Goal: Transaction & Acquisition: Purchase product/service

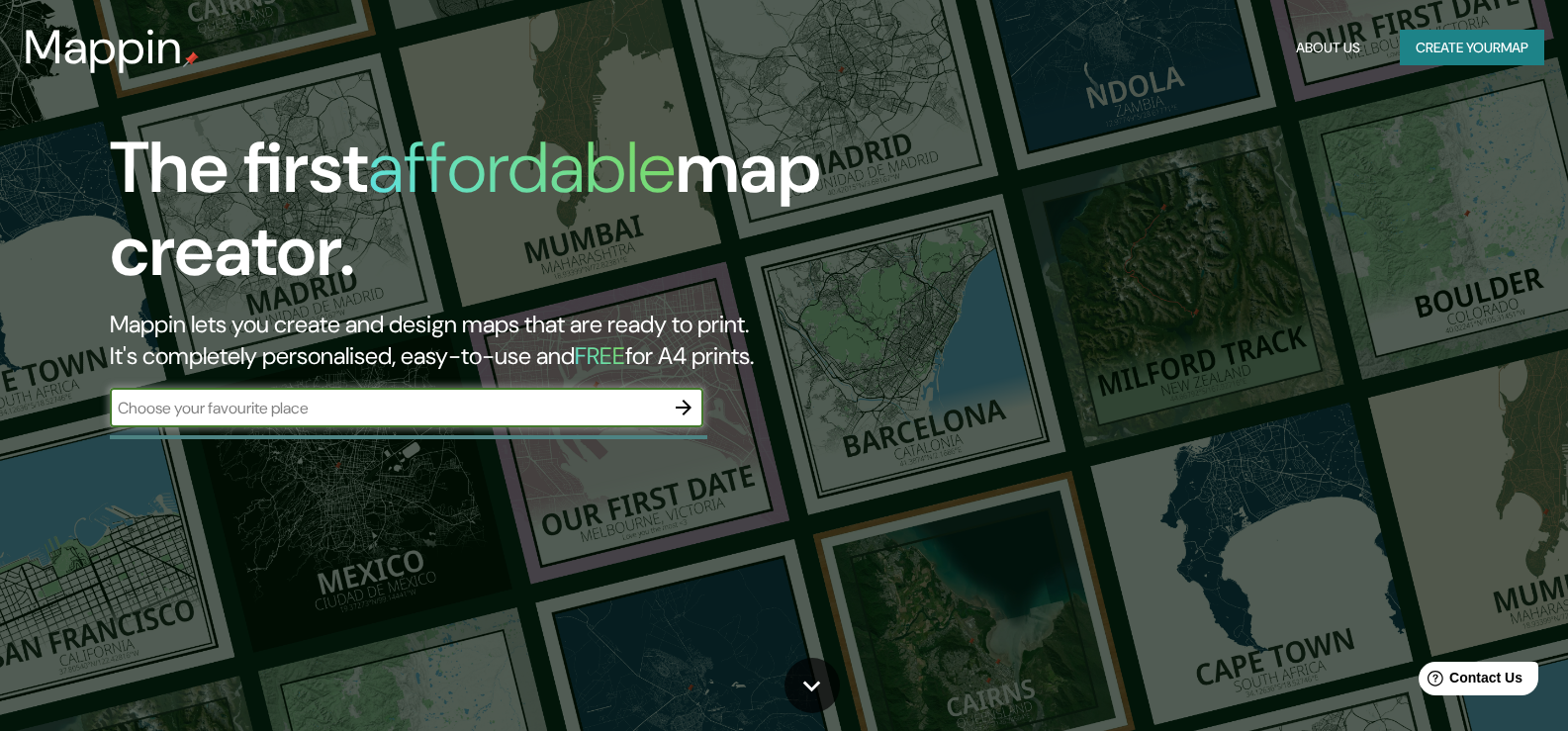
click at [455, 408] on input "text" at bounding box center [387, 407] width 554 height 23
type input "bijnor"
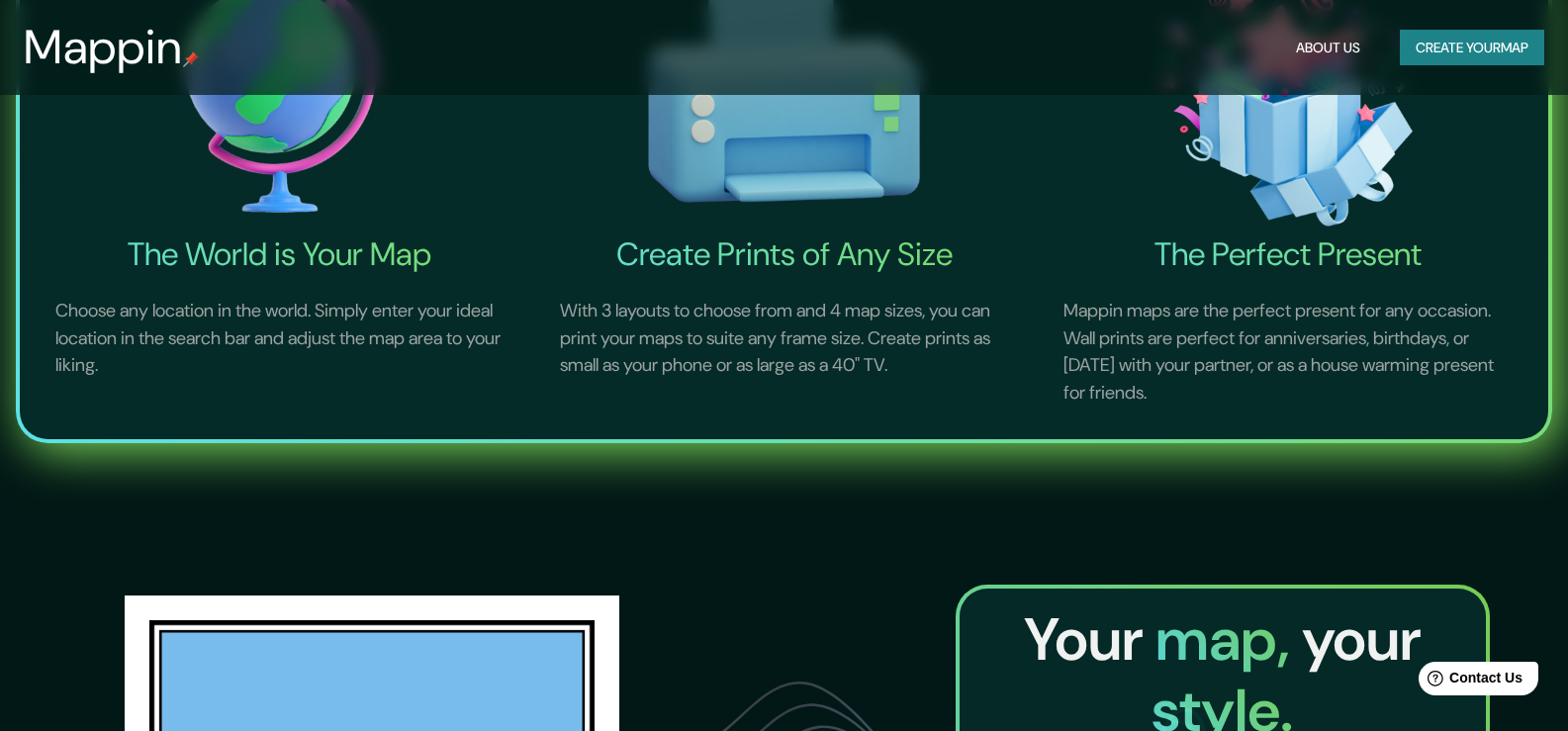
scroll to position [594, 0]
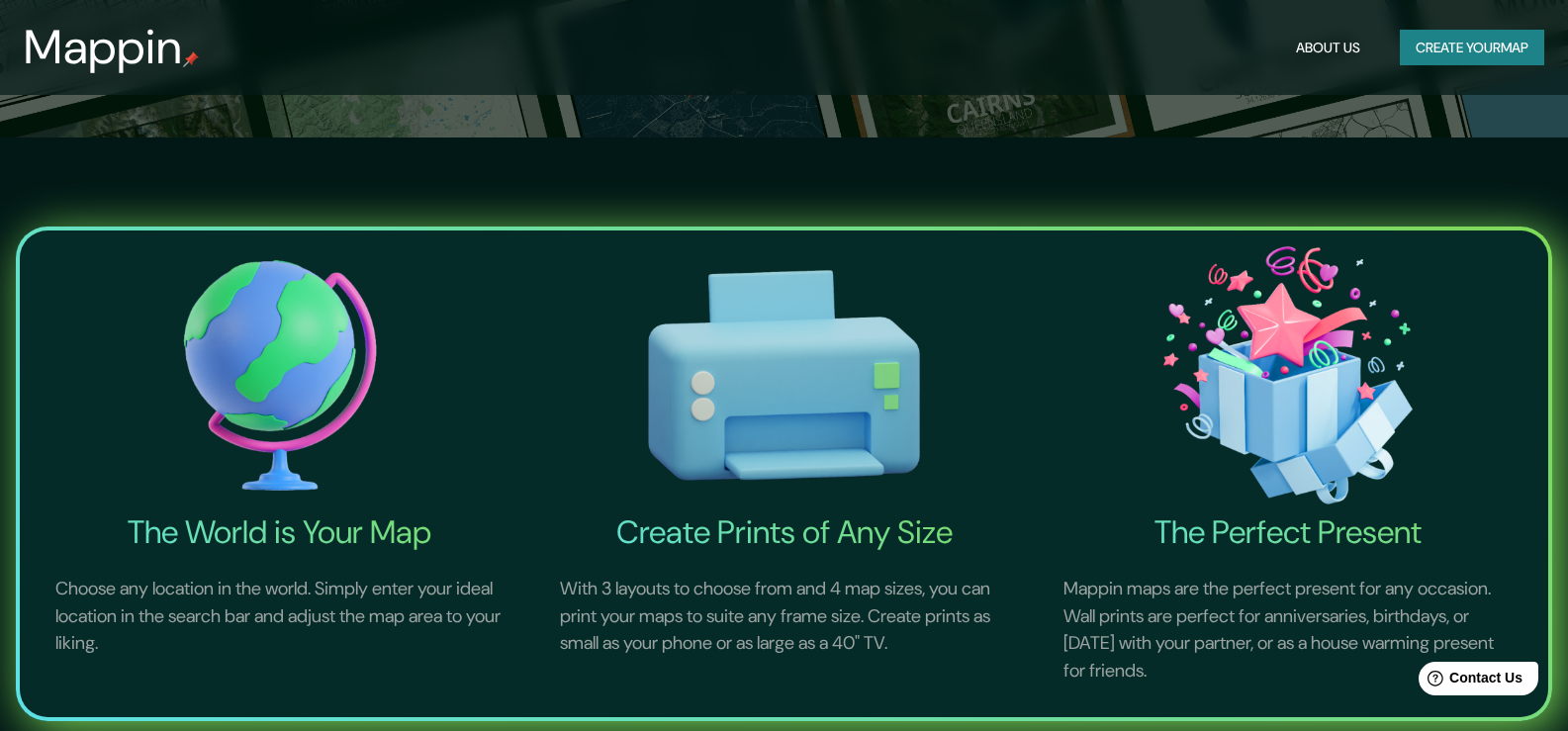
click at [732, 464] on img at bounding box center [784, 374] width 497 height 274
click at [739, 532] on h4 "Create Prints of Any Size" at bounding box center [784, 532] width 497 height 40
click at [742, 416] on img at bounding box center [784, 374] width 497 height 274
drag, startPoint x: 742, startPoint y: 416, endPoint x: 701, endPoint y: 485, distance: 80.3
click at [741, 416] on img at bounding box center [784, 374] width 497 height 274
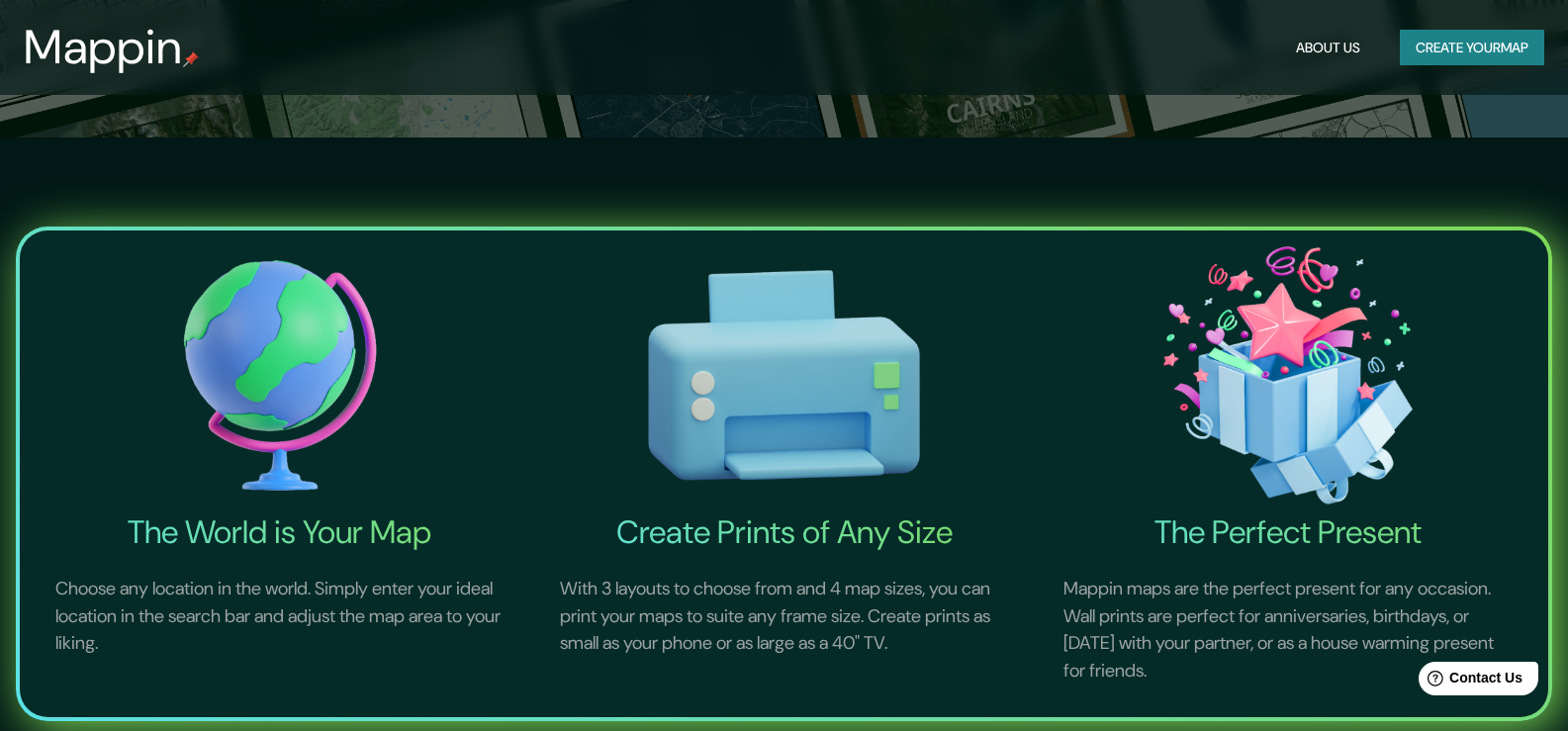
drag, startPoint x: 703, startPoint y: 673, endPoint x: 738, endPoint y: 627, distance: 57.8
click at [703, 672] on p "With 3 layouts to choose from and 4 map sizes, you can print your maps to suite…" at bounding box center [784, 616] width 497 height 129
drag, startPoint x: 738, startPoint y: 627, endPoint x: 781, endPoint y: 613, distance: 45.2
click at [743, 627] on p "With 3 layouts to choose from and 4 map sizes, you can print your maps to suite…" at bounding box center [784, 616] width 497 height 129
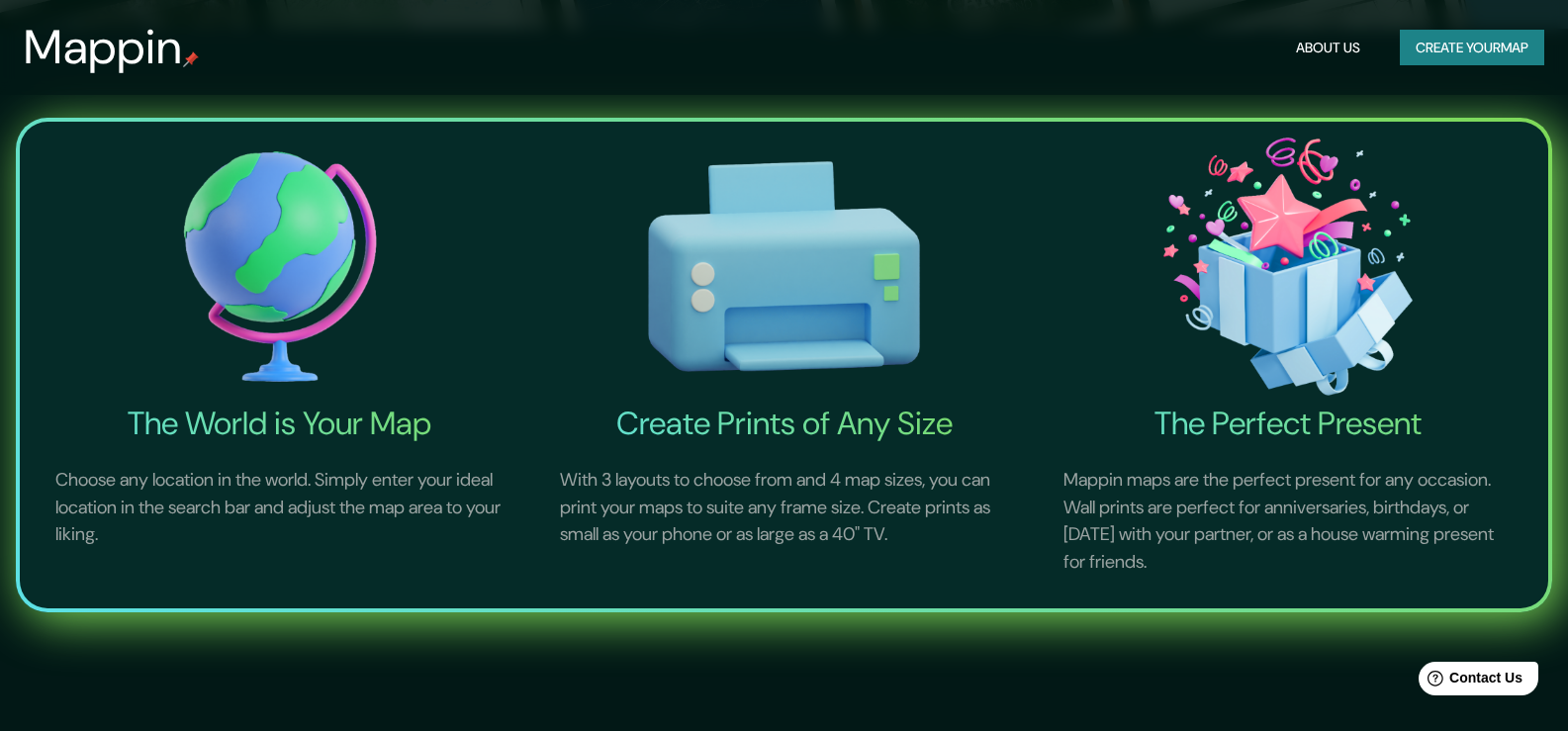
scroll to position [1187, 0]
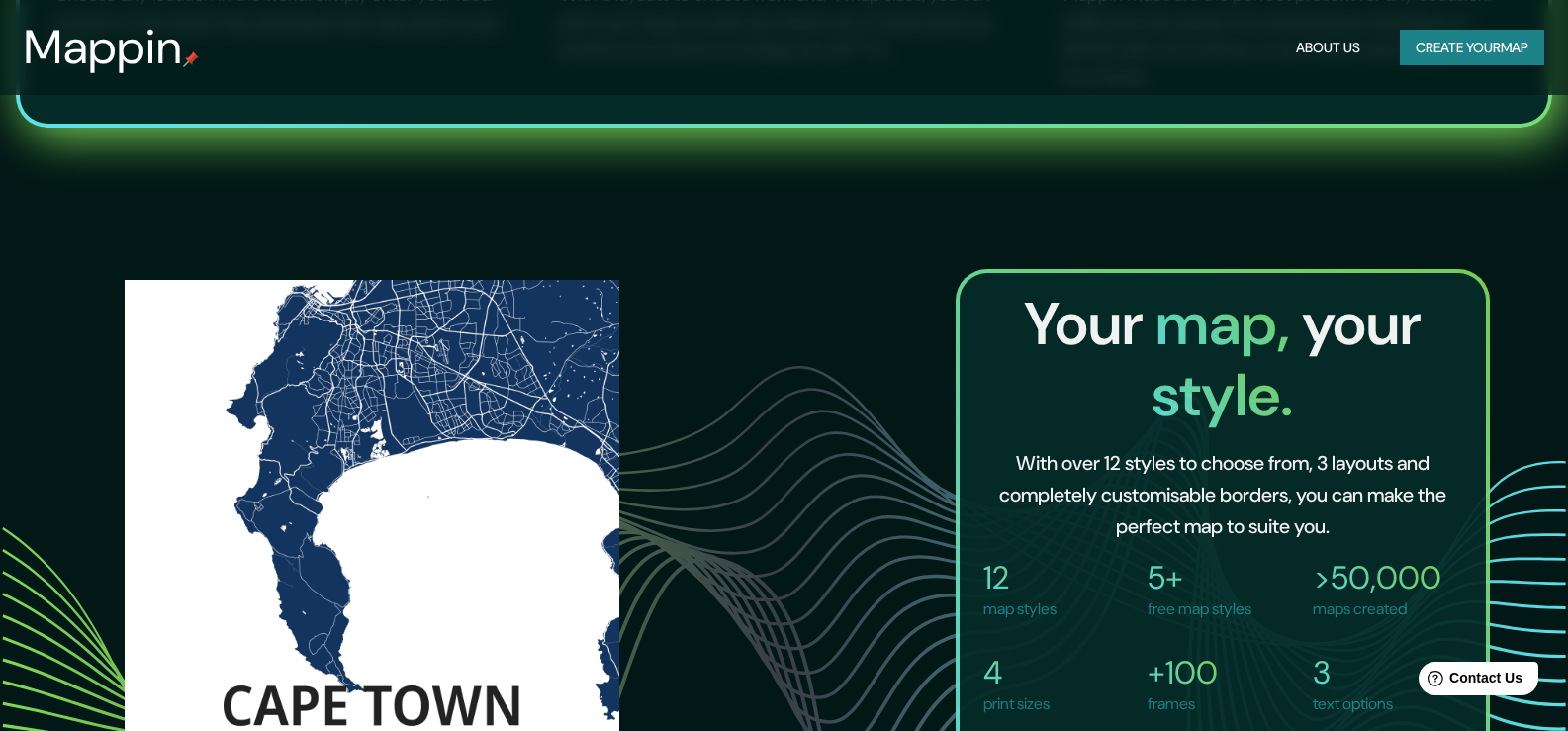
click at [1485, 46] on button "Create your map" at bounding box center [1471, 48] width 144 height 37
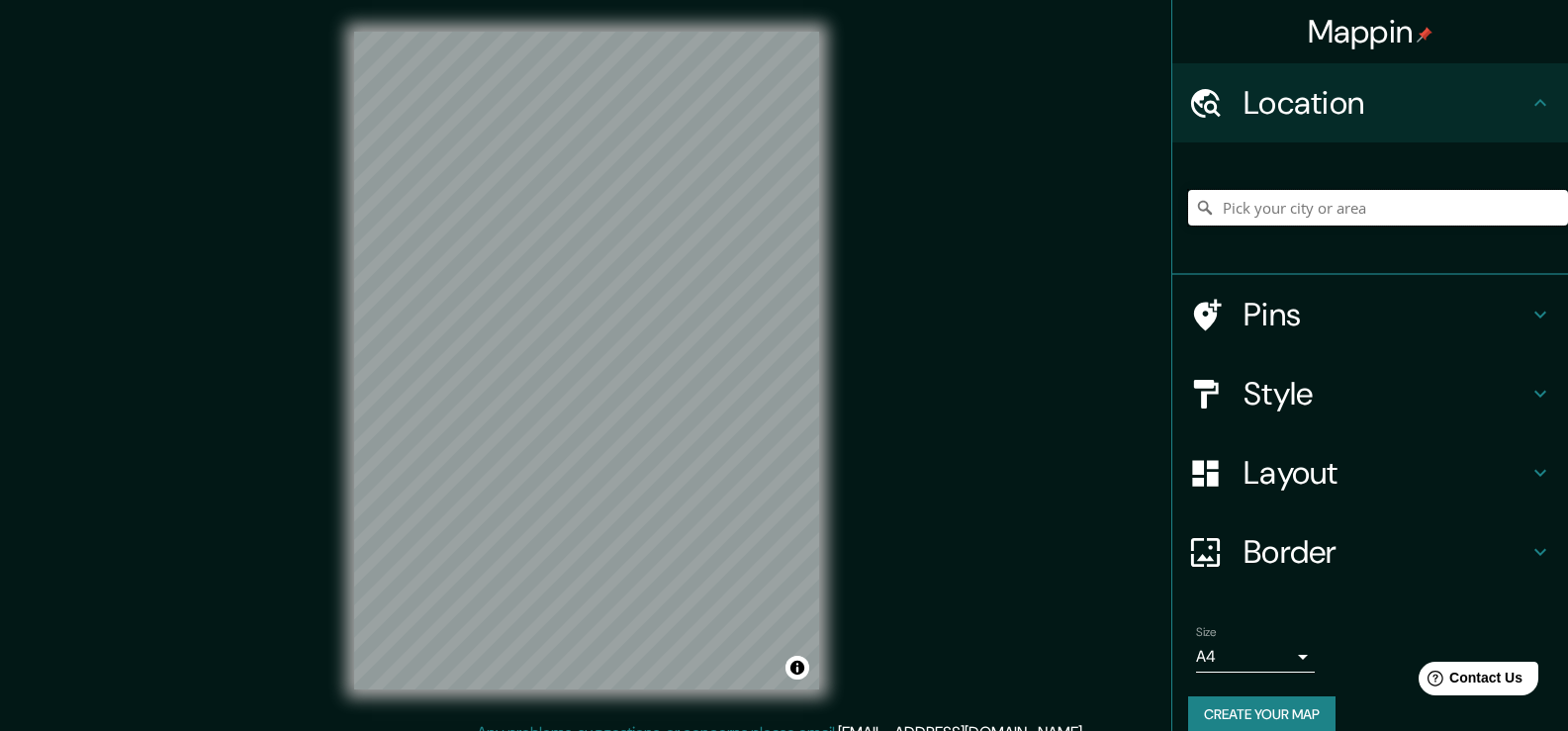
click at [1294, 223] on input "Pick your city or area" at bounding box center [1378, 208] width 380 height 36
click at [1286, 211] on input "Pick your city or area" at bounding box center [1378, 208] width 380 height 36
click at [1305, 303] on h4 "Pins" at bounding box center [1386, 315] width 285 height 40
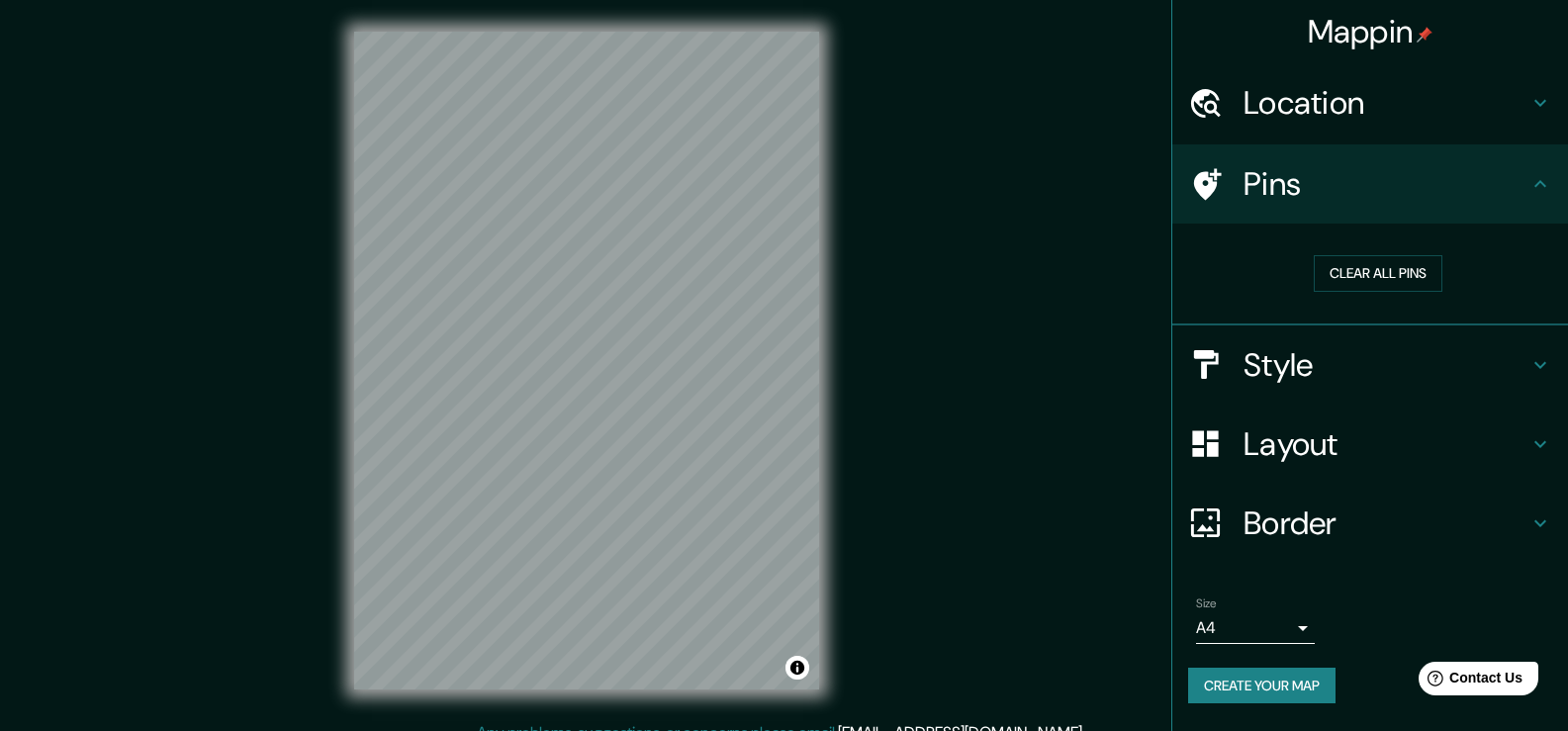
click at [1301, 108] on h4 "Location" at bounding box center [1386, 103] width 285 height 40
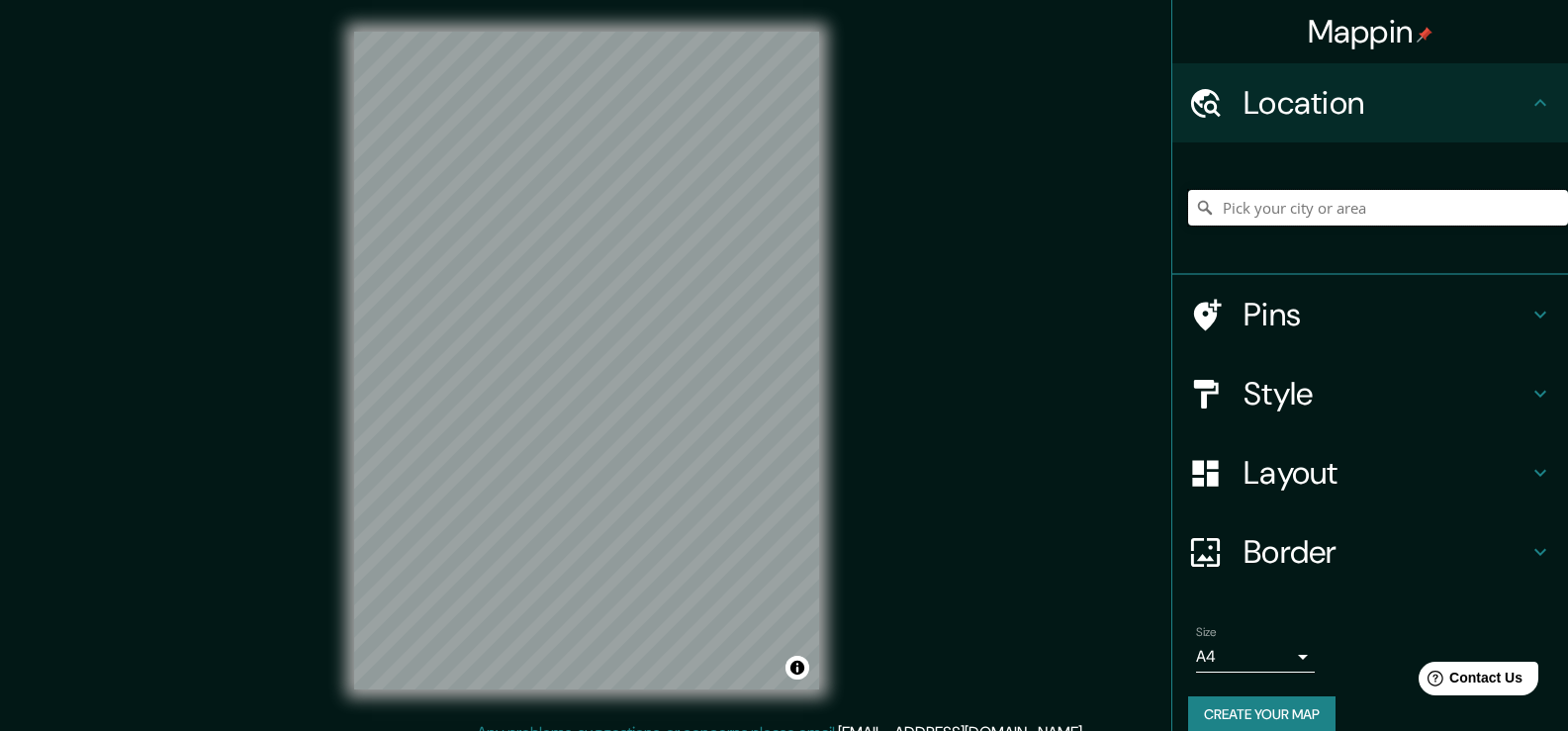
click at [1356, 213] on input "Pick your city or area" at bounding box center [1378, 208] width 380 height 36
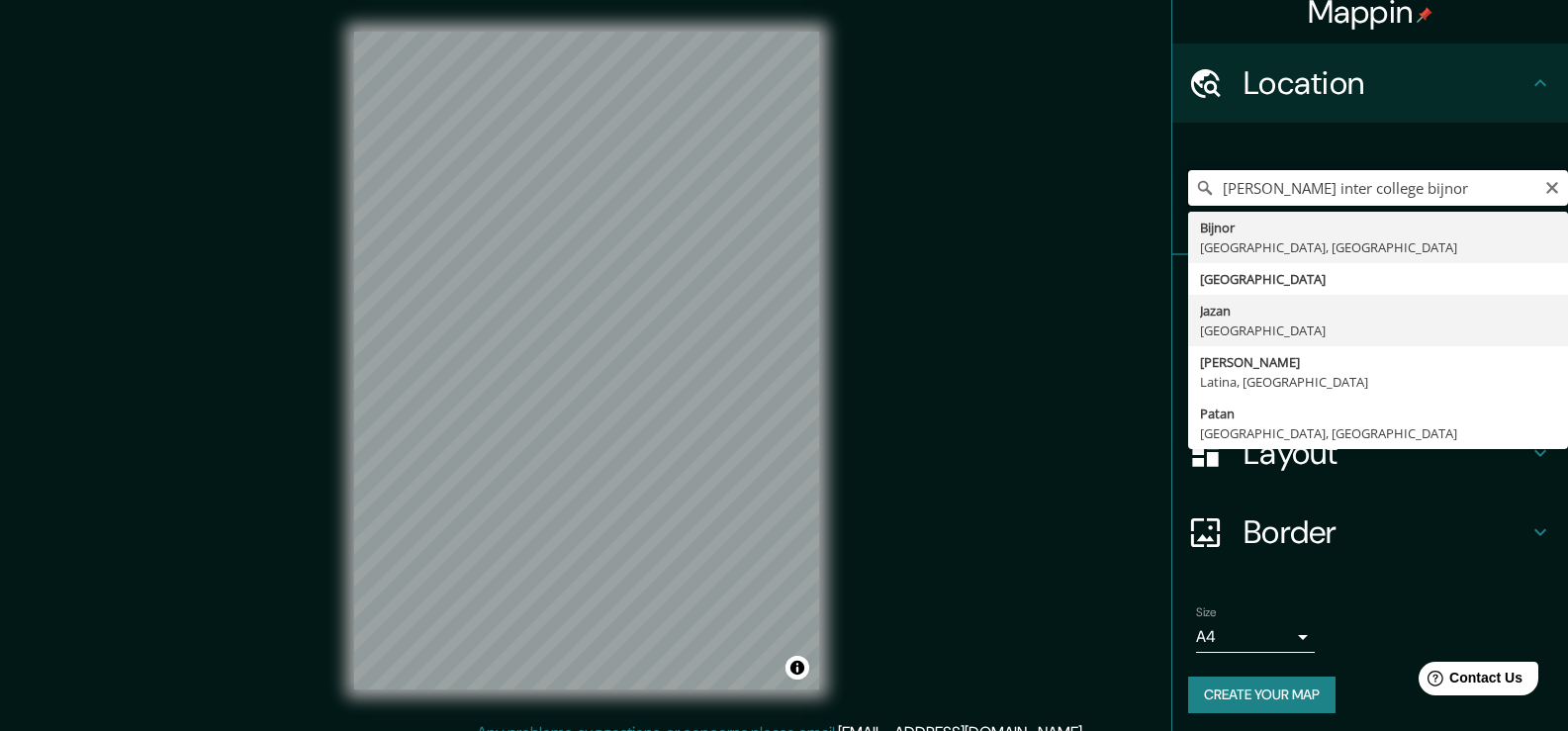
scroll to position [26, 0]
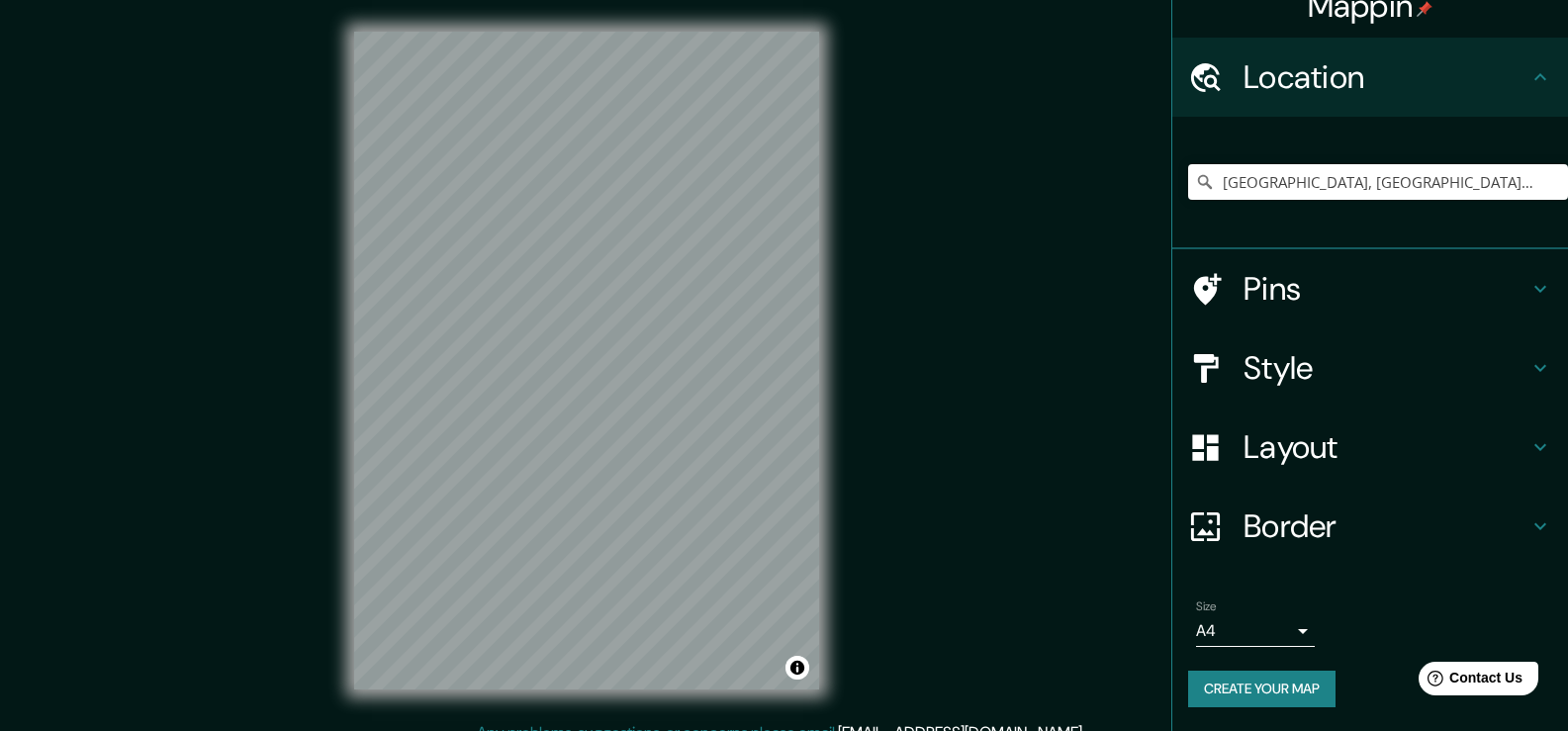
click at [1312, 536] on h4 "Border" at bounding box center [1386, 526] width 285 height 40
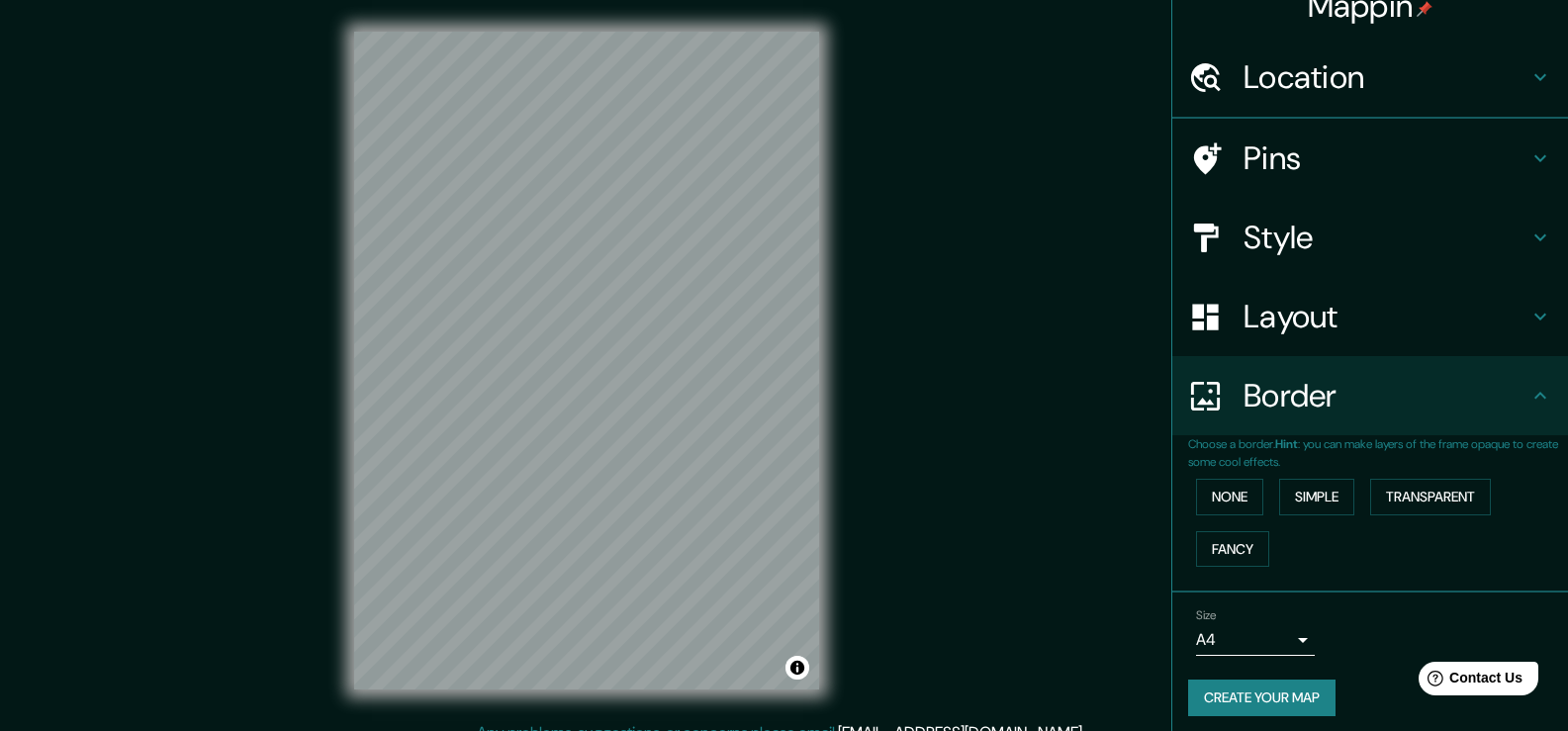
scroll to position [0, 0]
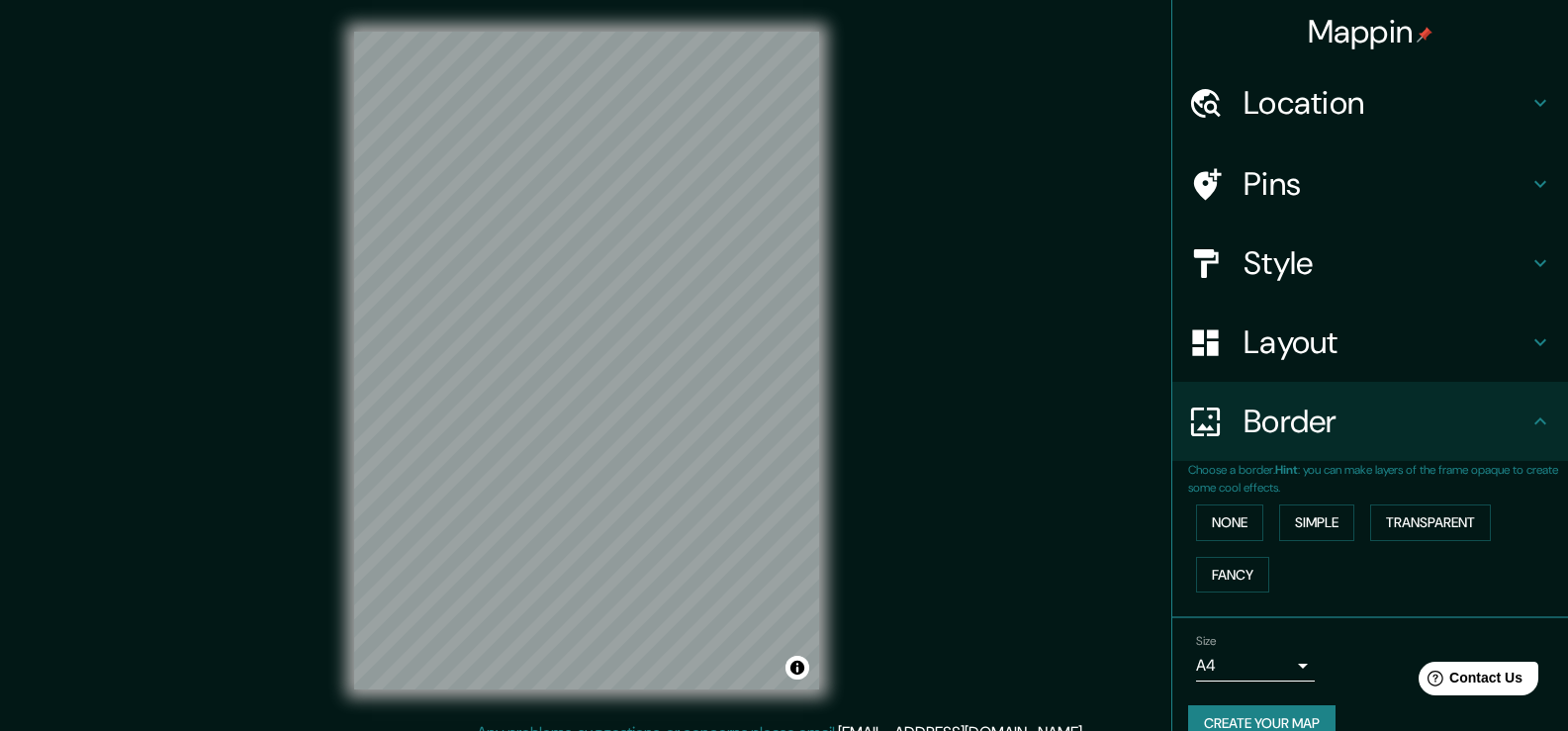
click at [1279, 323] on h4 "Layout" at bounding box center [1386, 343] width 285 height 40
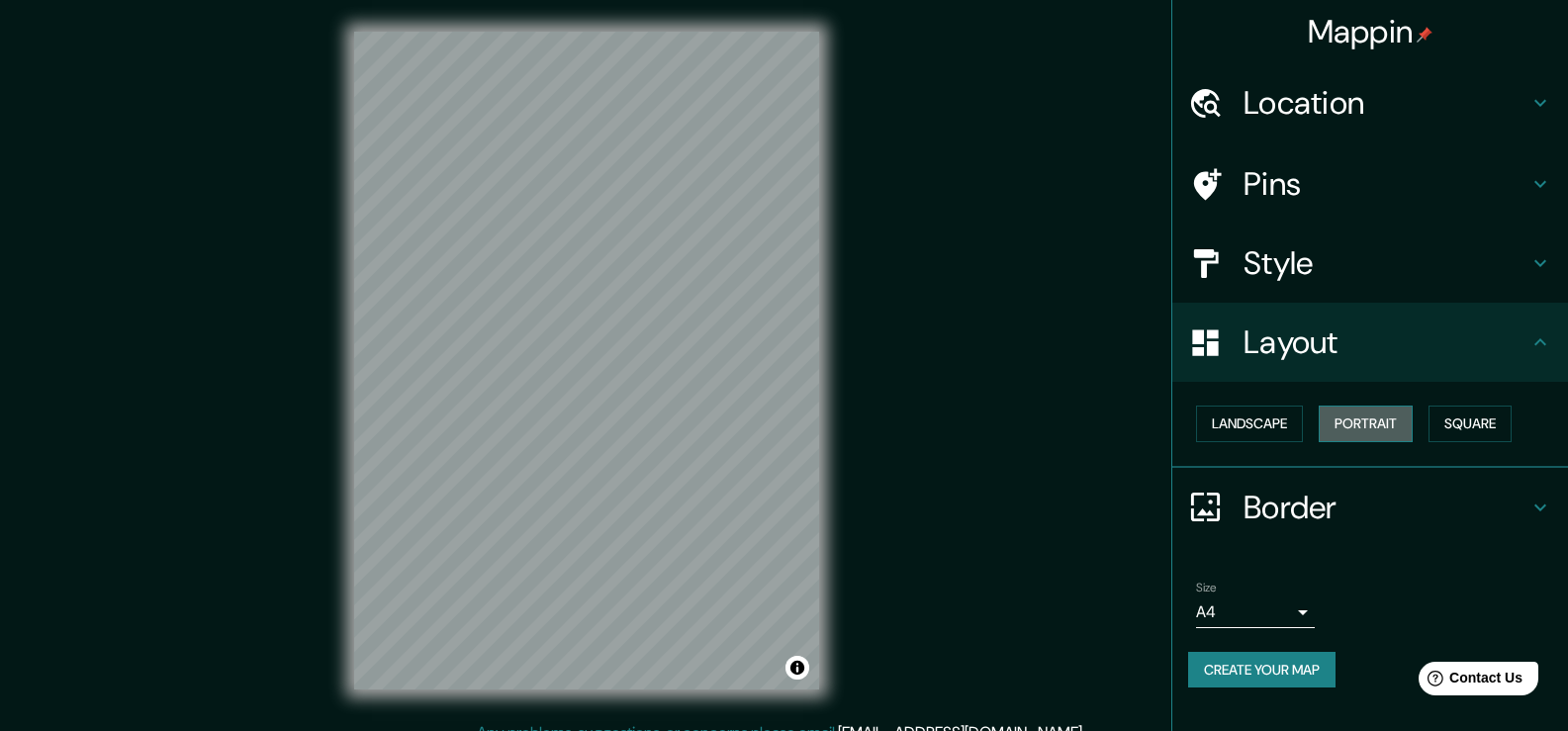
click at [1357, 428] on button "Portrait" at bounding box center [1366, 423] width 94 height 37
click at [1263, 428] on button "Landscape" at bounding box center [1249, 423] width 107 height 37
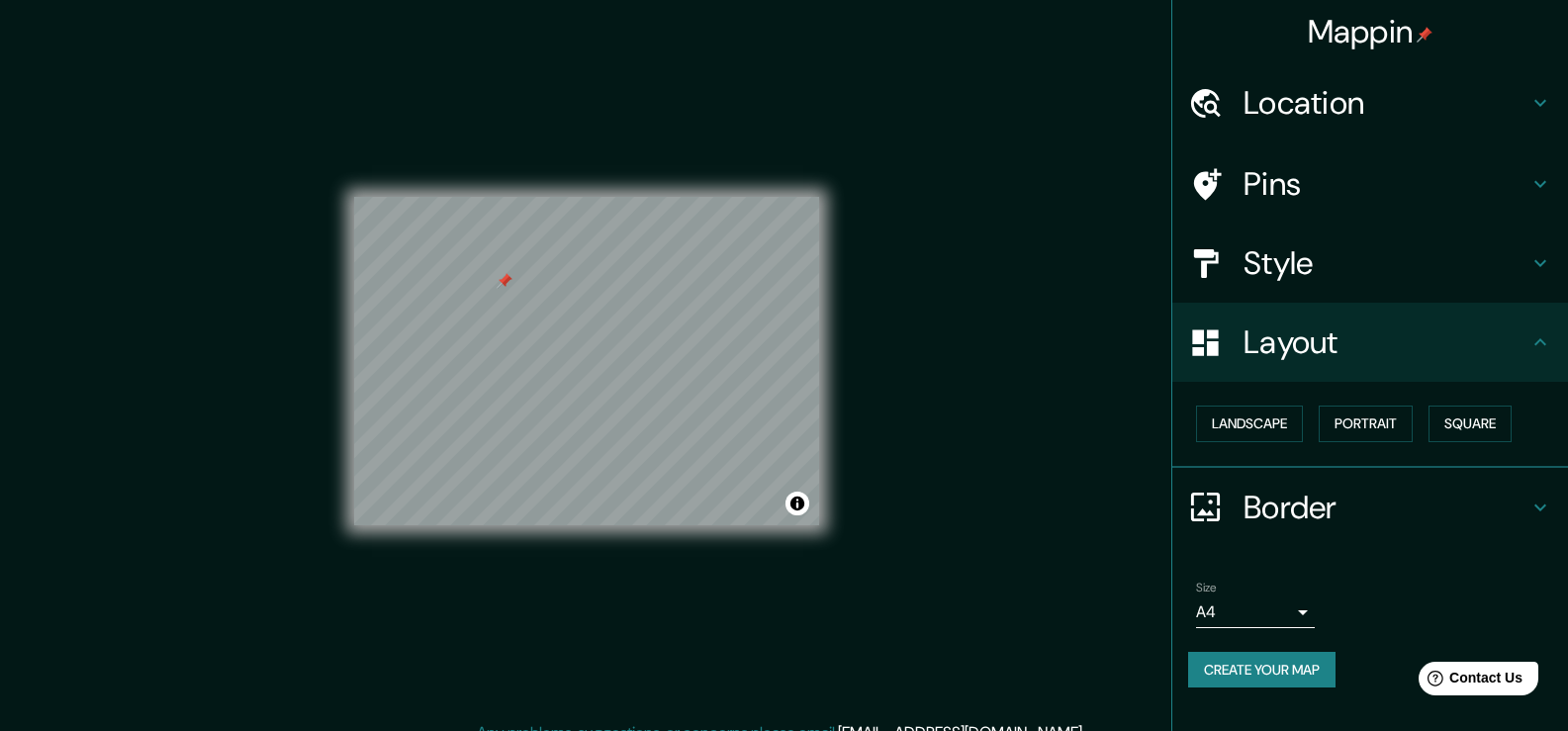
drag, startPoint x: 390, startPoint y: 222, endPoint x: 501, endPoint y: 278, distance: 124.3
click at [501, 278] on div at bounding box center [505, 281] width 16 height 16
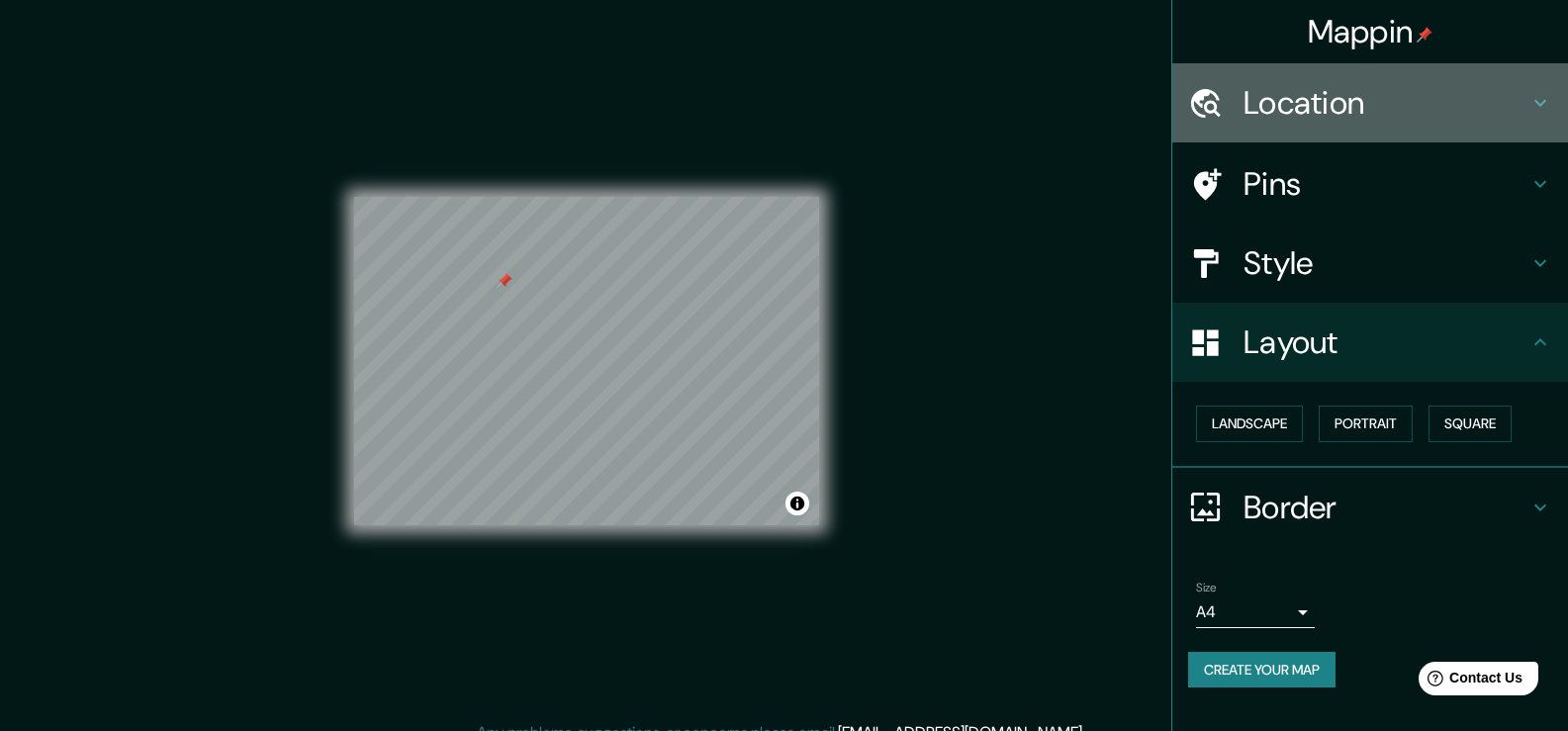
click at [1363, 93] on h4 "Location" at bounding box center [1386, 103] width 285 height 40
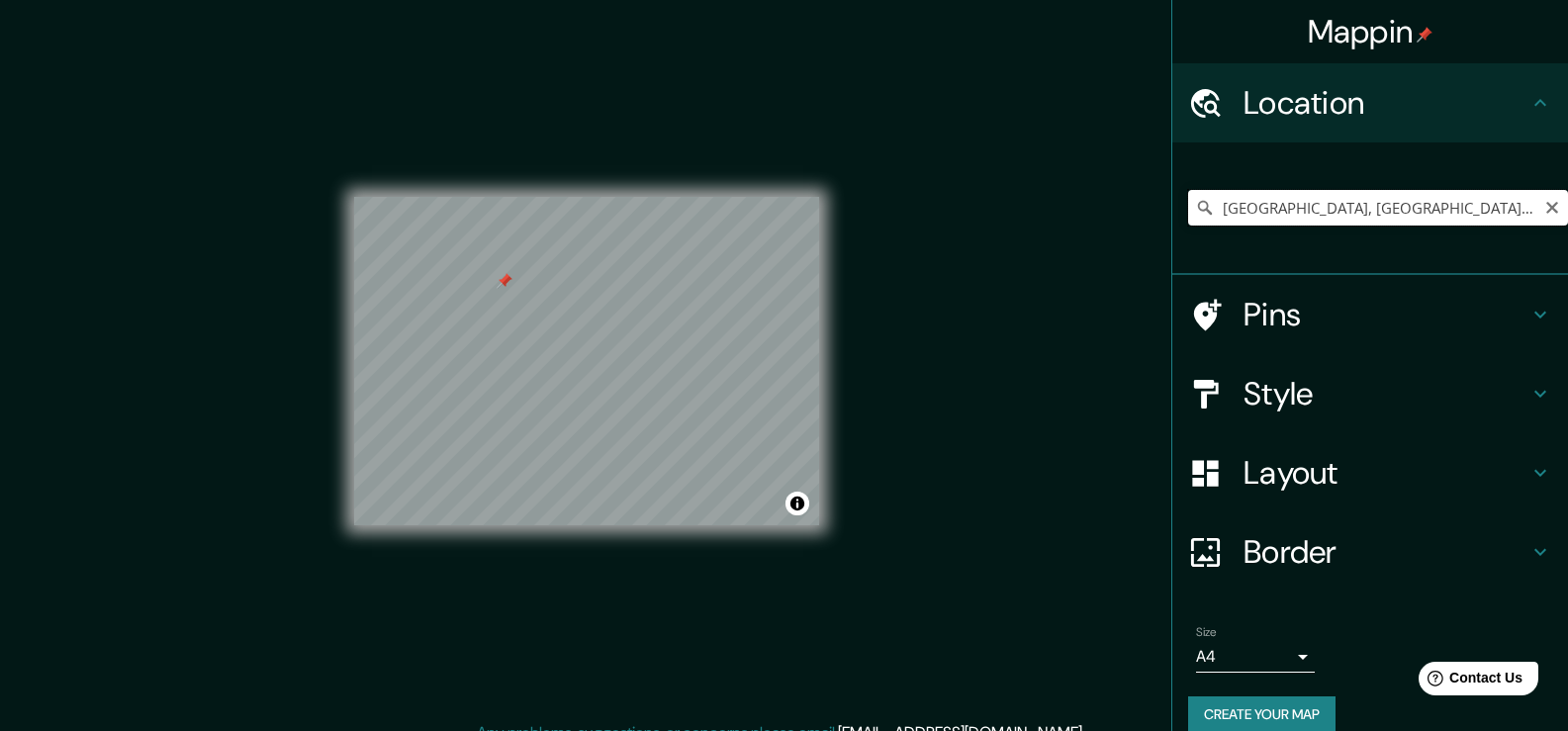
click at [1452, 208] on input "[GEOGRAPHIC_DATA], [GEOGRAPHIC_DATA], [GEOGRAPHIC_DATA]" at bounding box center [1378, 208] width 380 height 36
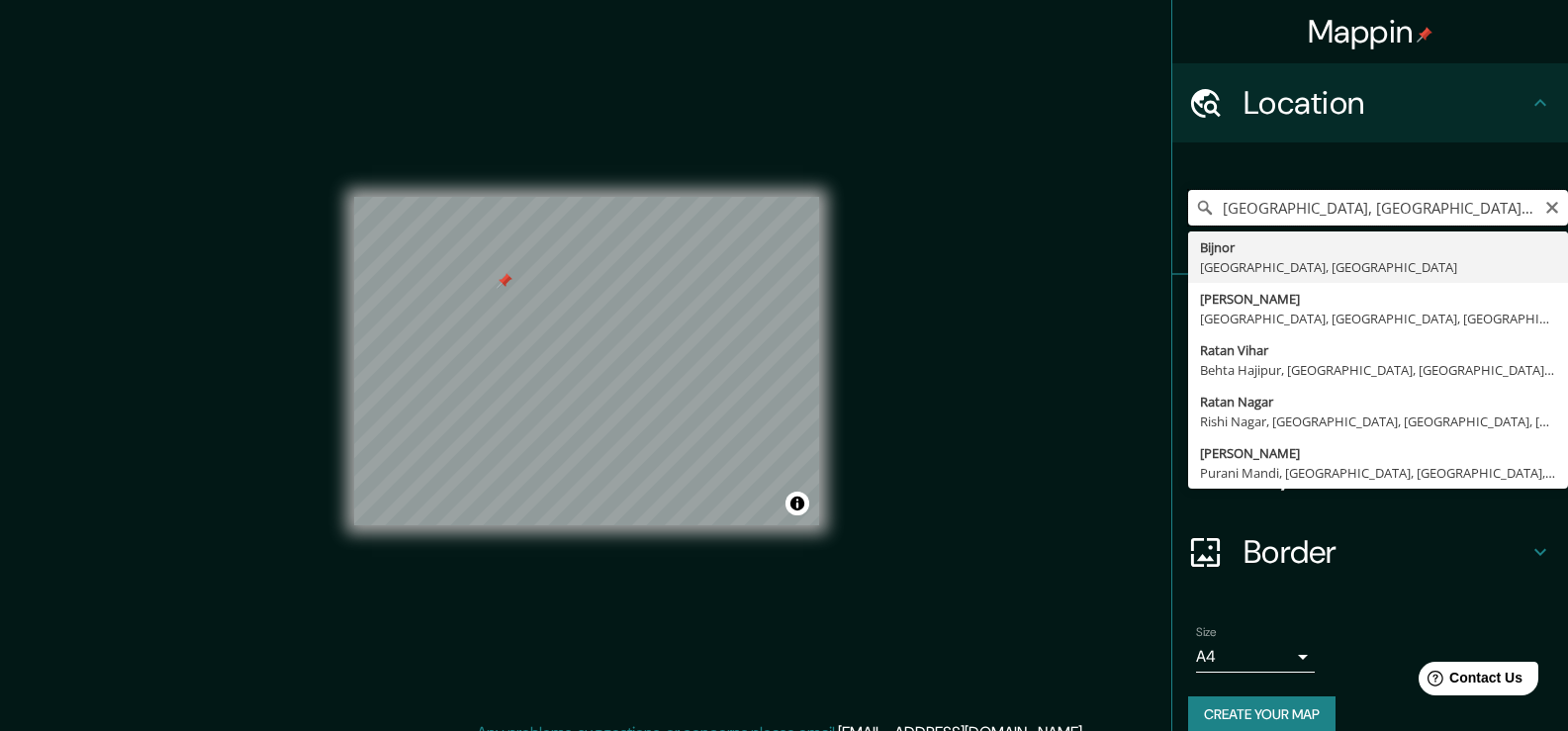
type input "[GEOGRAPHIC_DATA], [GEOGRAPHIC_DATA], [GEOGRAPHIC_DATA]"
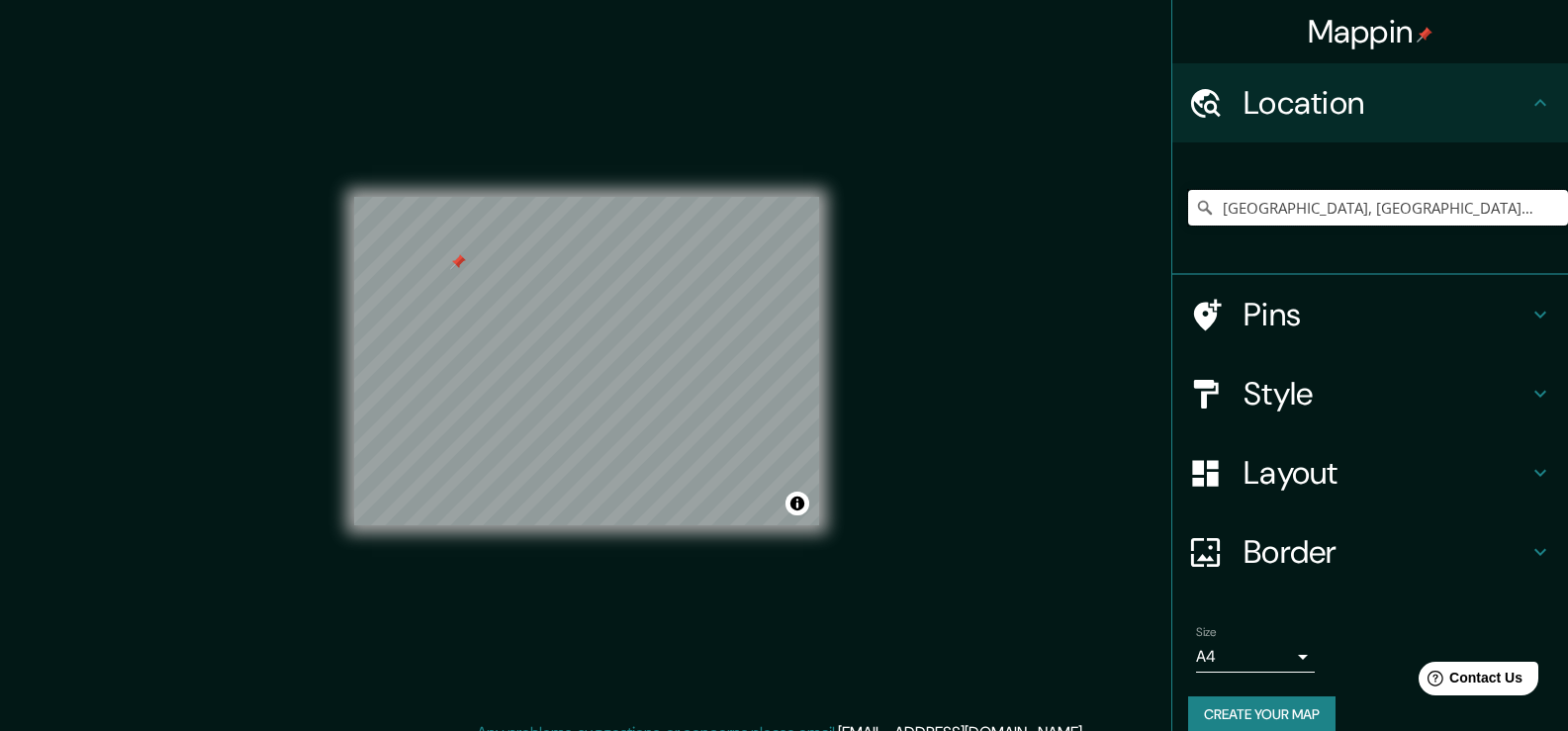
drag, startPoint x: 498, startPoint y: 294, endPoint x: 462, endPoint y: 266, distance: 45.6
click at [462, 266] on div at bounding box center [458, 262] width 16 height 16
click at [460, 252] on div at bounding box center [458, 255] width 16 height 16
click at [632, 480] on div at bounding box center [632, 474] width 16 height 16
click at [635, 479] on div at bounding box center [641, 476] width 16 height 16
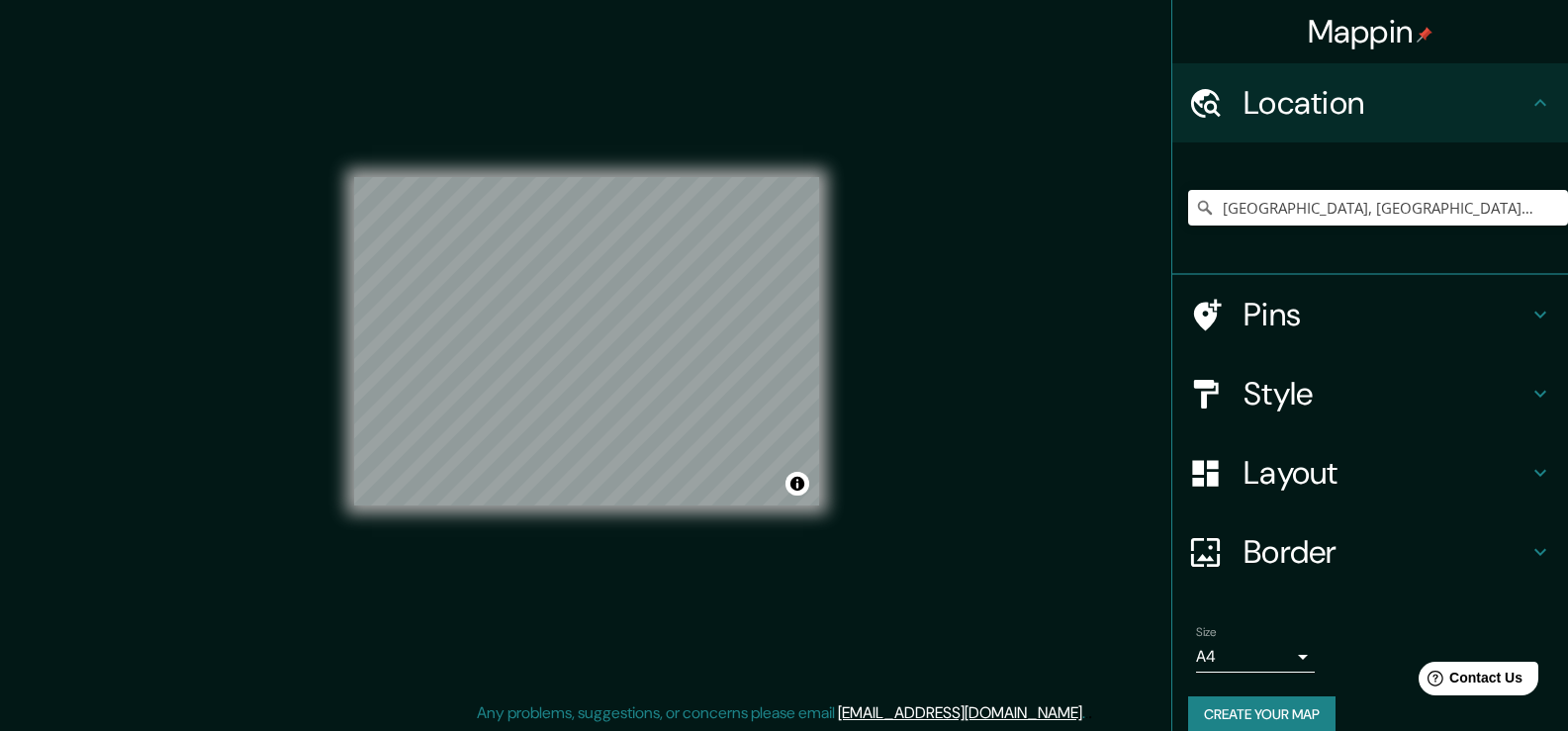
scroll to position [22, 0]
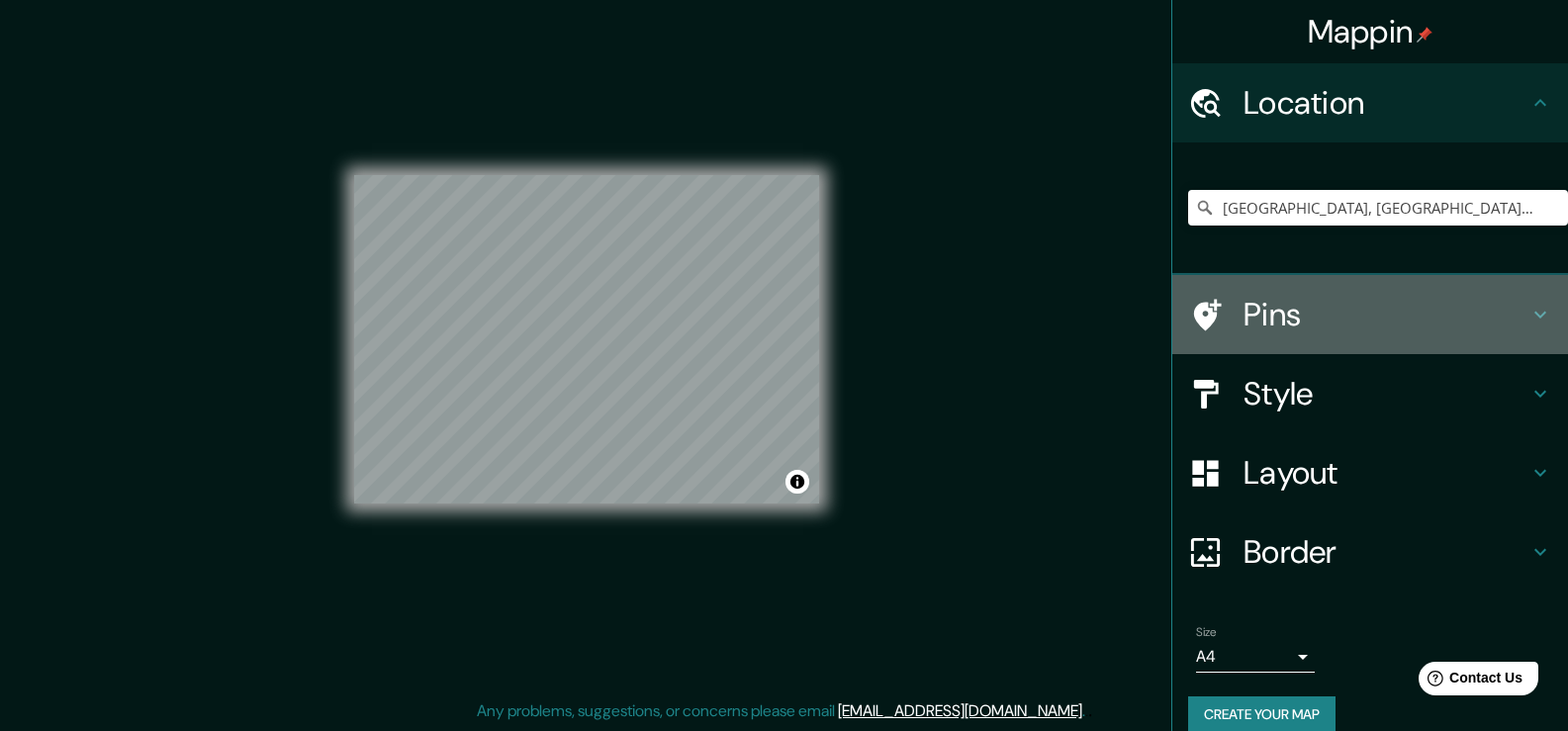
click at [1243, 309] on h4 "Pins" at bounding box center [1386, 315] width 285 height 40
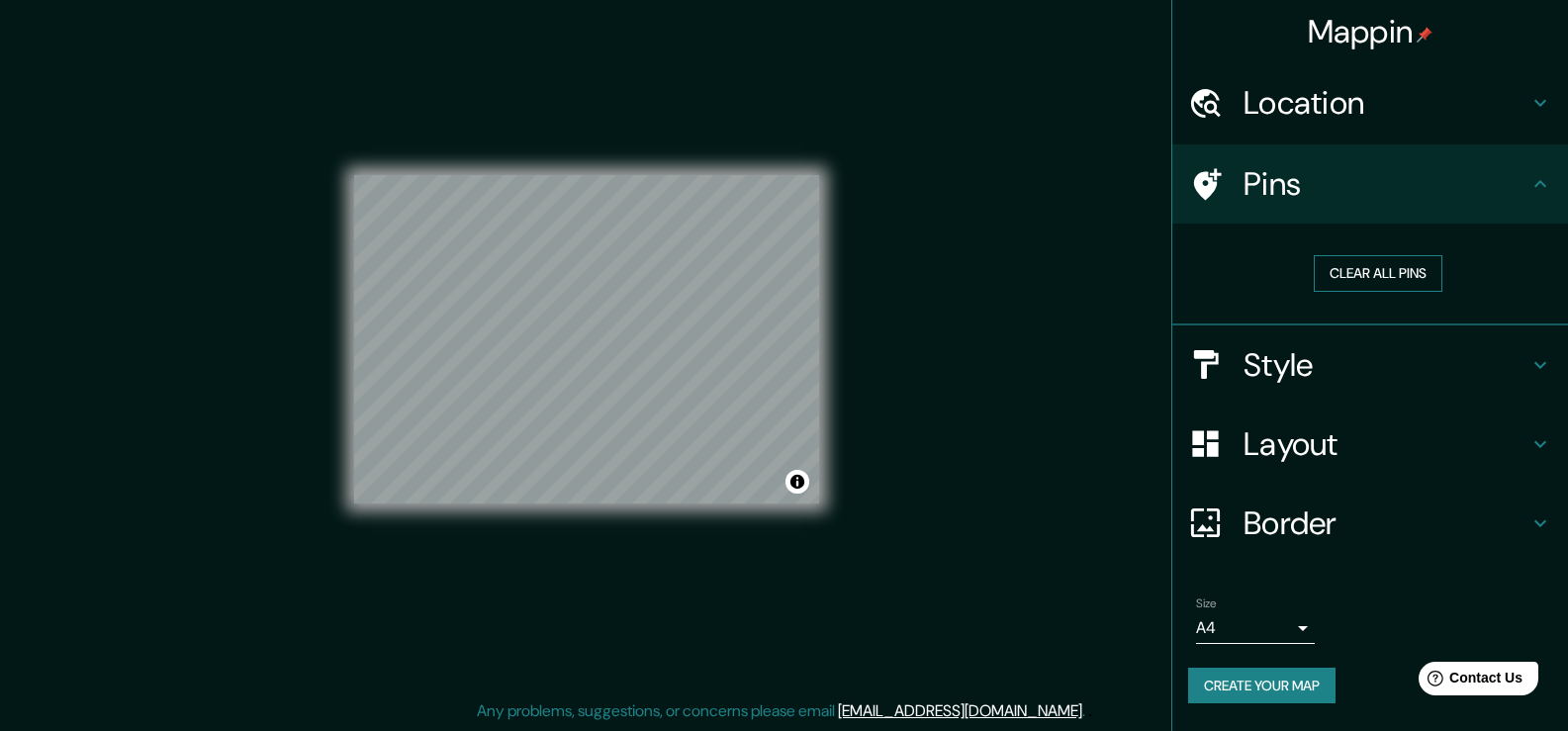
click at [1348, 271] on button "Clear all pins" at bounding box center [1378, 273] width 129 height 37
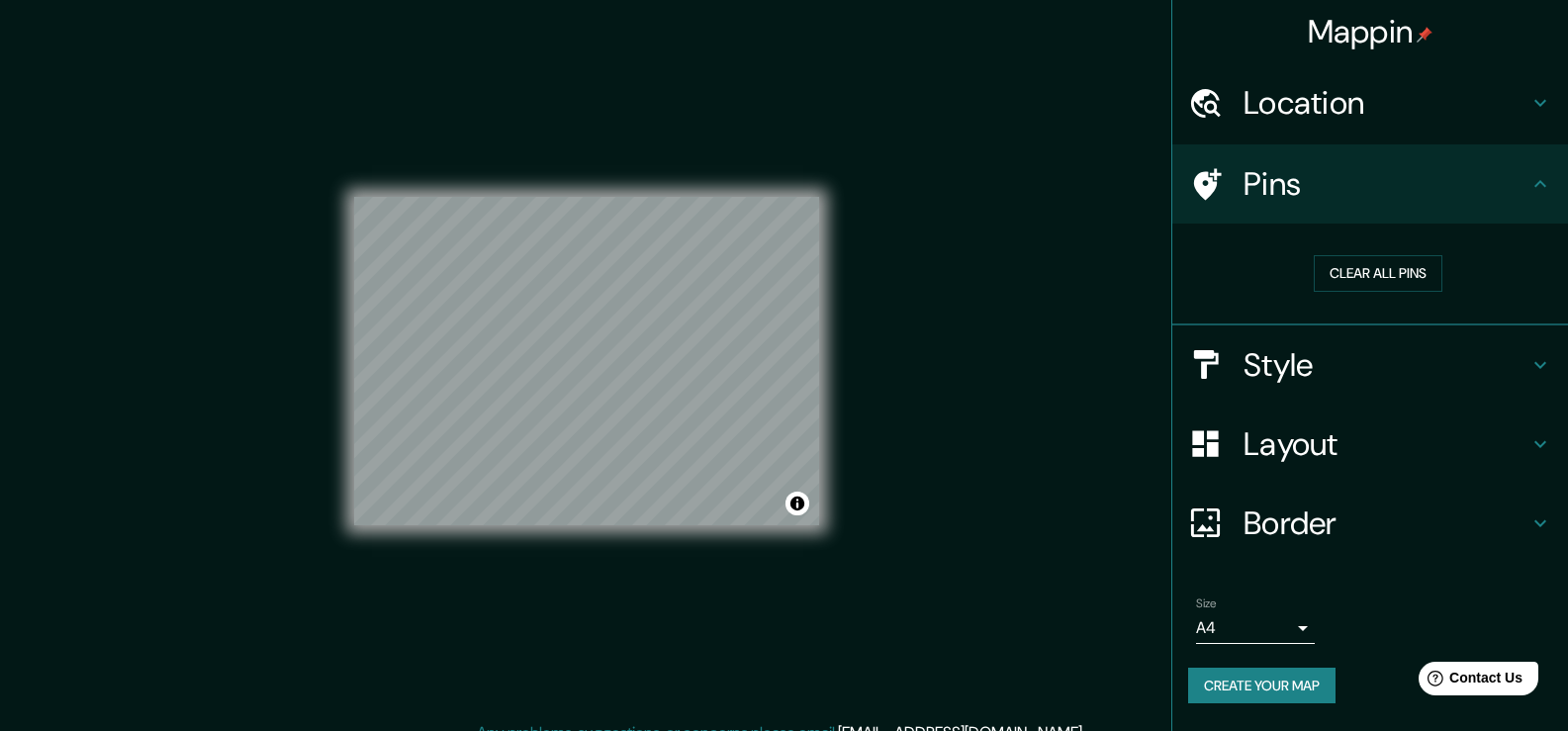
click at [1370, 375] on h4 "Style" at bounding box center [1386, 366] width 285 height 40
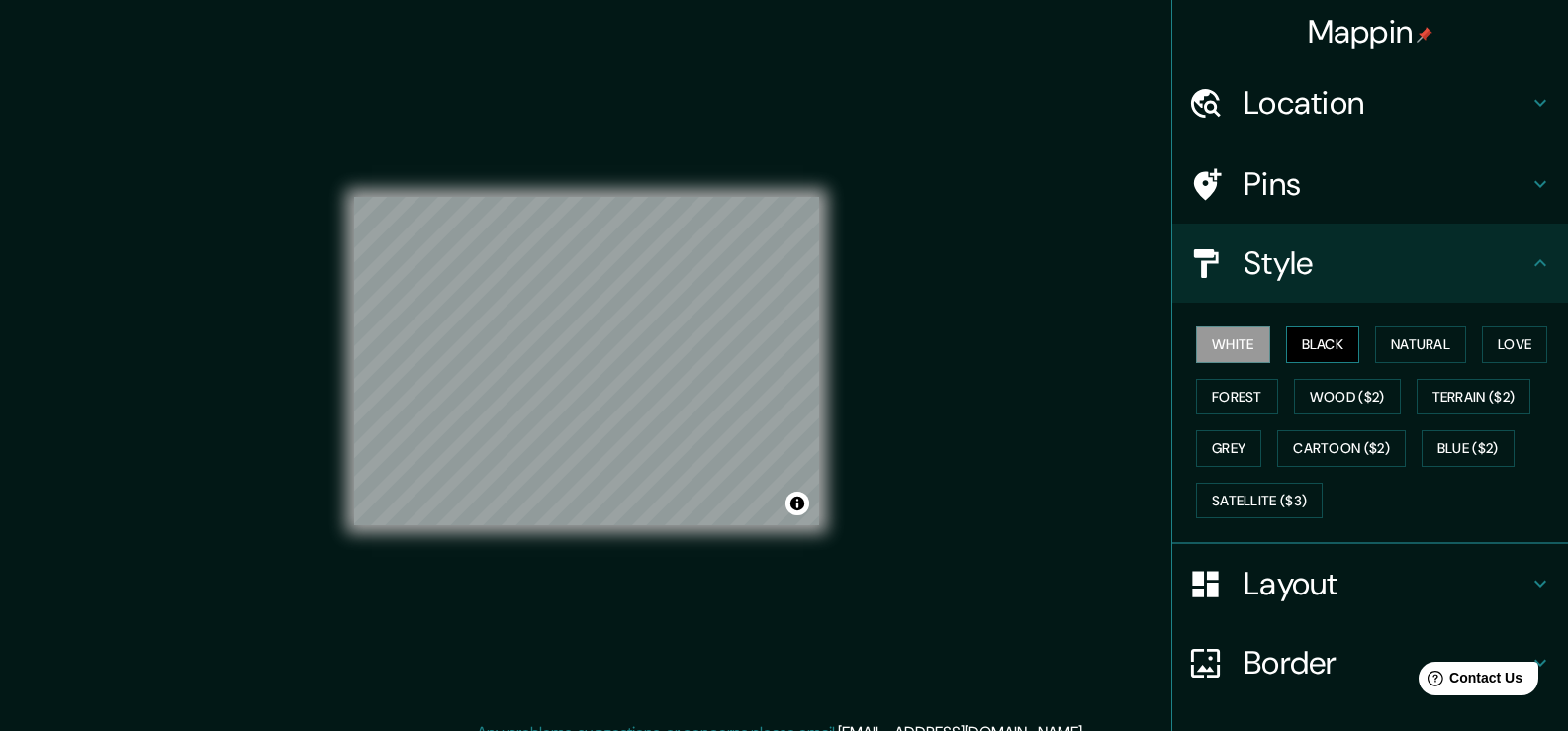
click at [1317, 352] on button "Black" at bounding box center [1323, 345] width 74 height 37
click at [1215, 350] on button "White" at bounding box center [1233, 345] width 74 height 37
click at [1397, 350] on button "Natural" at bounding box center [1420, 345] width 91 height 37
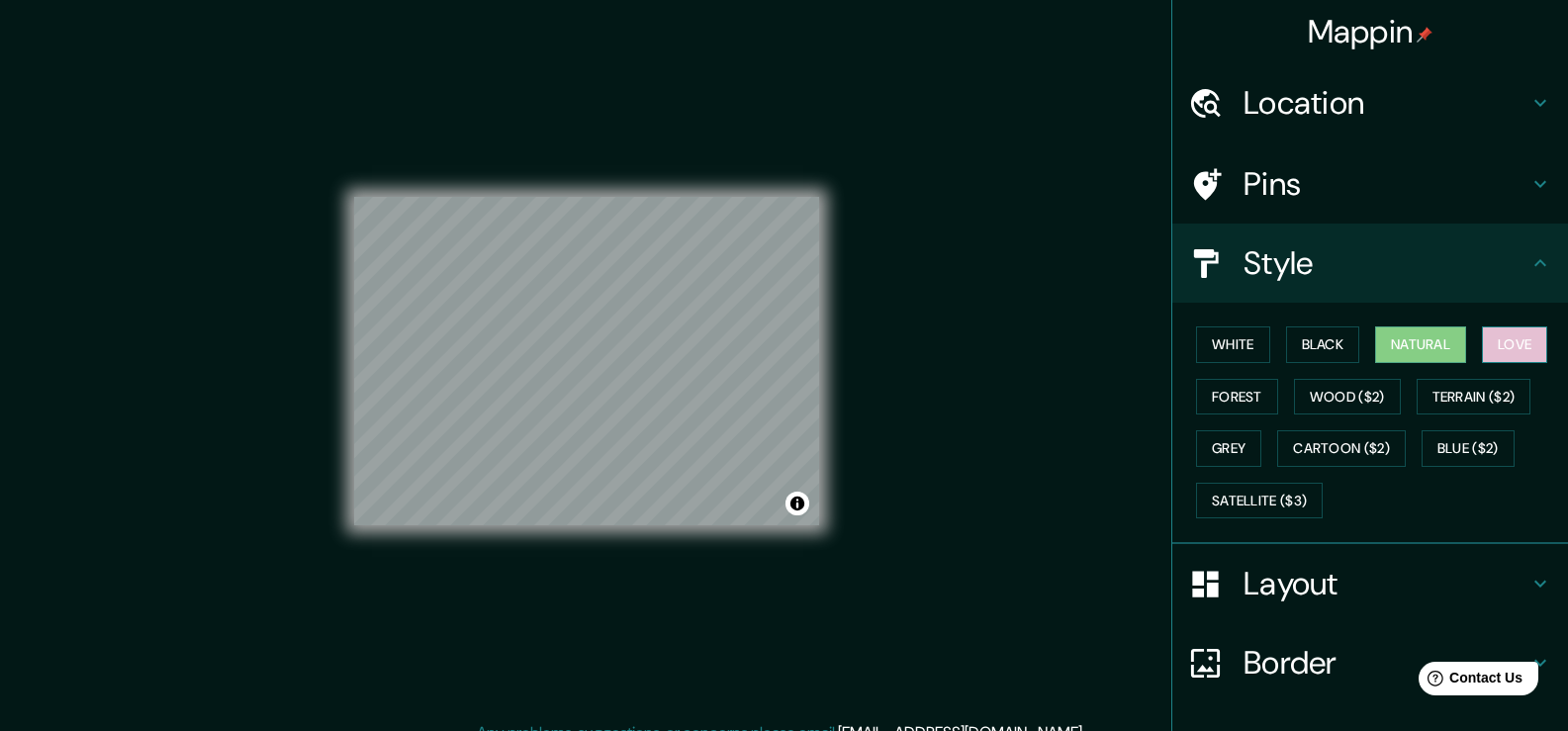
click at [1496, 347] on button "Love" at bounding box center [1515, 345] width 66 height 37
click at [610, 532] on div "© Mapbox © OpenStreetMap Improve this map" at bounding box center [587, 361] width 465 height 657
click at [800, 502] on button "Toggle attribution" at bounding box center [797, 504] width 24 height 24
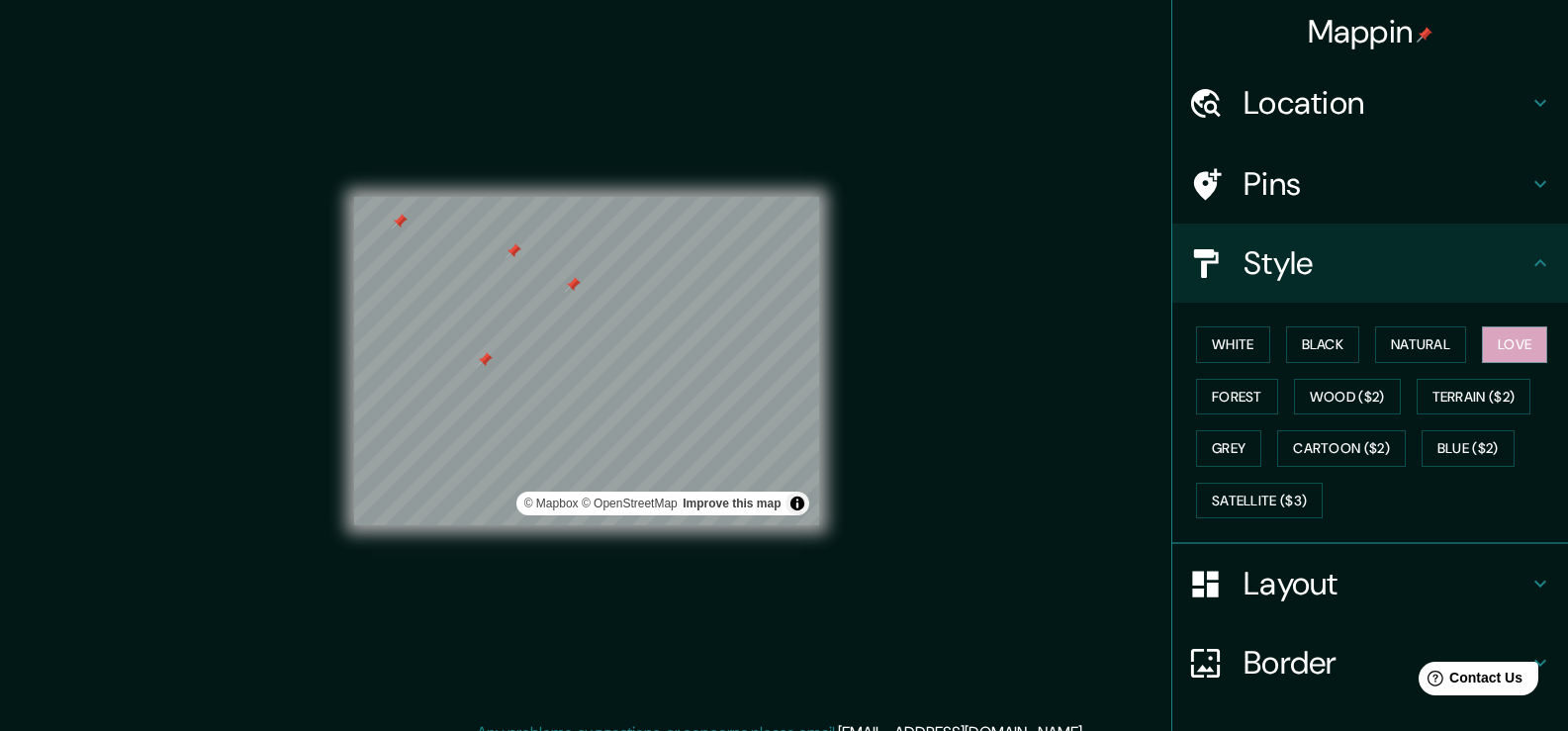
click at [1382, 179] on h4 "Pins" at bounding box center [1386, 184] width 285 height 40
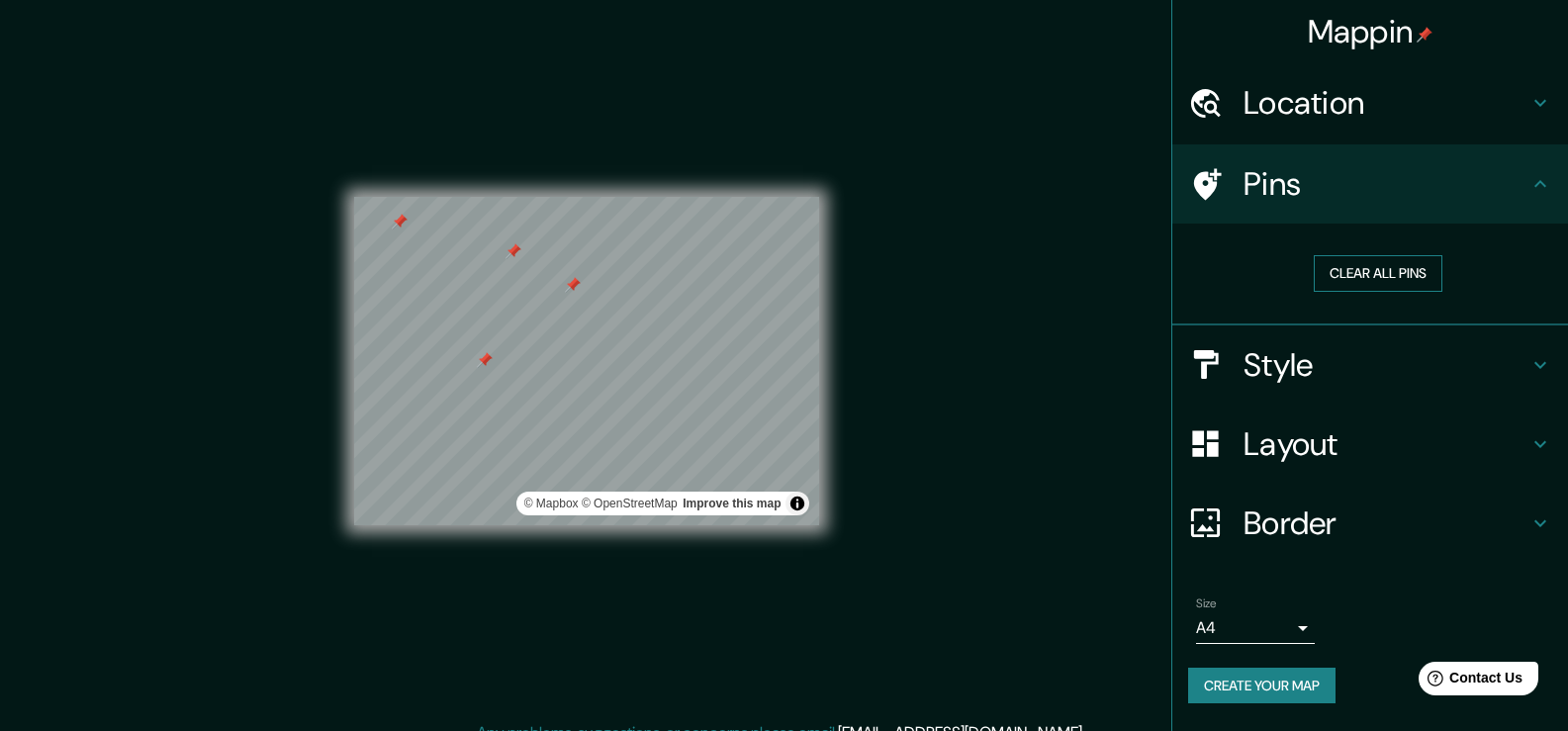
click at [1377, 269] on button "Clear all pins" at bounding box center [1378, 273] width 129 height 37
click at [1338, 454] on h4 "Layout" at bounding box center [1386, 444] width 285 height 40
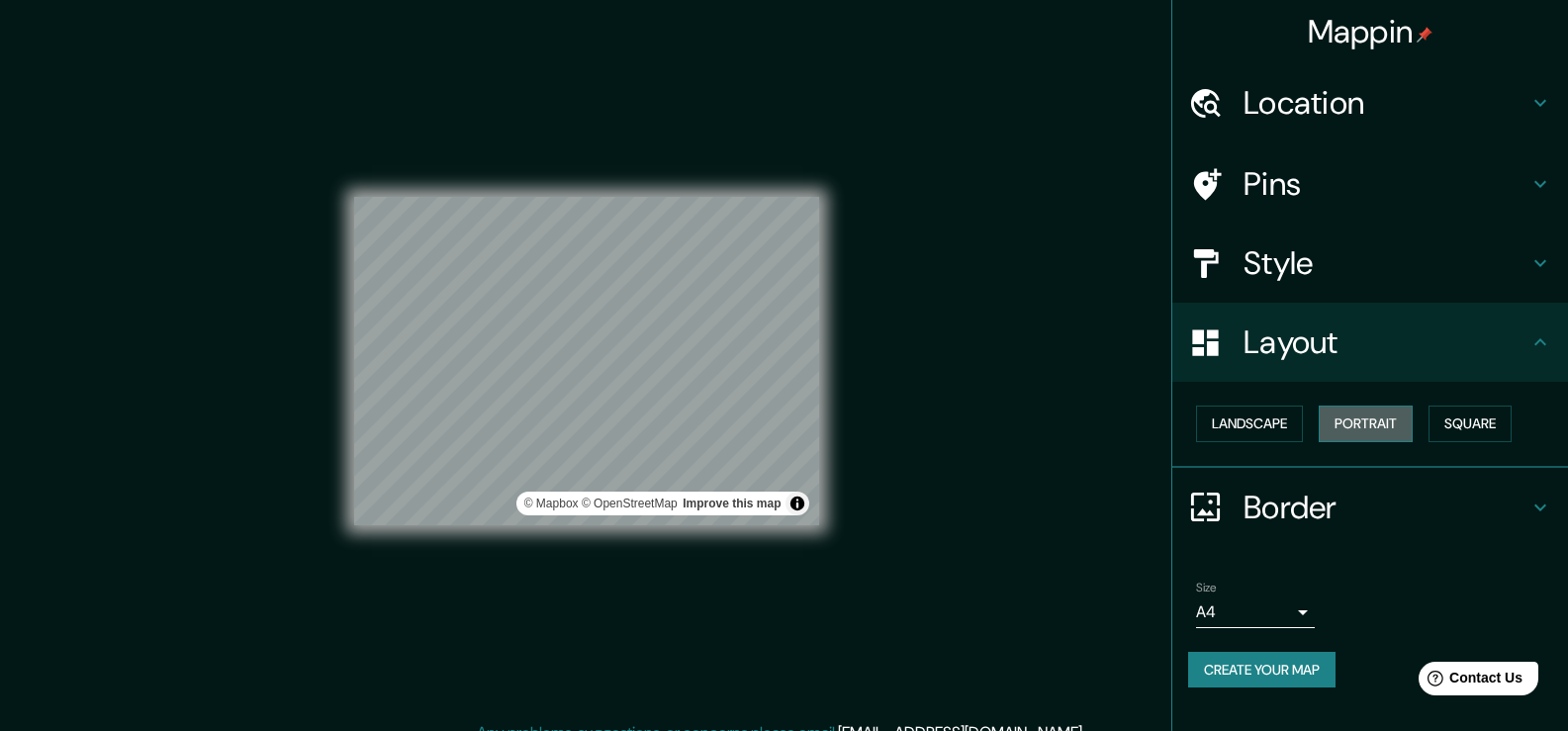
click at [1369, 428] on button "Portrait" at bounding box center [1366, 423] width 94 height 37
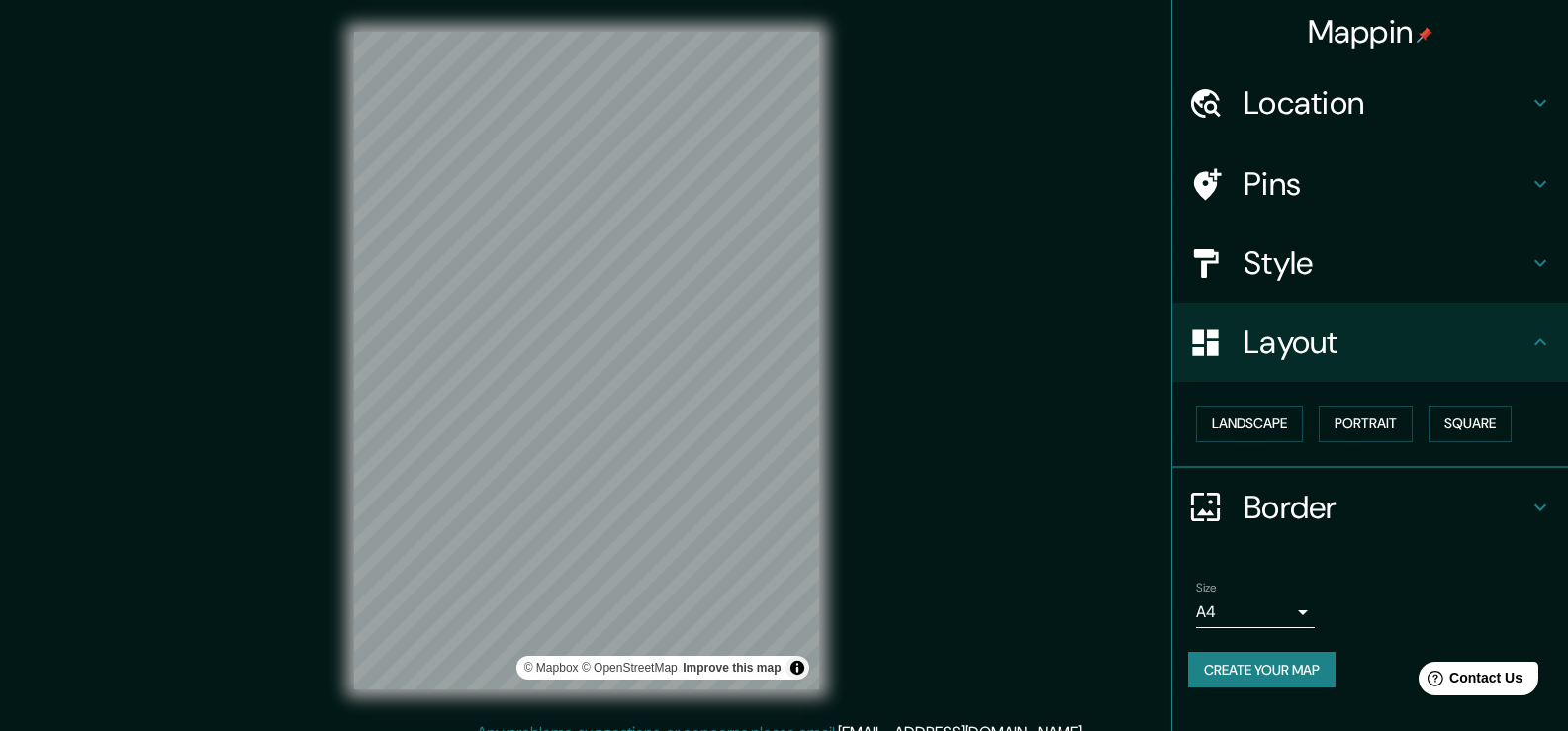
click at [1300, 662] on button "Create your map" at bounding box center [1262, 669] width 147 height 37
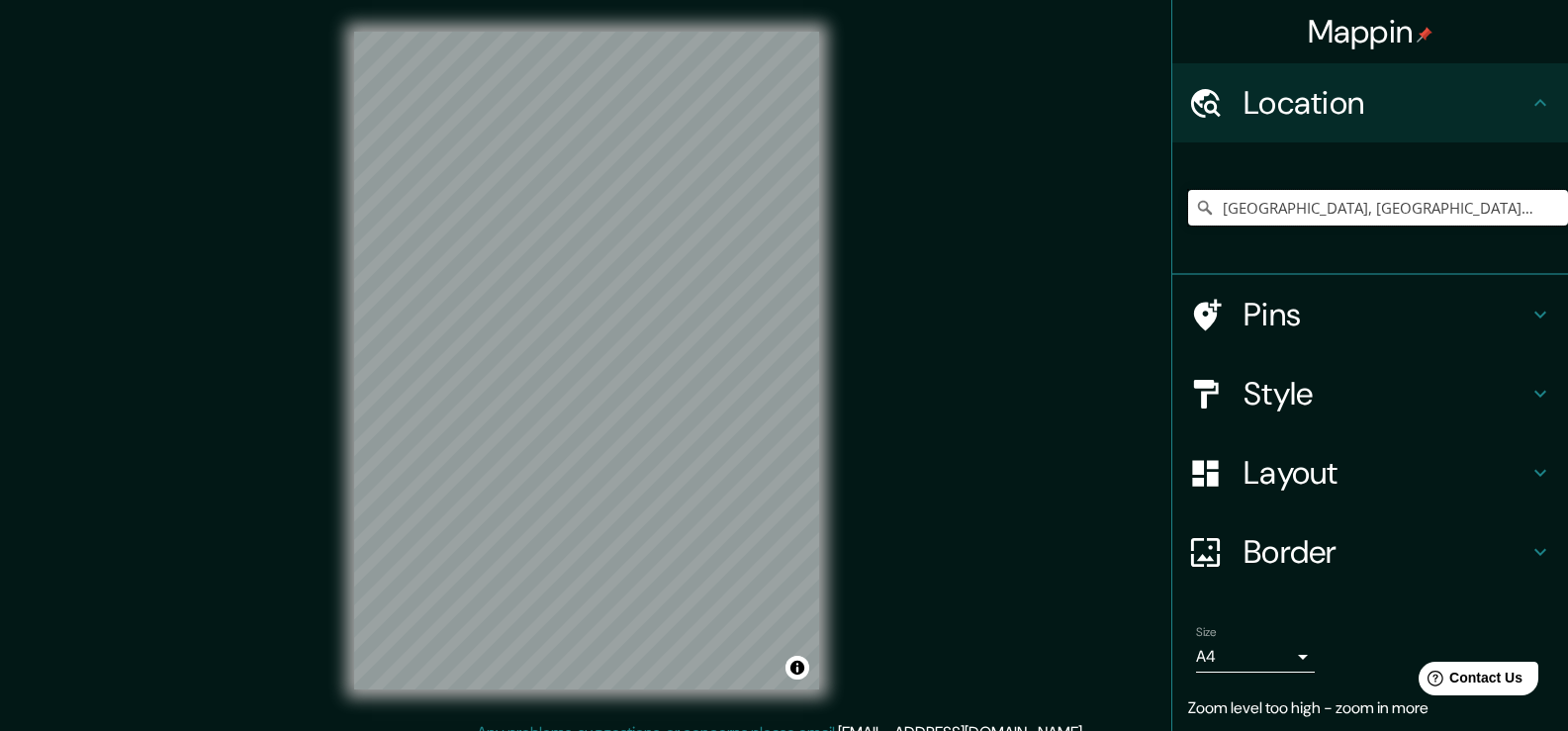
click at [1416, 206] on input "[GEOGRAPHIC_DATA], [GEOGRAPHIC_DATA], [GEOGRAPHIC_DATA]" at bounding box center [1378, 208] width 380 height 36
click at [1419, 219] on input "[GEOGRAPHIC_DATA], [GEOGRAPHIC_DATA], [GEOGRAPHIC_DATA]" at bounding box center [1378, 208] width 380 height 36
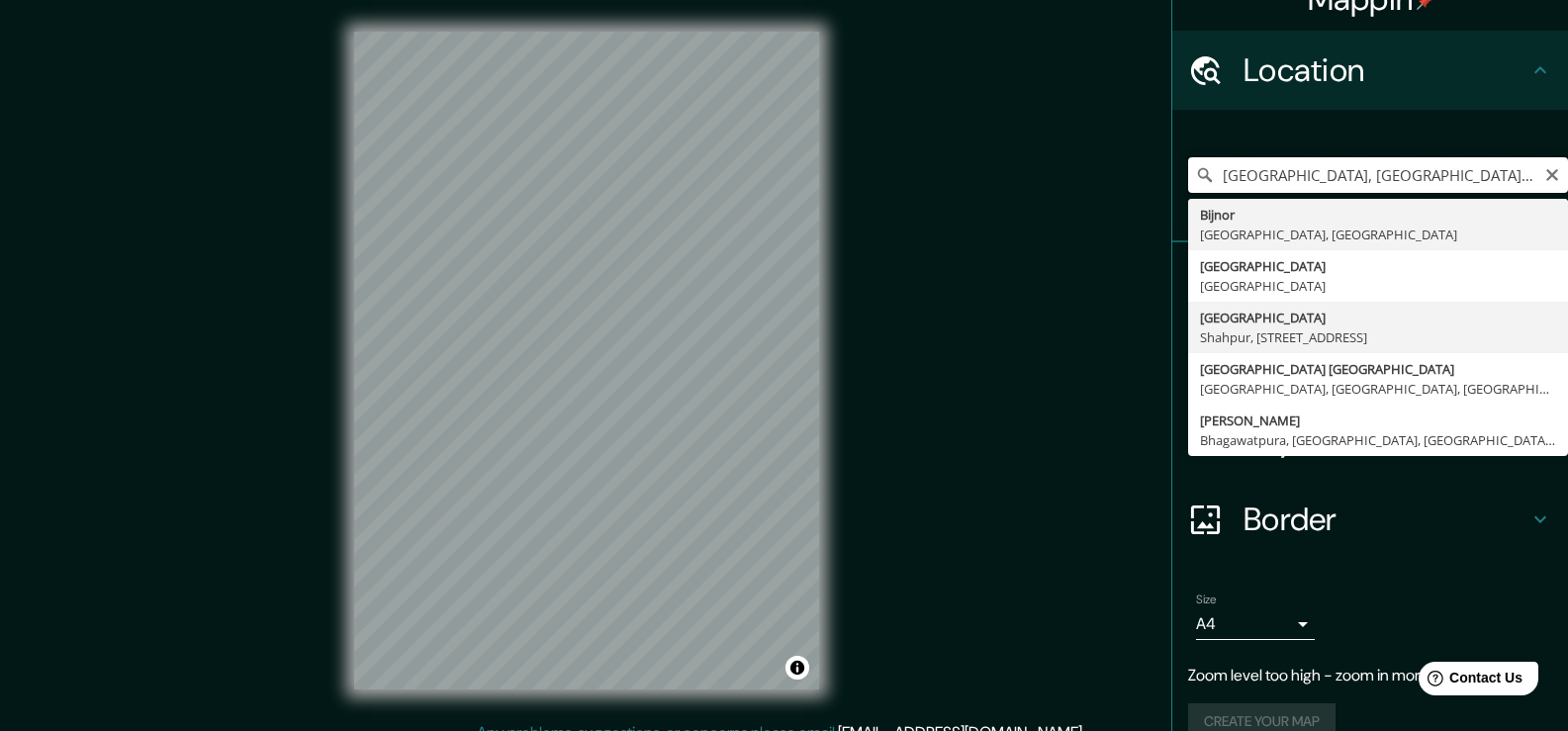
scroll to position [66, 0]
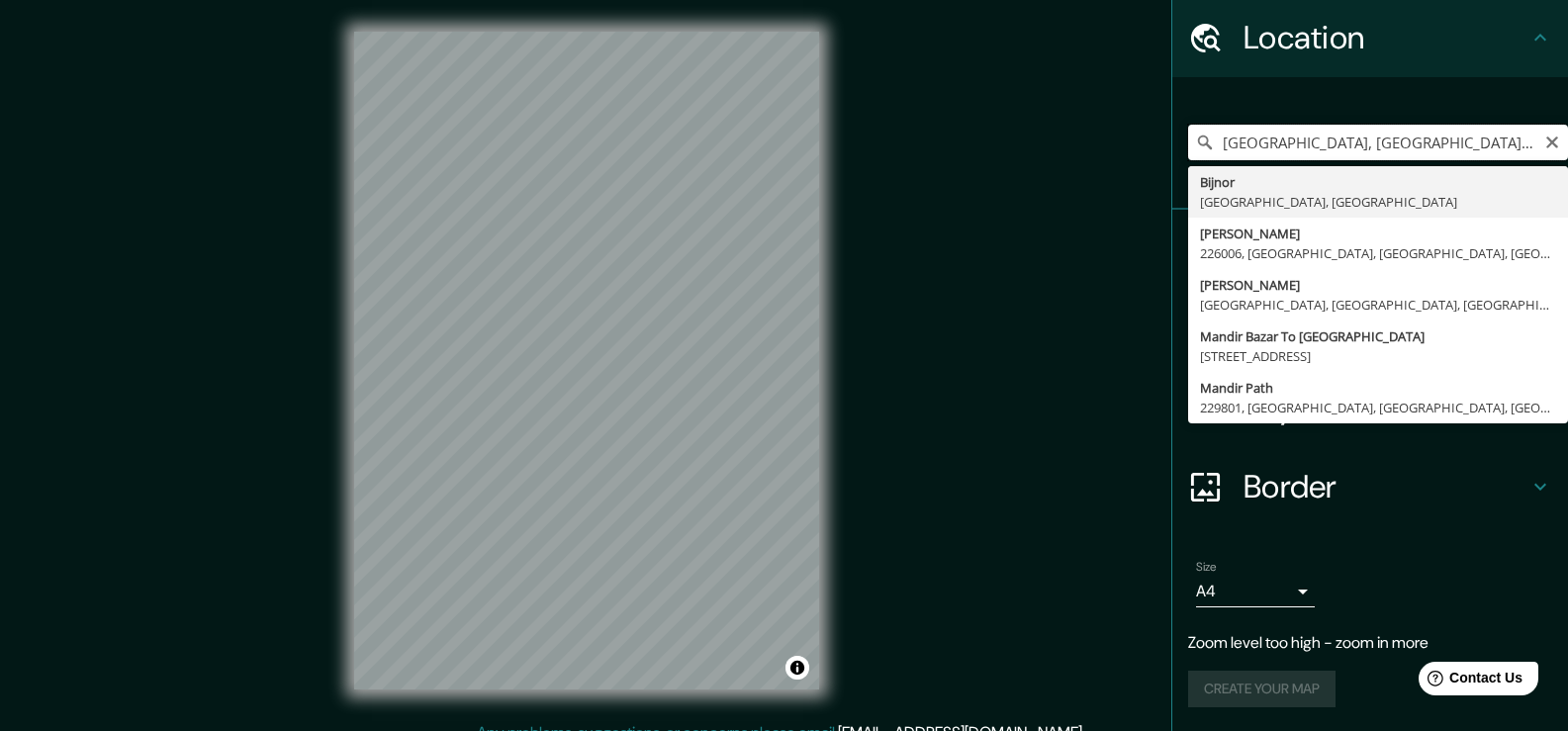
type input "[GEOGRAPHIC_DATA], [GEOGRAPHIC_DATA], [GEOGRAPHIC_DATA]"
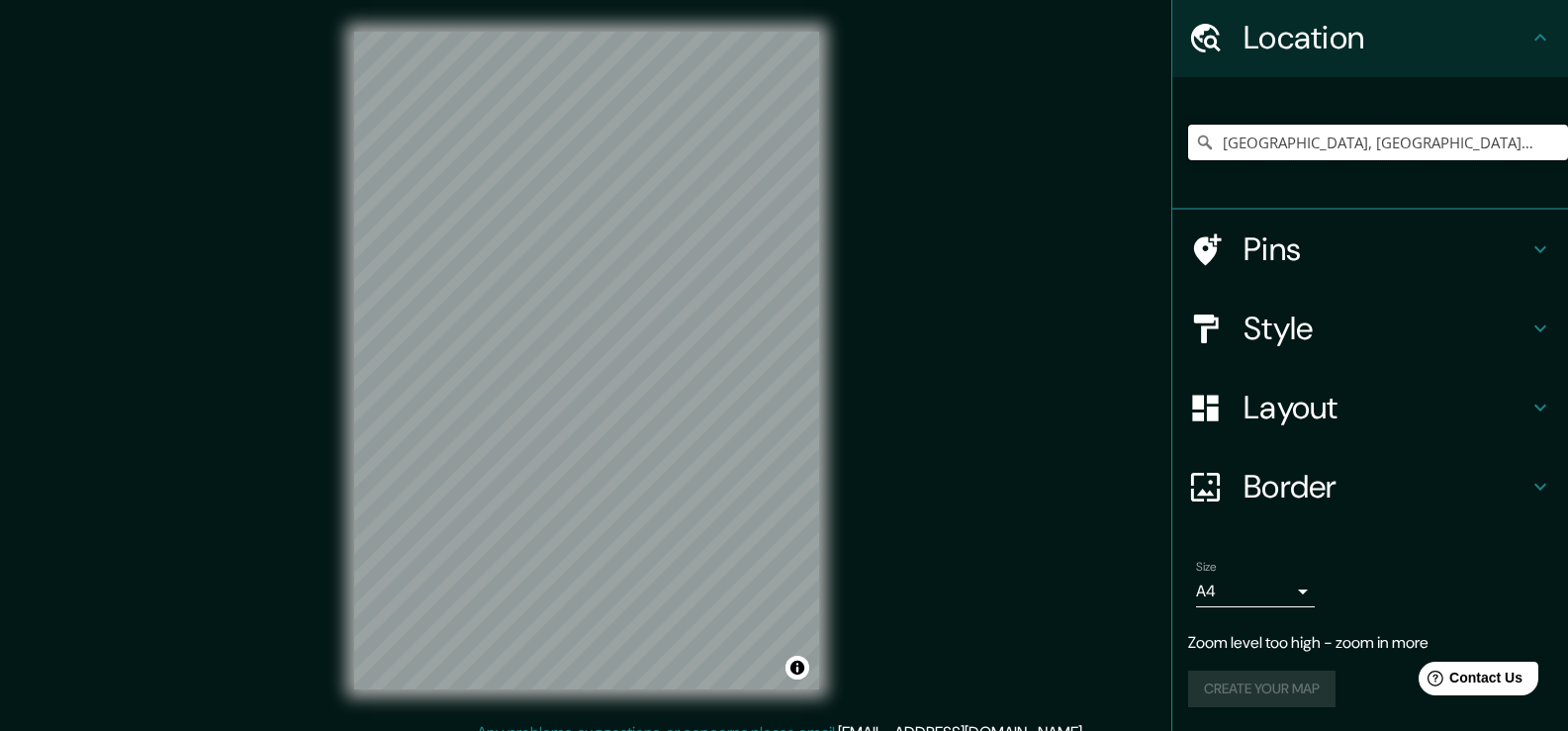
scroll to position [26, 0]
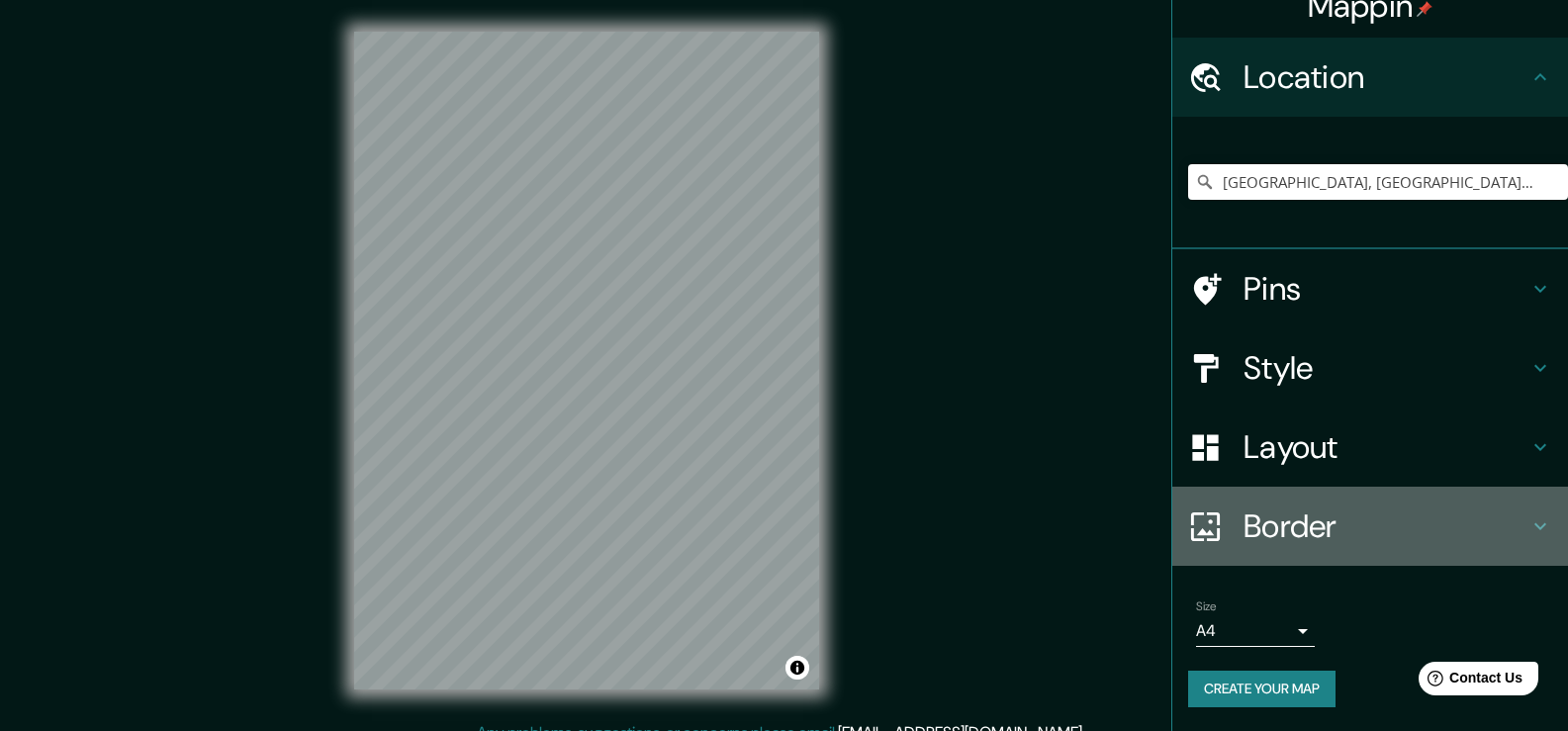
click at [1296, 529] on h4 "Border" at bounding box center [1386, 526] width 285 height 40
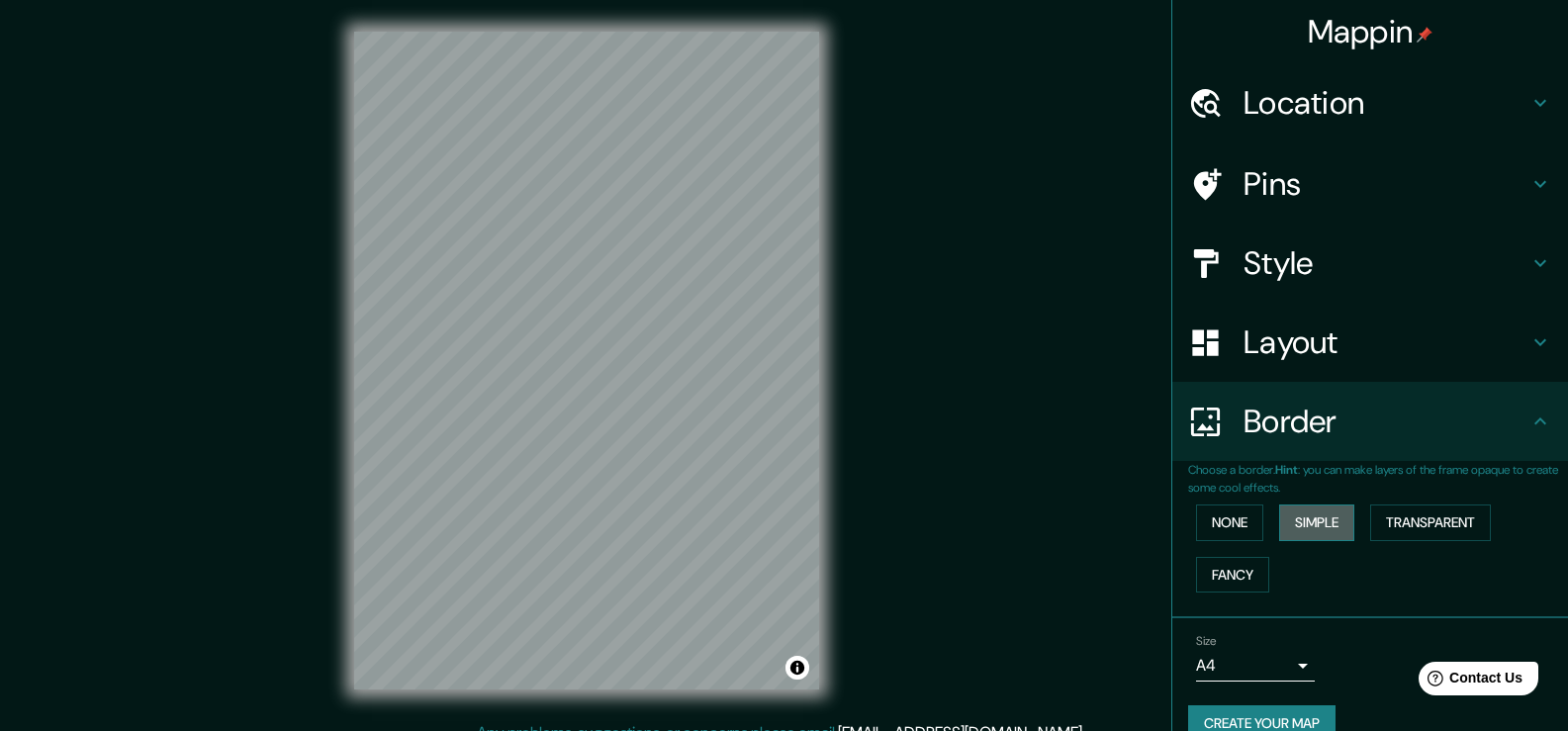
click at [1305, 521] on button "Simple" at bounding box center [1316, 522] width 75 height 37
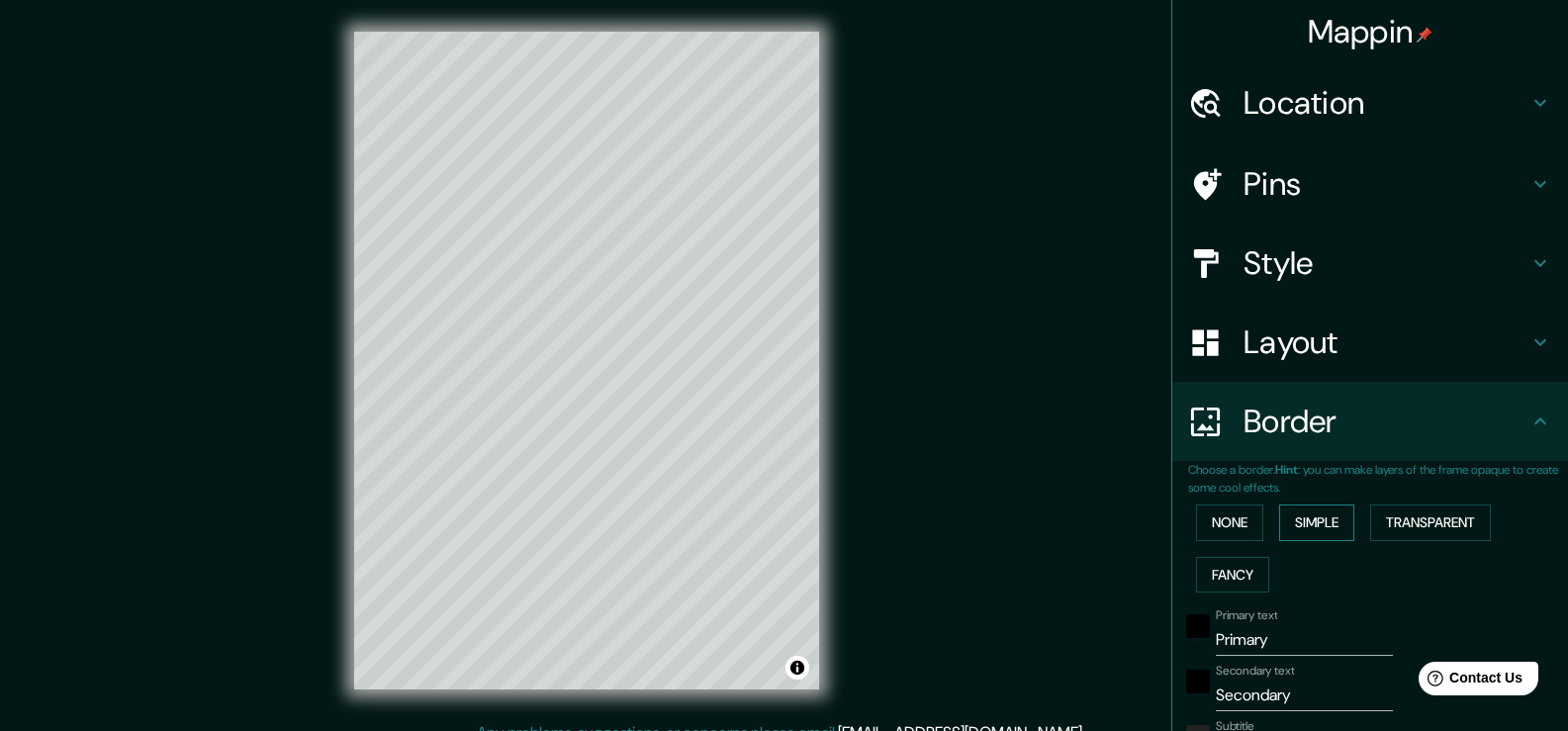
click at [1305, 521] on button "Simple" at bounding box center [1316, 522] width 75 height 37
type input "38"
click at [1219, 512] on button "None" at bounding box center [1230, 522] width 68 height 37
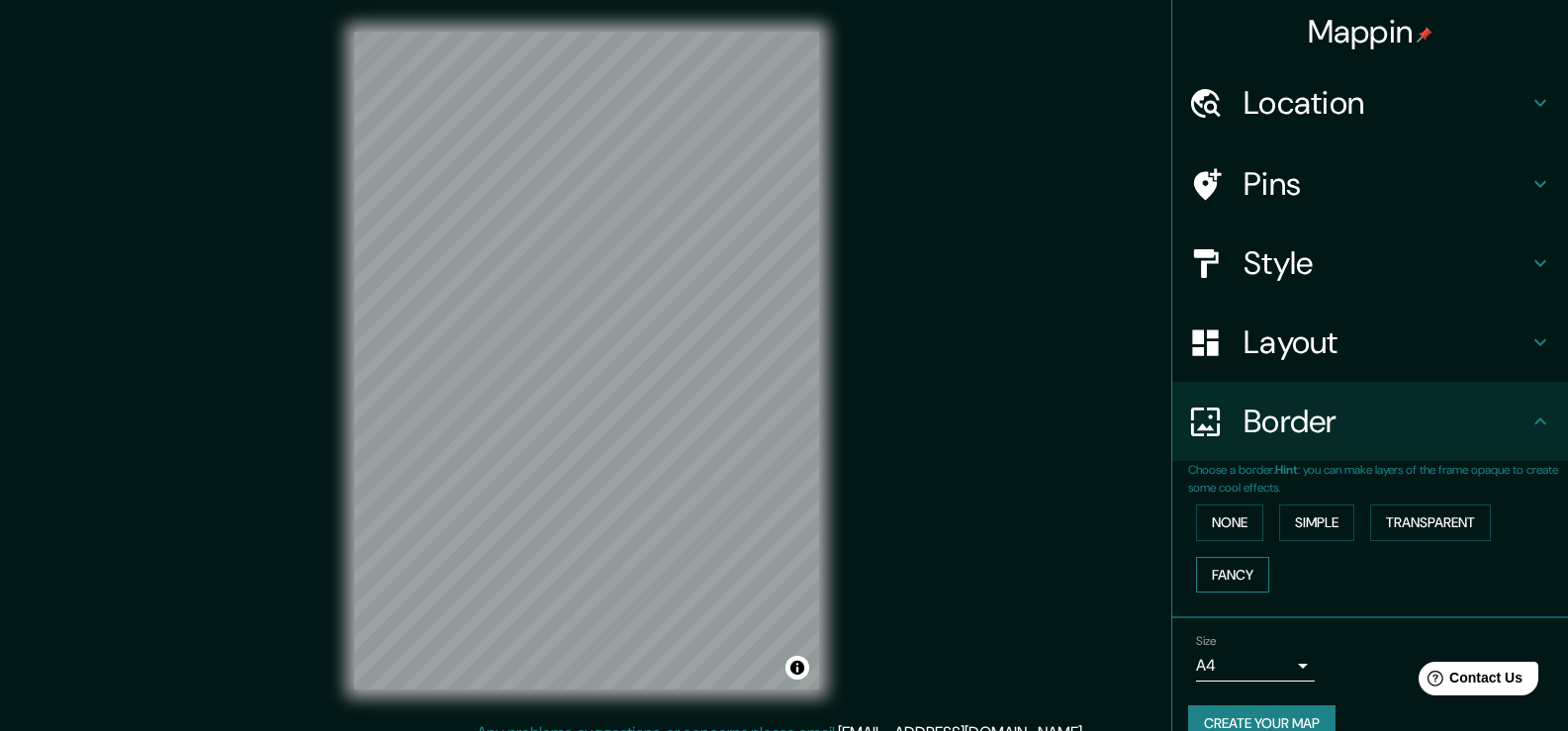
click at [1240, 569] on button "Fancy" at bounding box center [1232, 575] width 73 height 37
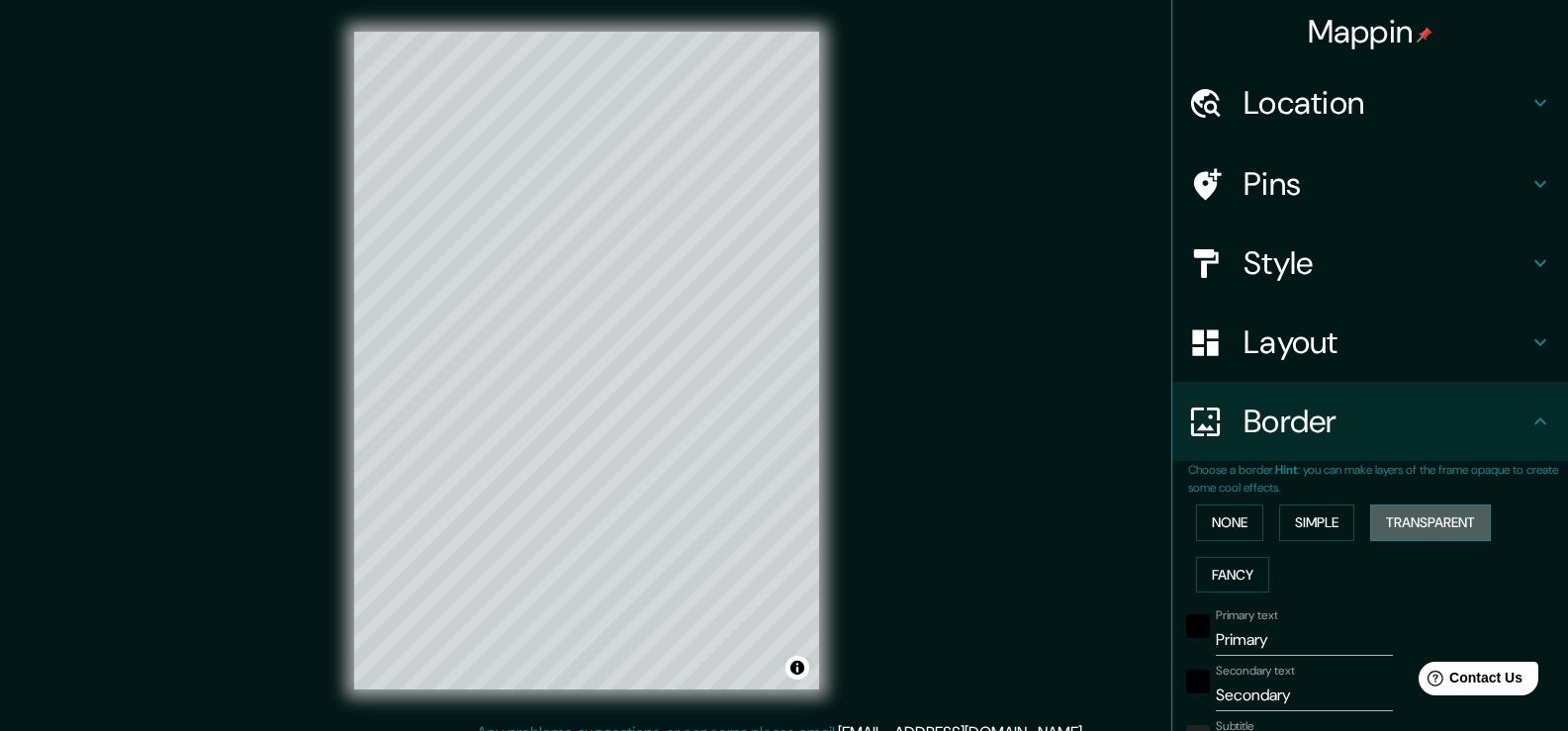
click at [1381, 510] on button "Transparent" at bounding box center [1430, 522] width 121 height 37
click at [1226, 510] on button "None" at bounding box center [1230, 522] width 68 height 37
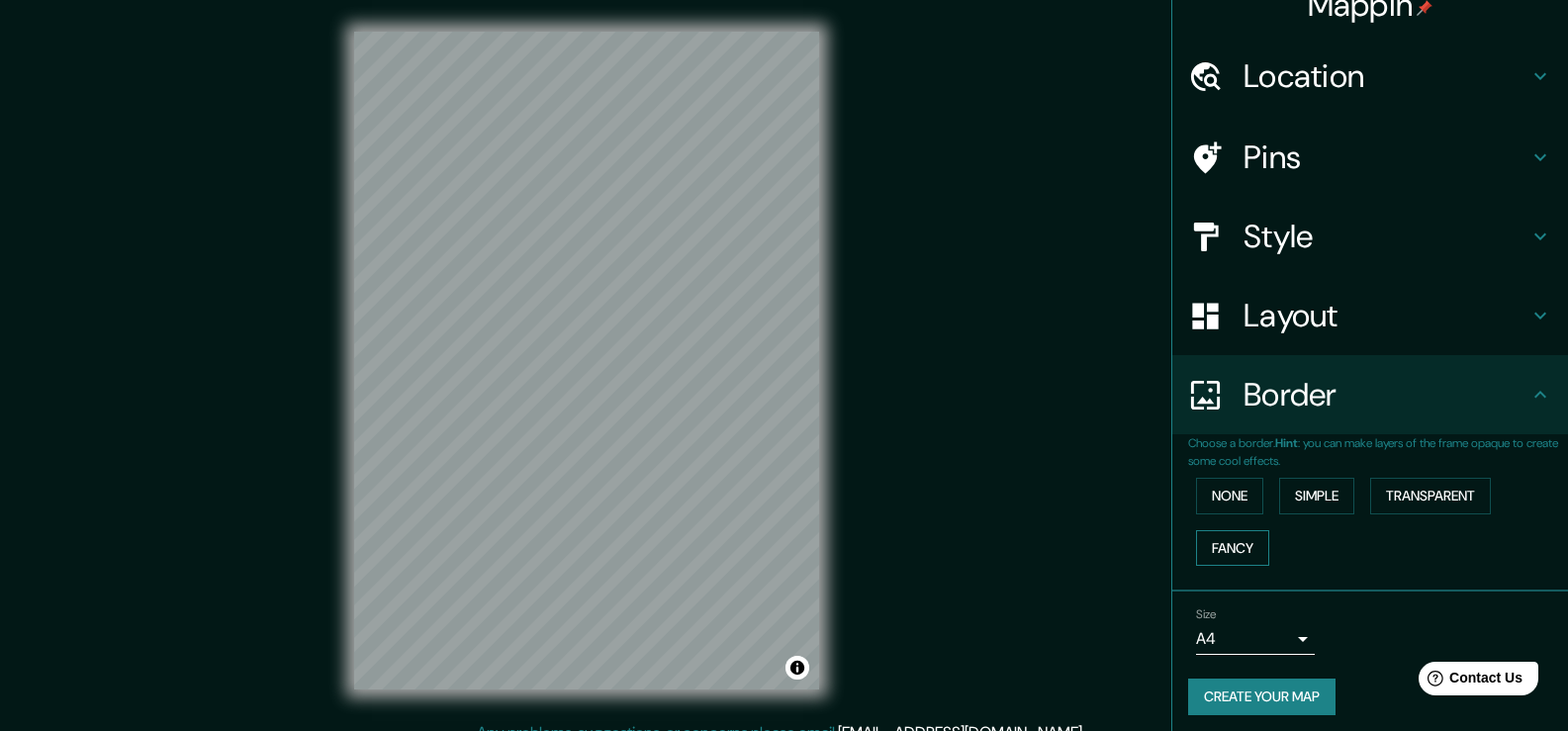
scroll to position [35, 0]
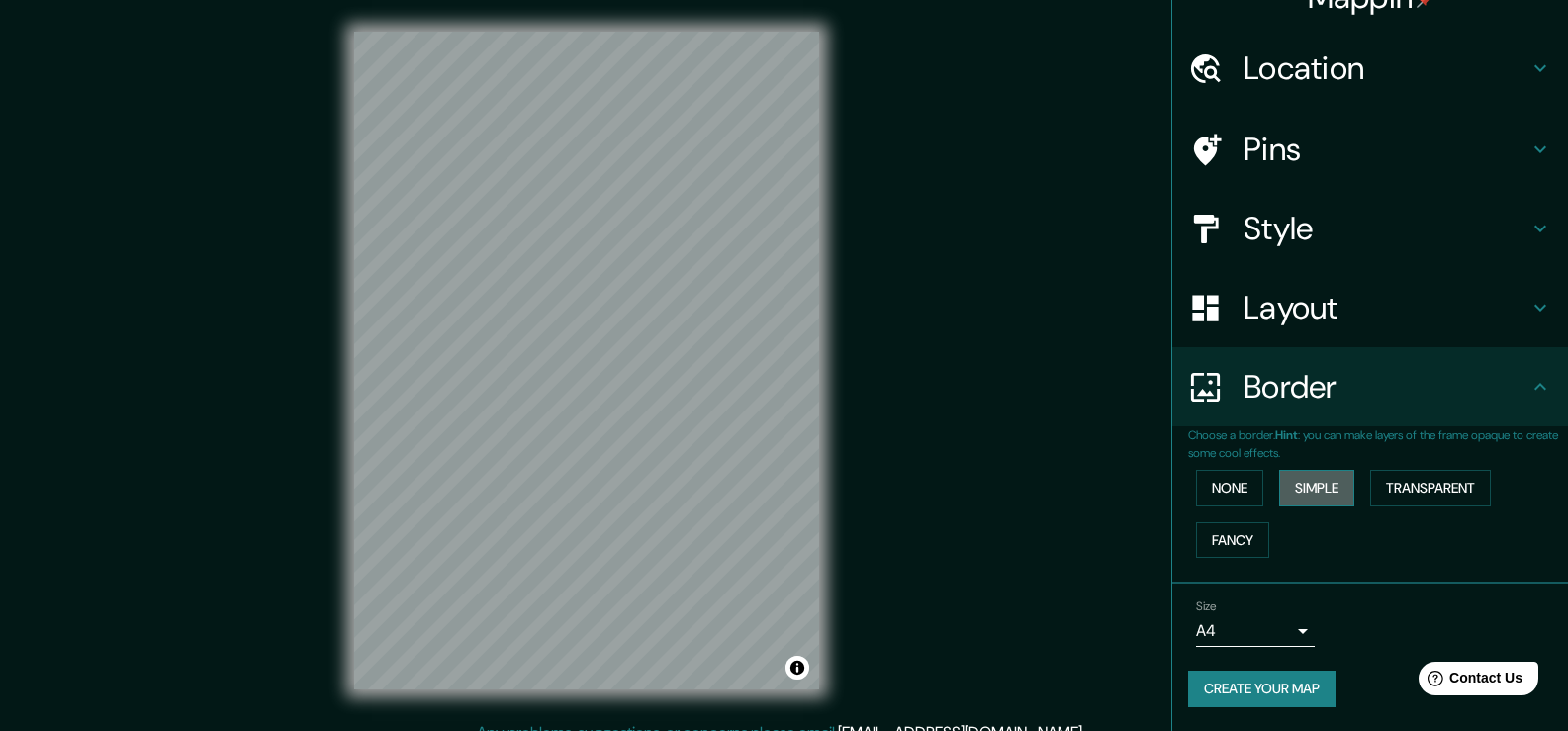
click at [1304, 479] on button "Simple" at bounding box center [1316, 488] width 75 height 37
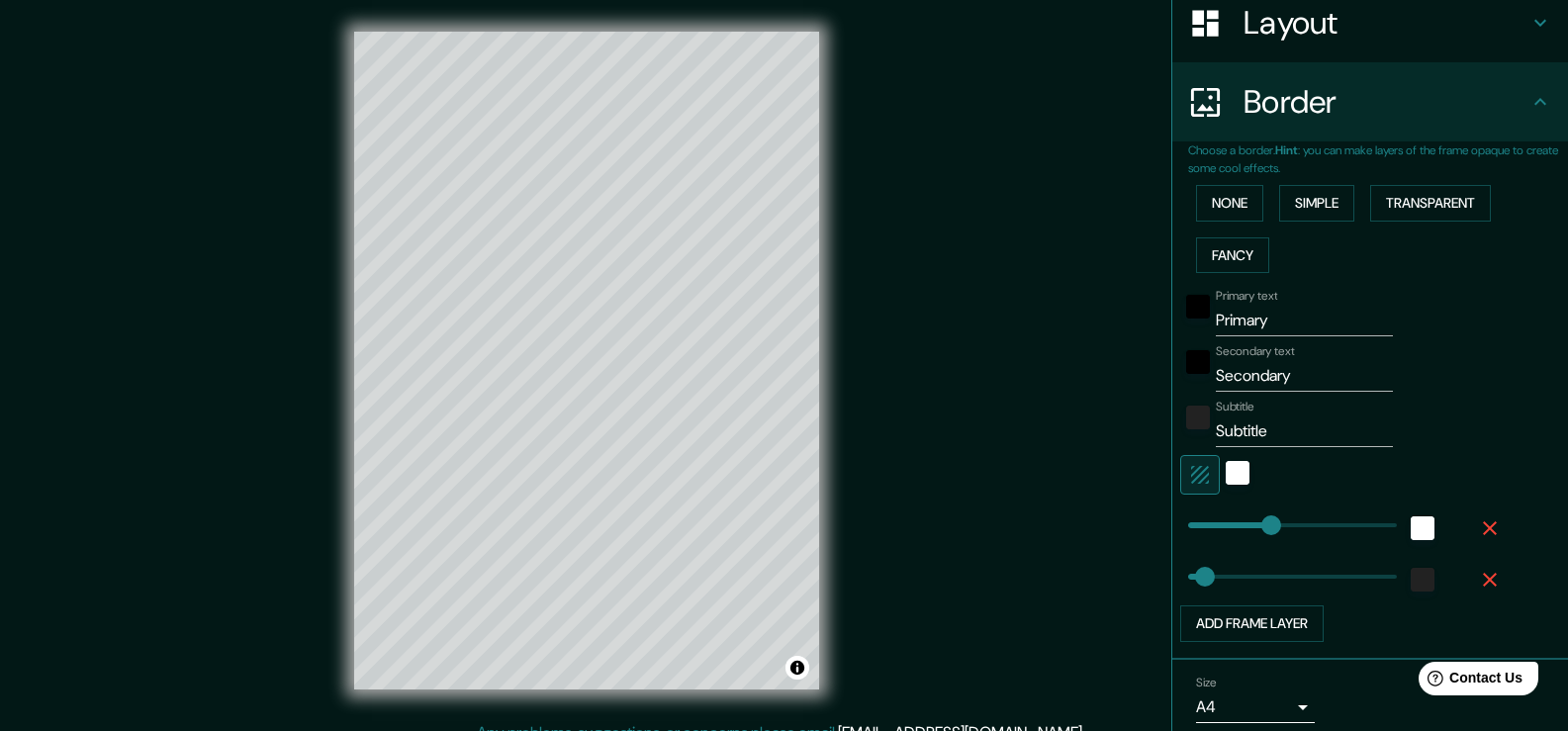
scroll to position [332, 0]
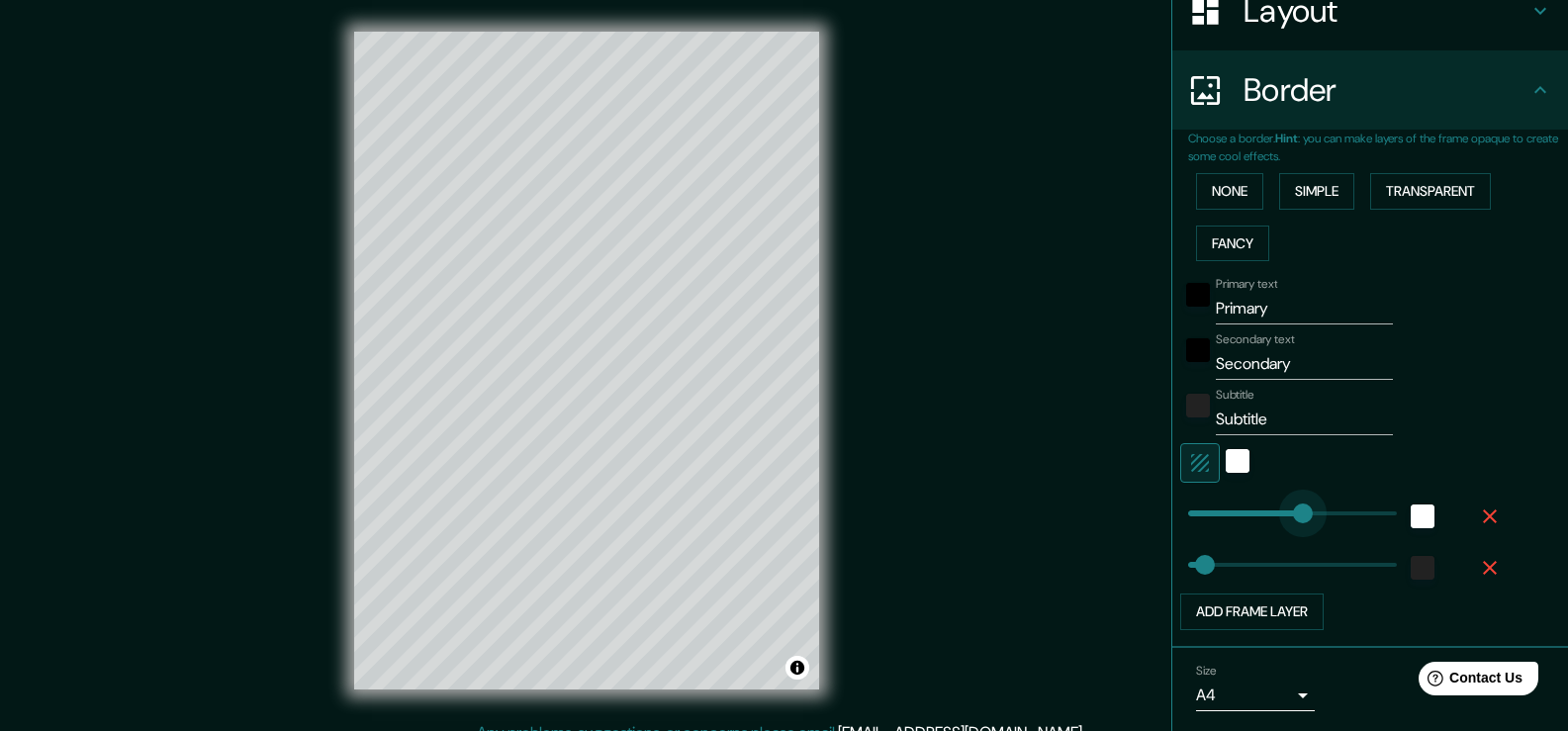
type input "266"
drag, startPoint x: 1256, startPoint y: 514, endPoint x: 1291, endPoint y: 505, distance: 36.1
type input "38"
type input "31"
drag, startPoint x: 1291, startPoint y: 505, endPoint x: 1187, endPoint y: 515, distance: 104.5
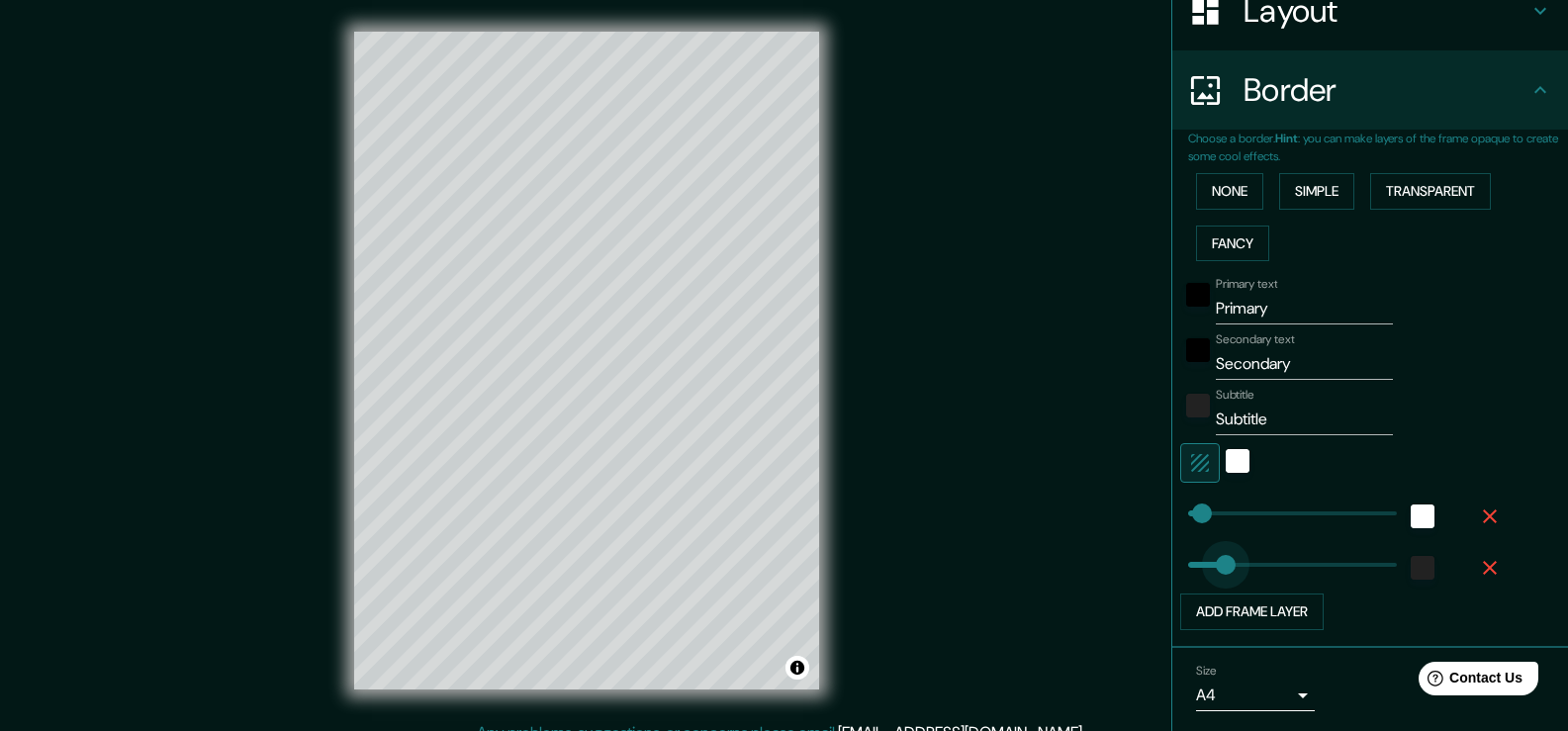
type input "230"
drag, startPoint x: 1210, startPoint y: 556, endPoint x: 1276, endPoint y: 555, distance: 66.0
type input "123"
drag, startPoint x: 1240, startPoint y: 569, endPoint x: 1227, endPoint y: 572, distance: 13.3
click at [1225, 462] on div "white" at bounding box center [1237, 461] width 24 height 24
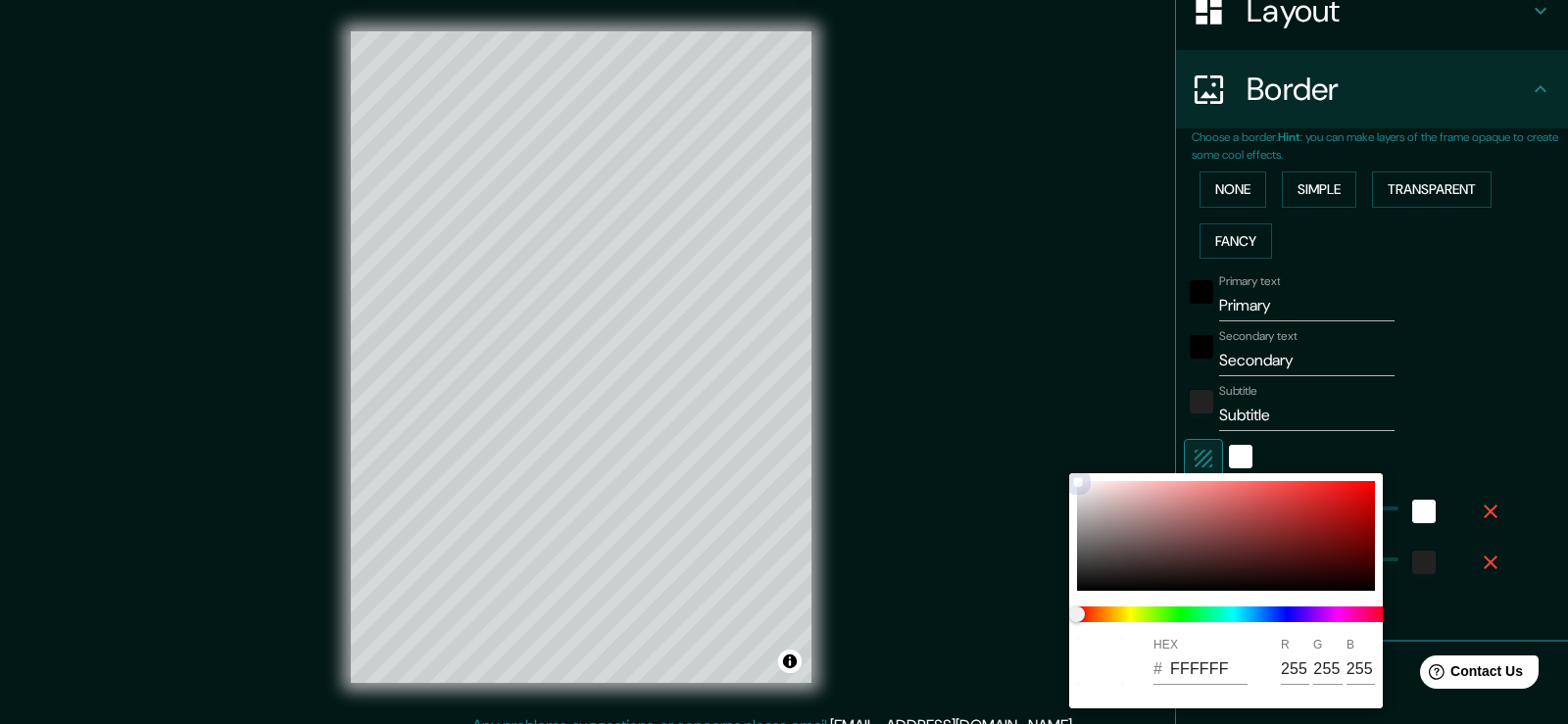
click at [1263, 530] on div at bounding box center [1226, 536] width 298 height 109
type input "8C3434"
type input "140"
type input "52"
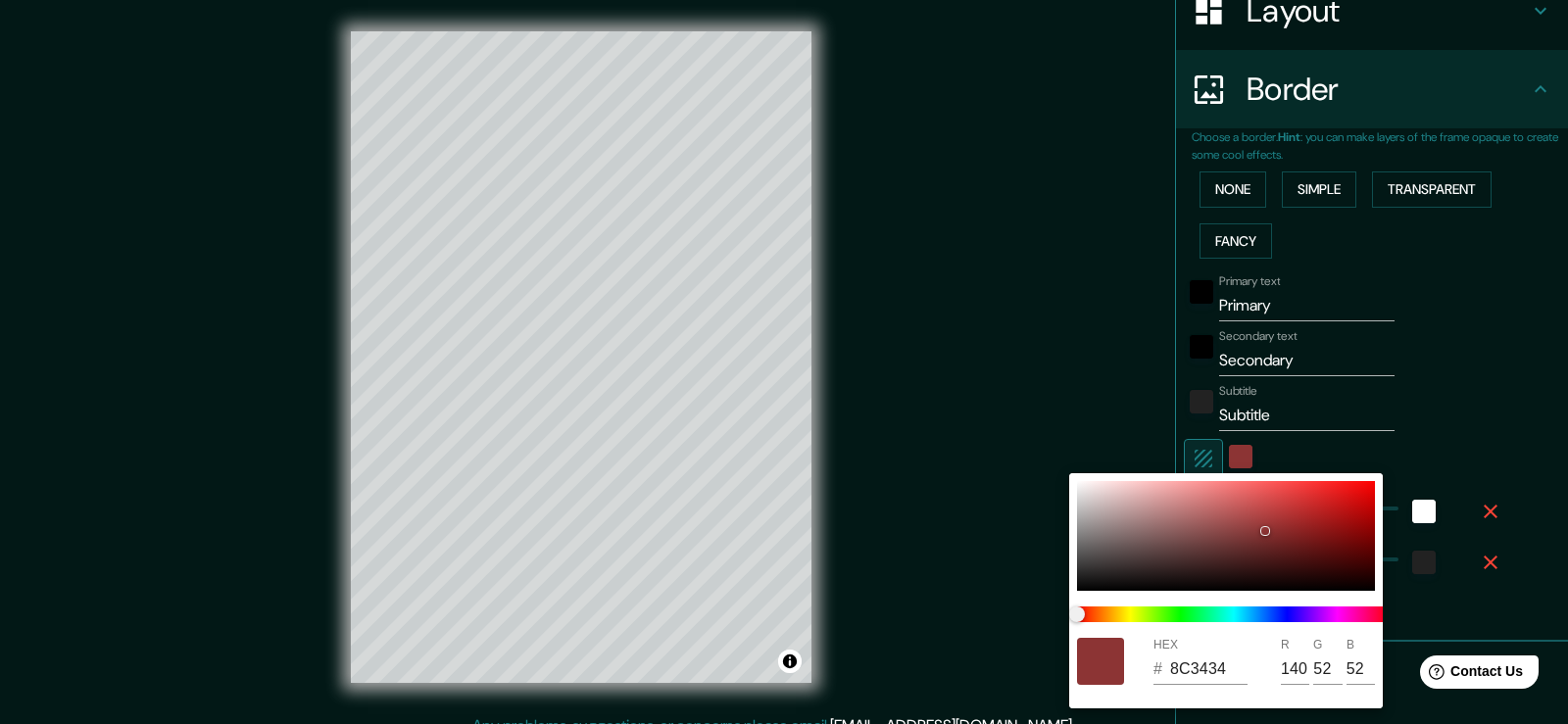
click at [1474, 563] on div at bounding box center [784, 362] width 1568 height 724
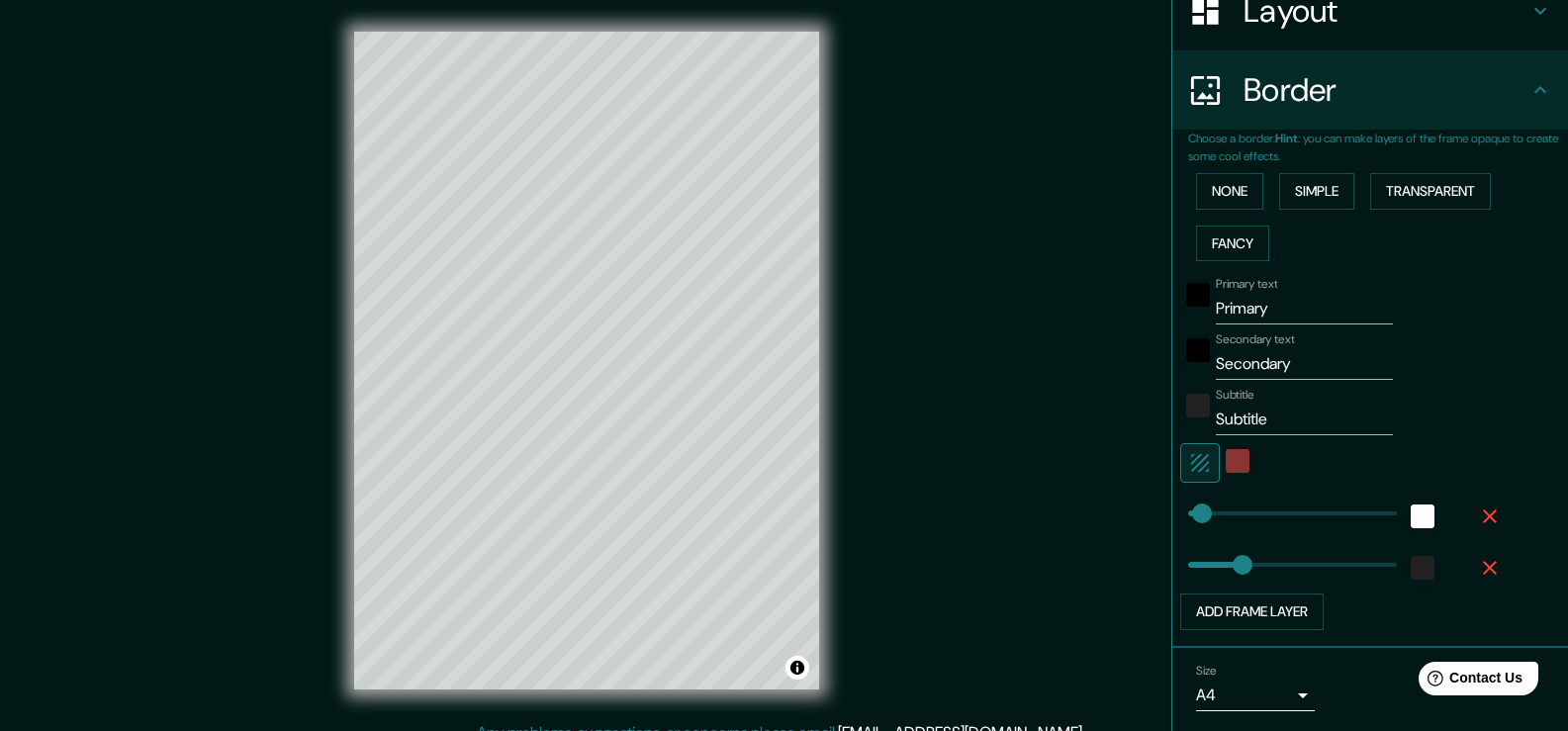
click at [1478, 562] on icon "button" at bounding box center [1490, 568] width 24 height 24
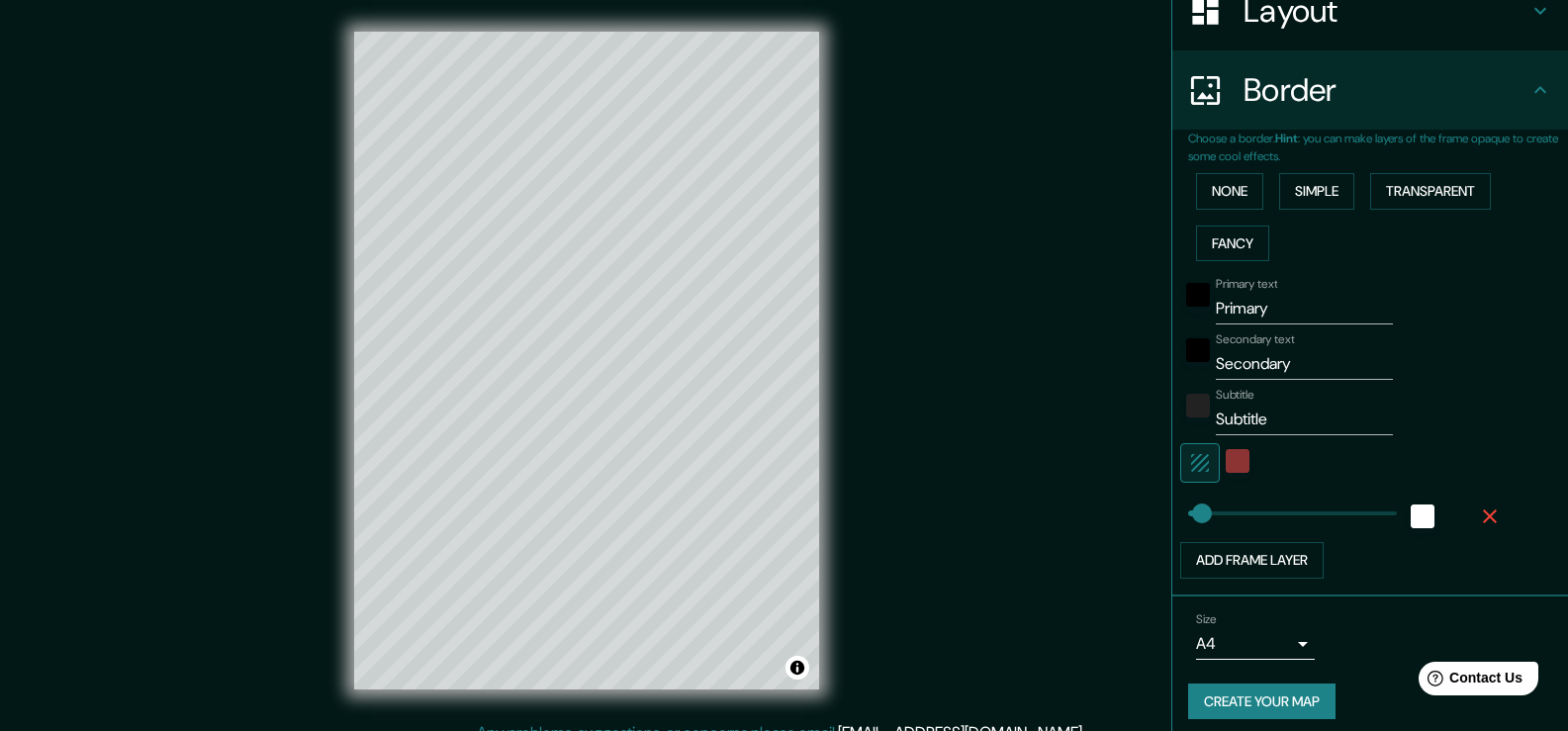
click at [1480, 519] on icon "button" at bounding box center [1490, 516] width 24 height 24
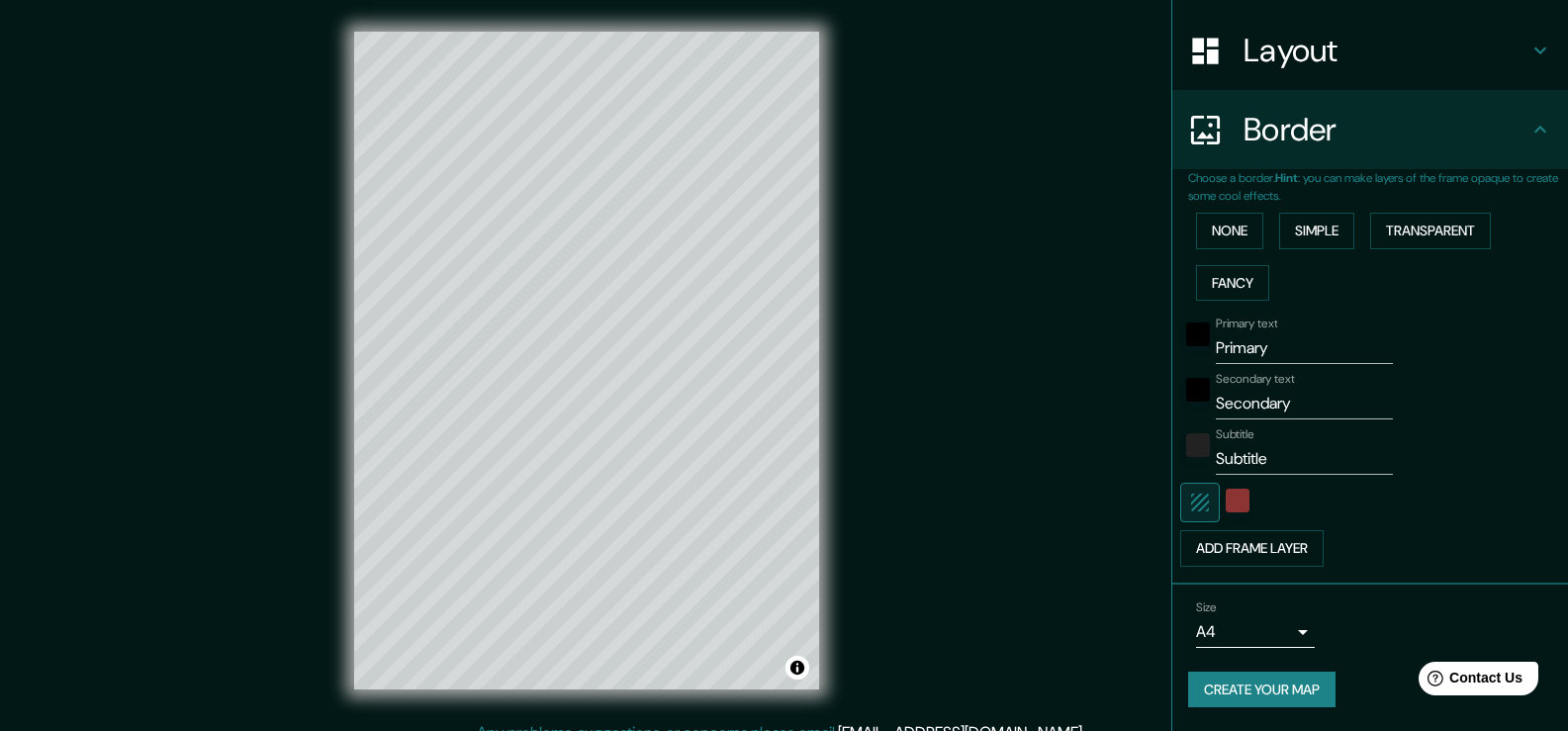
scroll to position [292, 0]
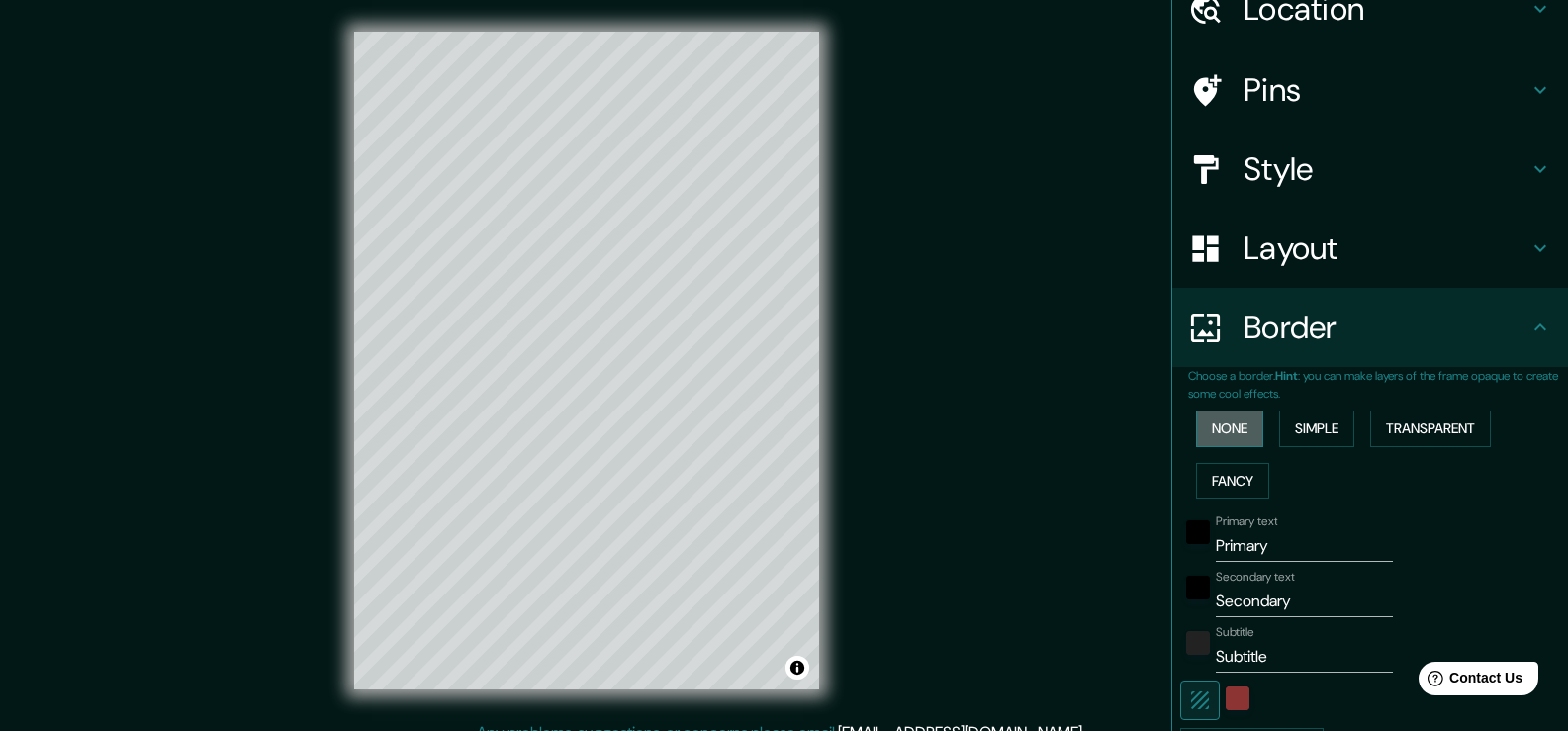
click at [1218, 420] on button "None" at bounding box center [1230, 428] width 68 height 37
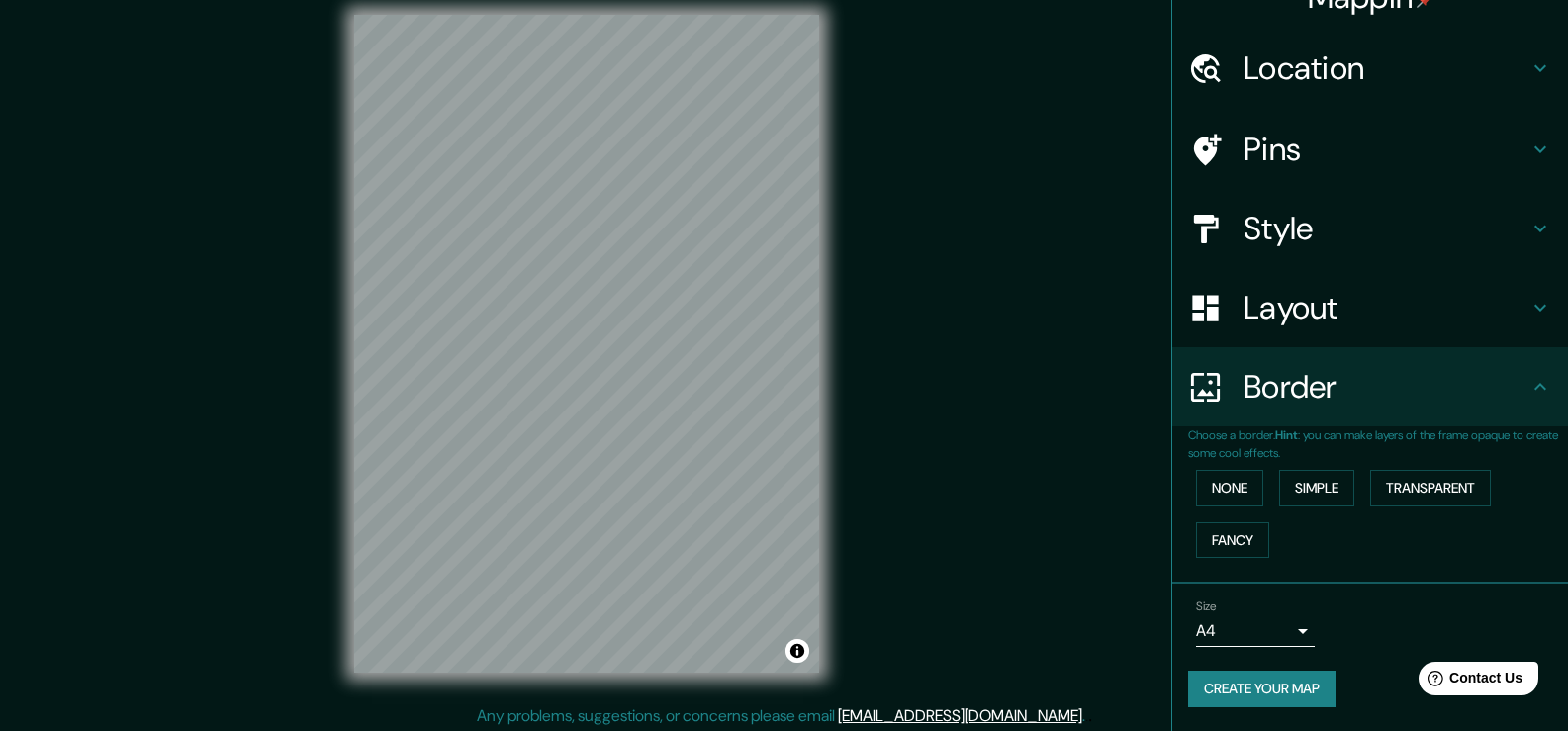
scroll to position [22, 0]
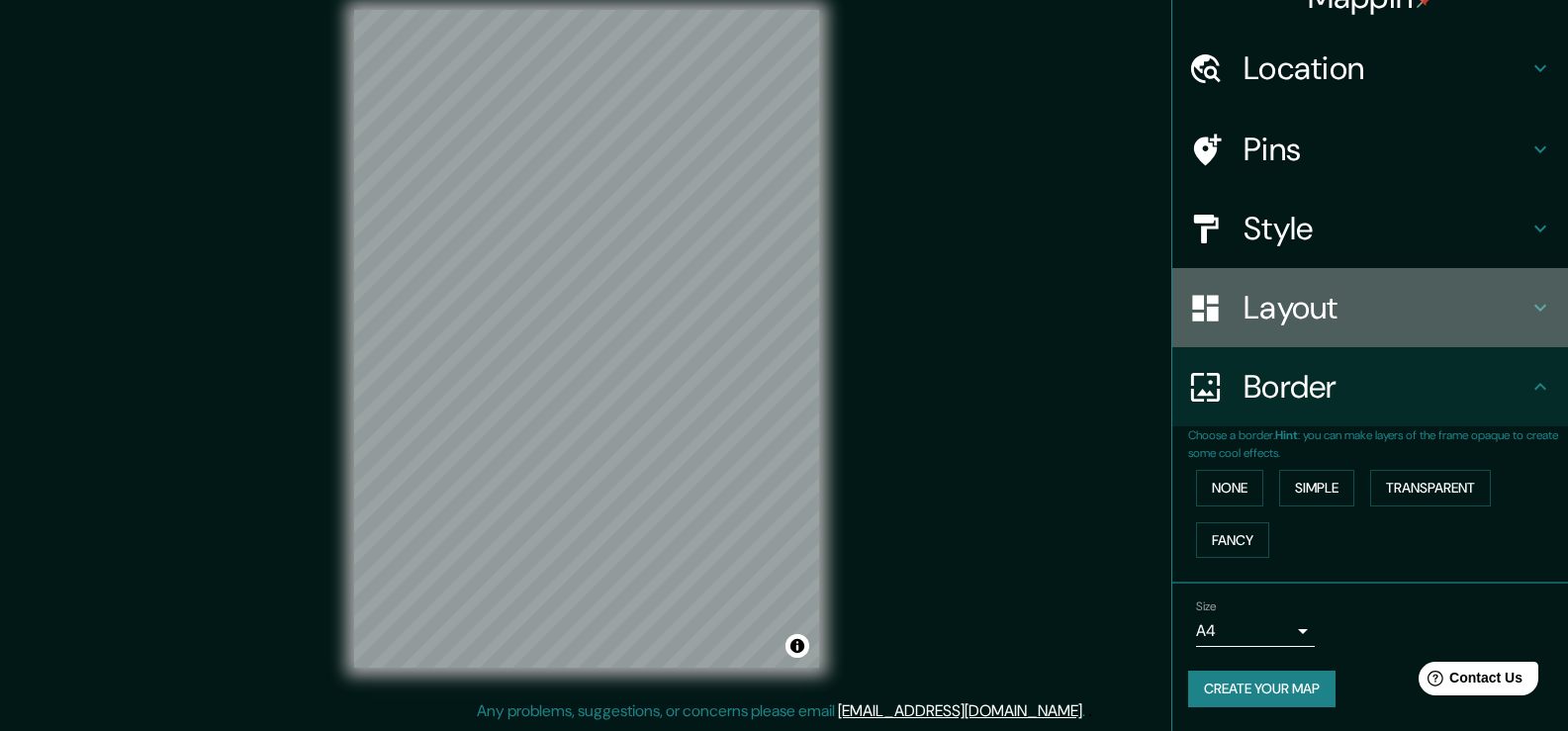
click at [1337, 309] on h4 "Layout" at bounding box center [1386, 308] width 285 height 40
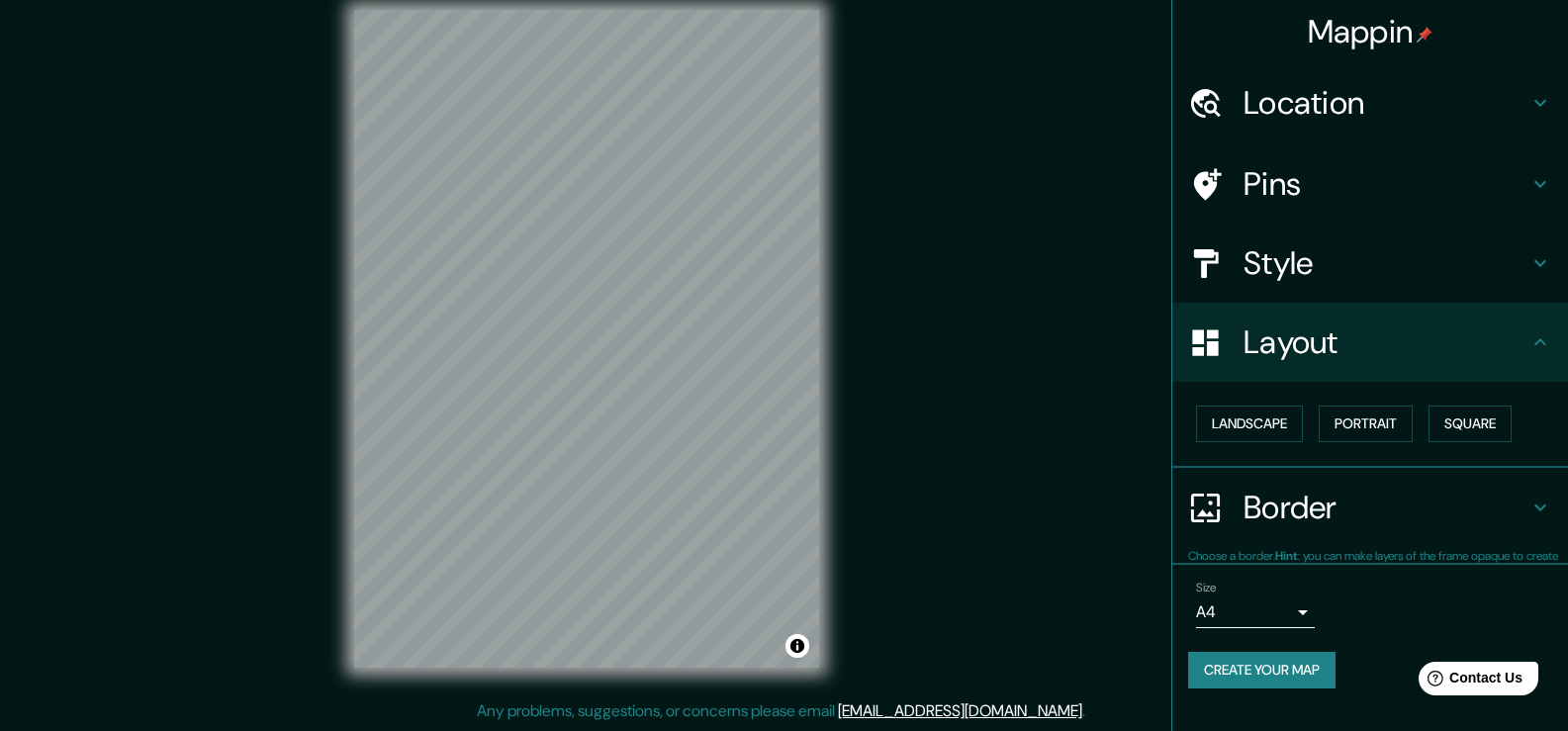
scroll to position [0, 0]
click at [1459, 423] on button "Square" at bounding box center [1469, 423] width 83 height 37
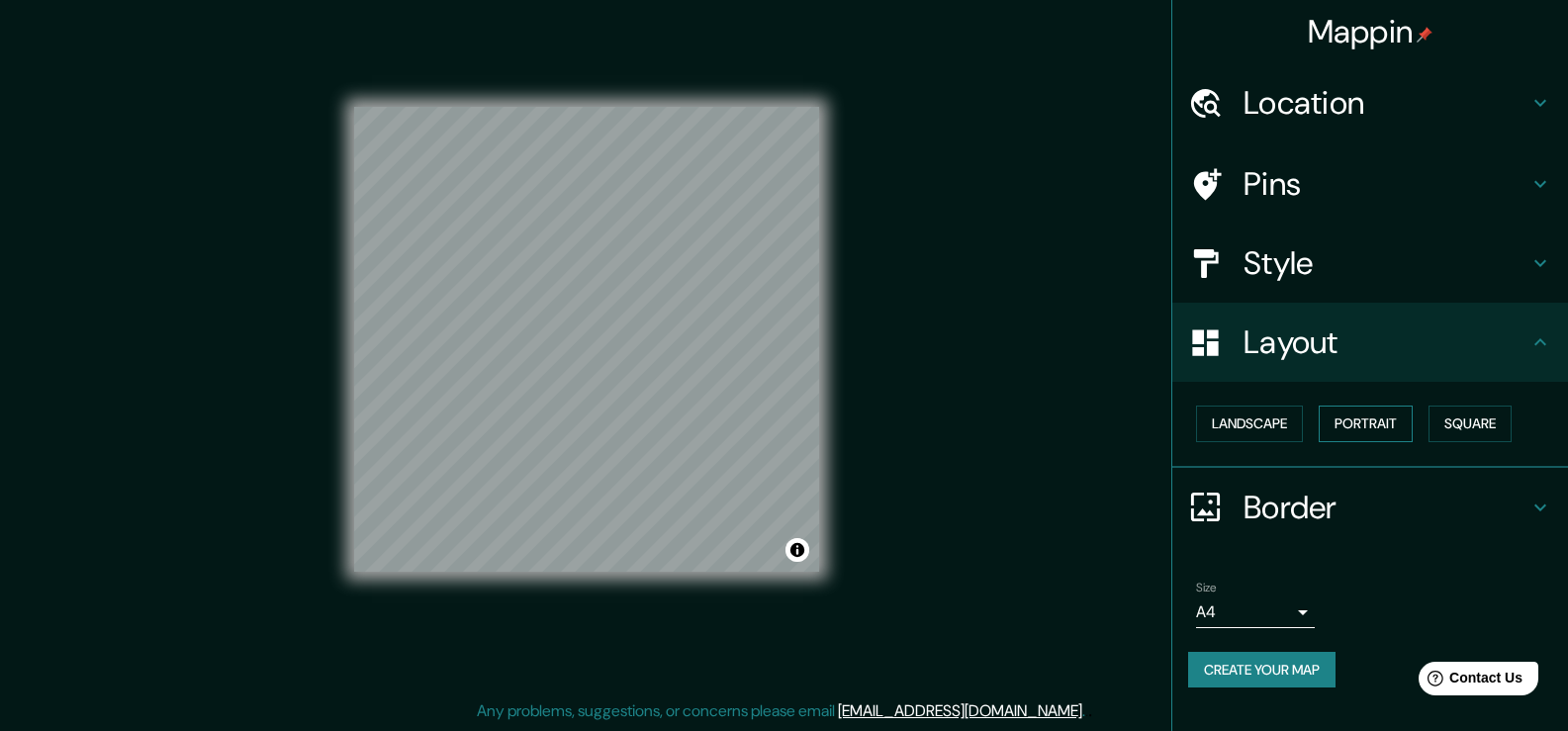
click at [1389, 423] on button "Portrait" at bounding box center [1366, 423] width 94 height 37
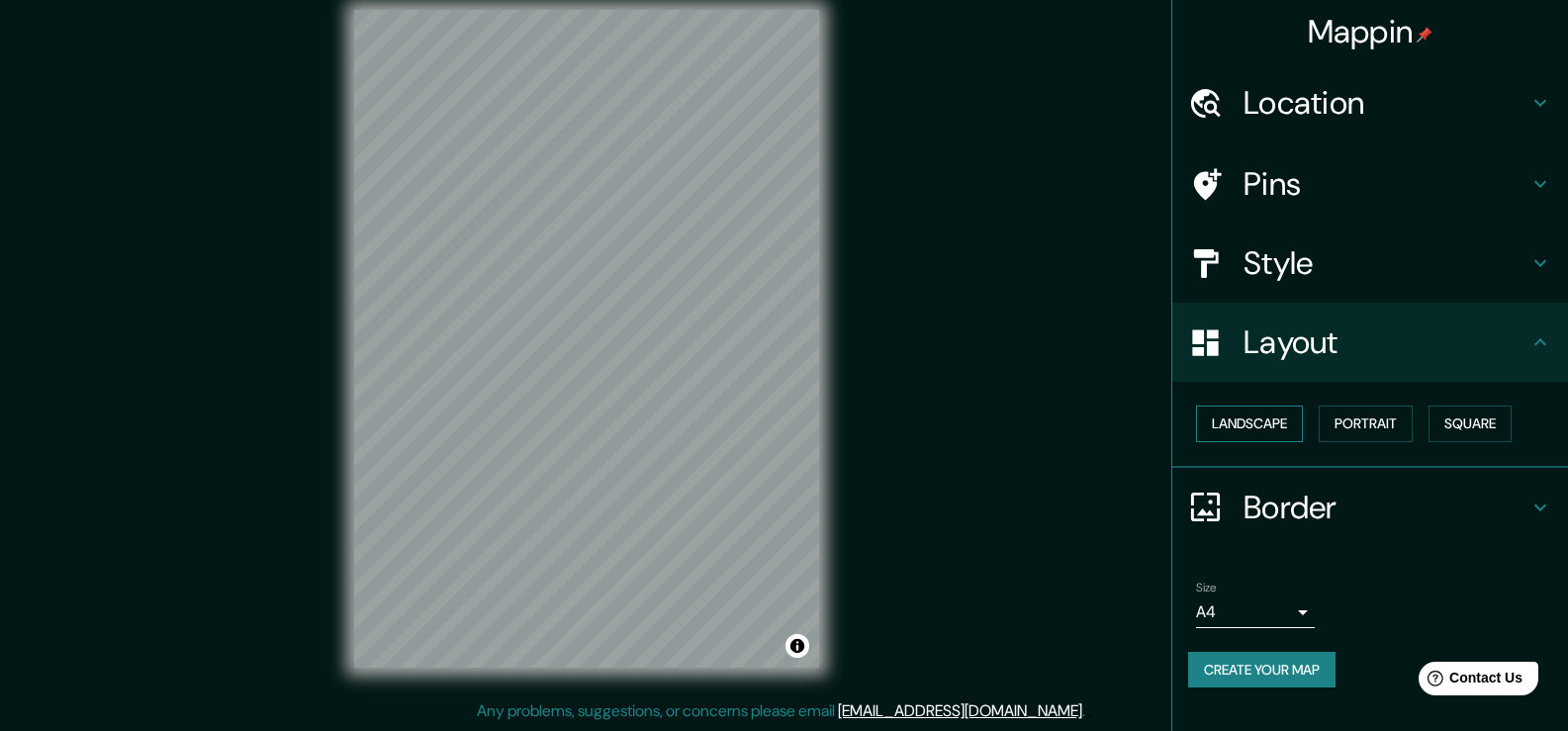
click at [1239, 413] on button "Landscape" at bounding box center [1249, 423] width 107 height 37
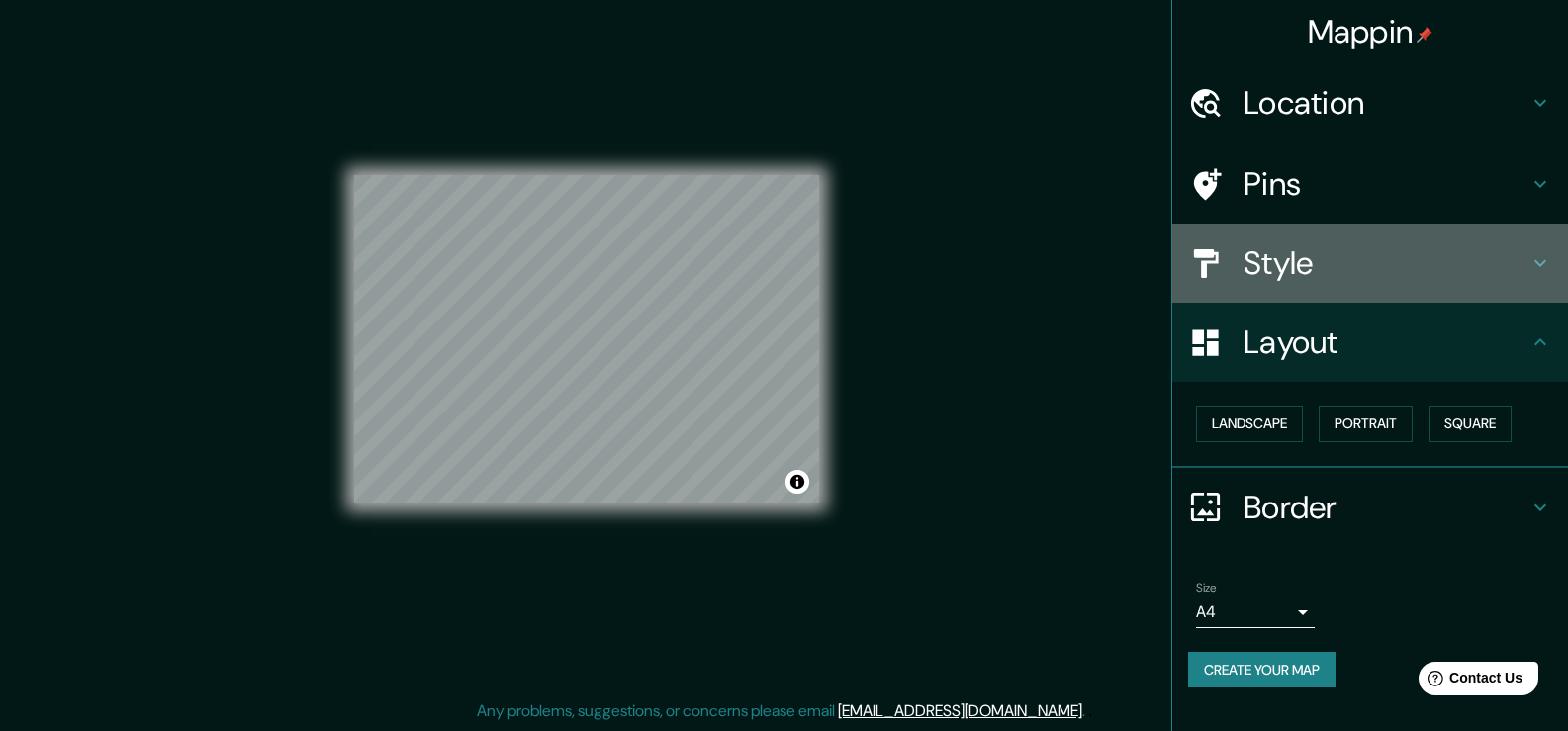
click at [1300, 277] on h4 "Style" at bounding box center [1386, 263] width 285 height 40
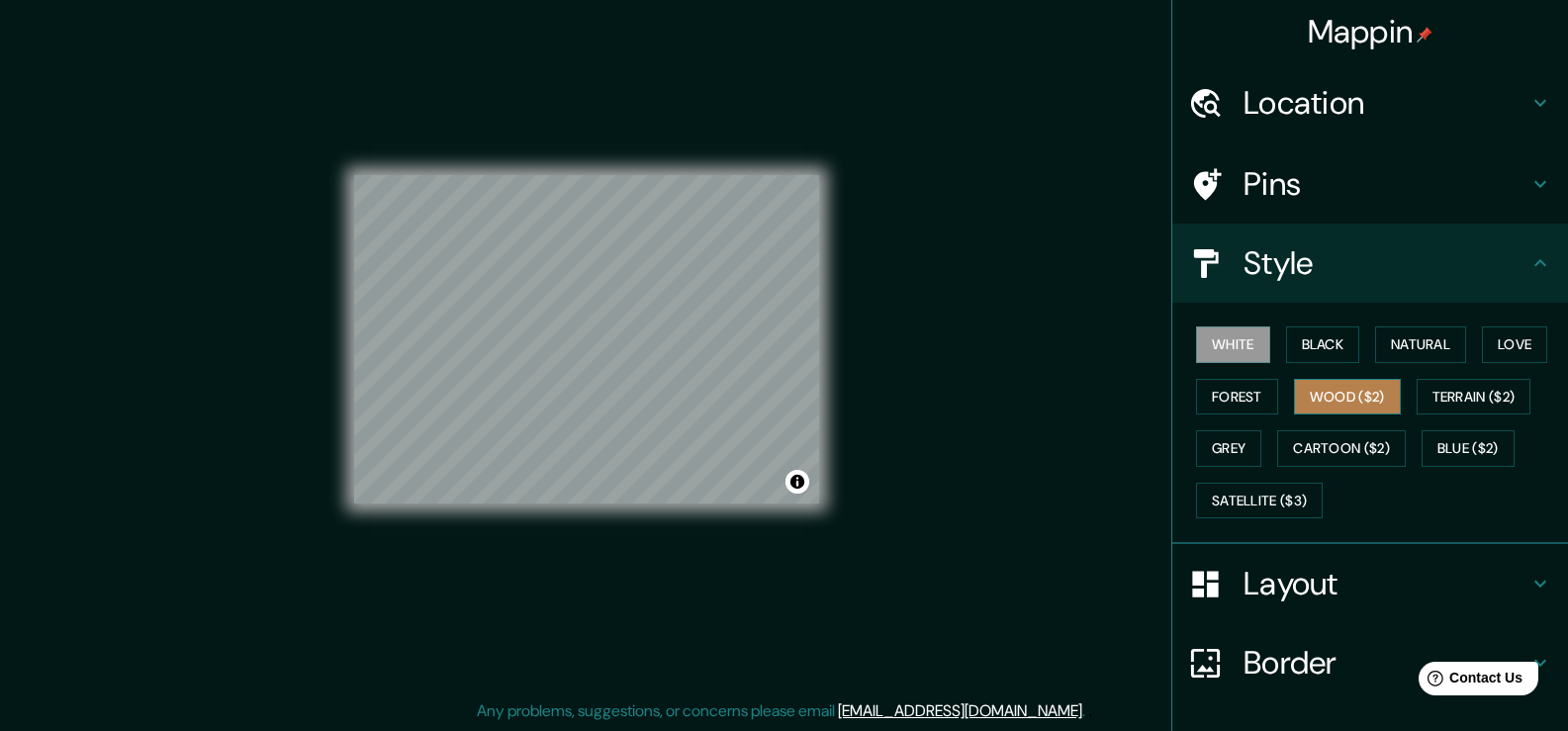
click at [1354, 393] on button "Wood ($2)" at bounding box center [1347, 396] width 107 height 37
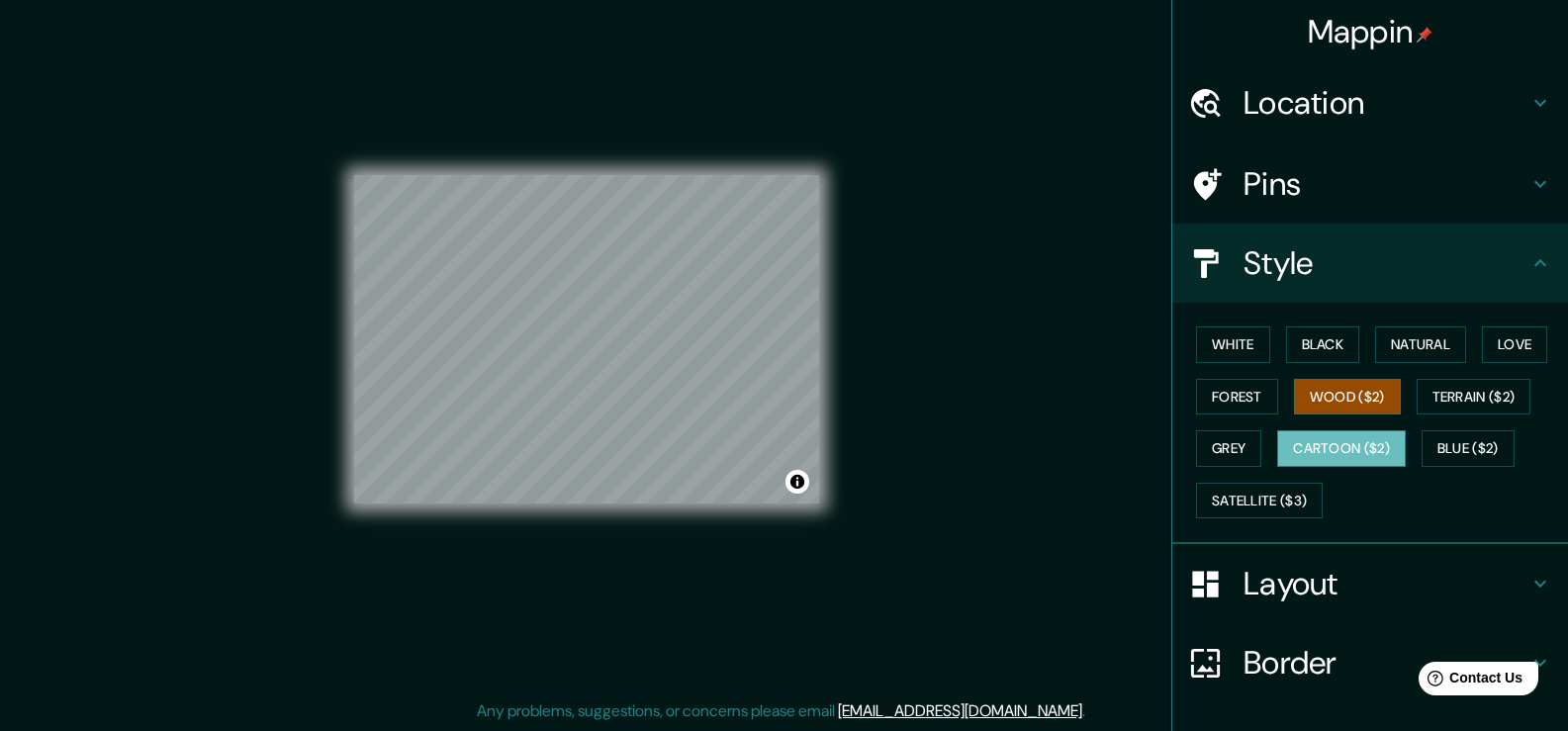
click at [1343, 455] on button "Cartoon ($2)" at bounding box center [1341, 448] width 129 height 37
click at [1198, 495] on button "Satellite ($3)" at bounding box center [1259, 501] width 127 height 37
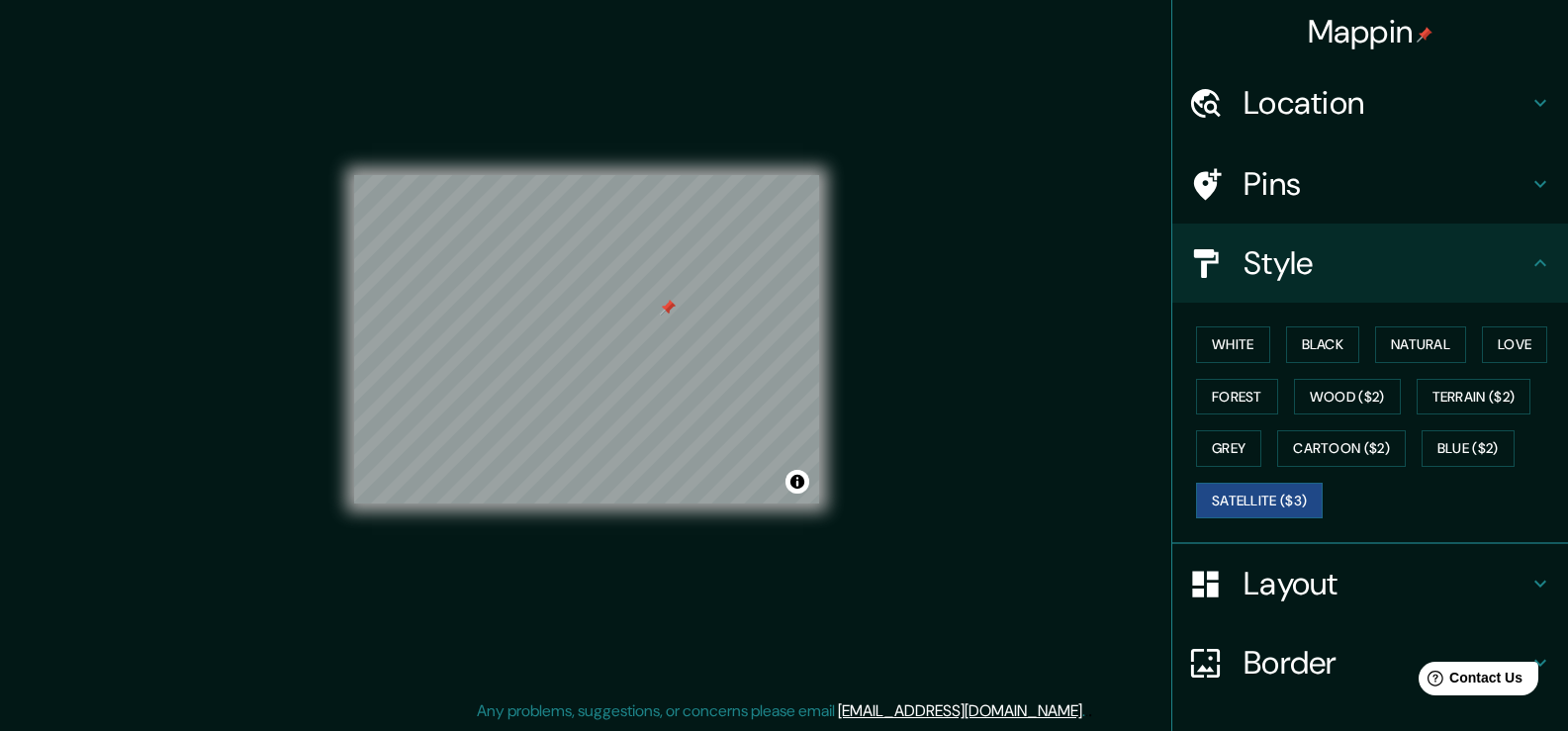
click at [1332, 161] on div "Pins" at bounding box center [1370, 183] width 395 height 79
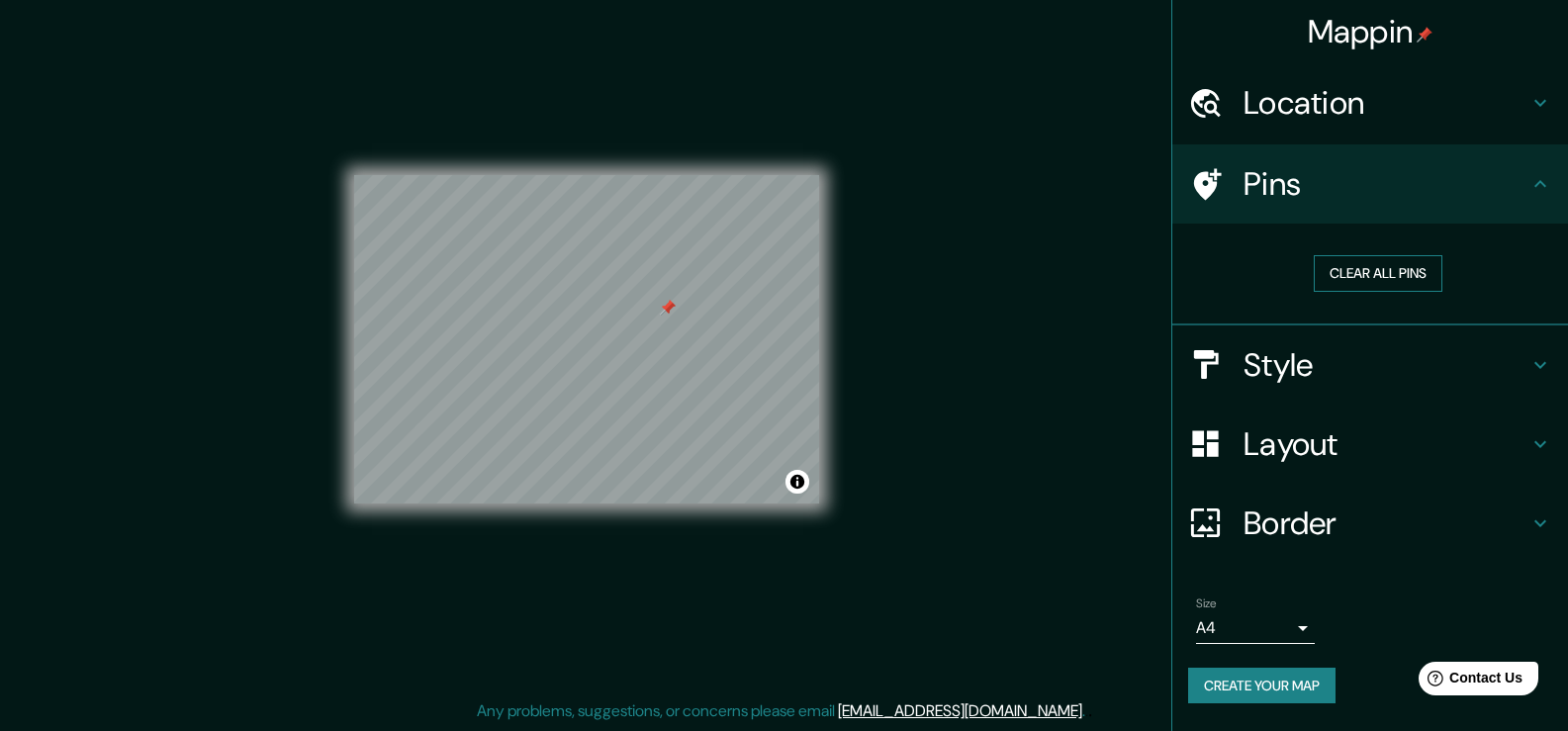
click at [1341, 276] on button "Clear all pins" at bounding box center [1378, 273] width 129 height 37
click at [1329, 434] on h4 "Layout" at bounding box center [1386, 444] width 285 height 40
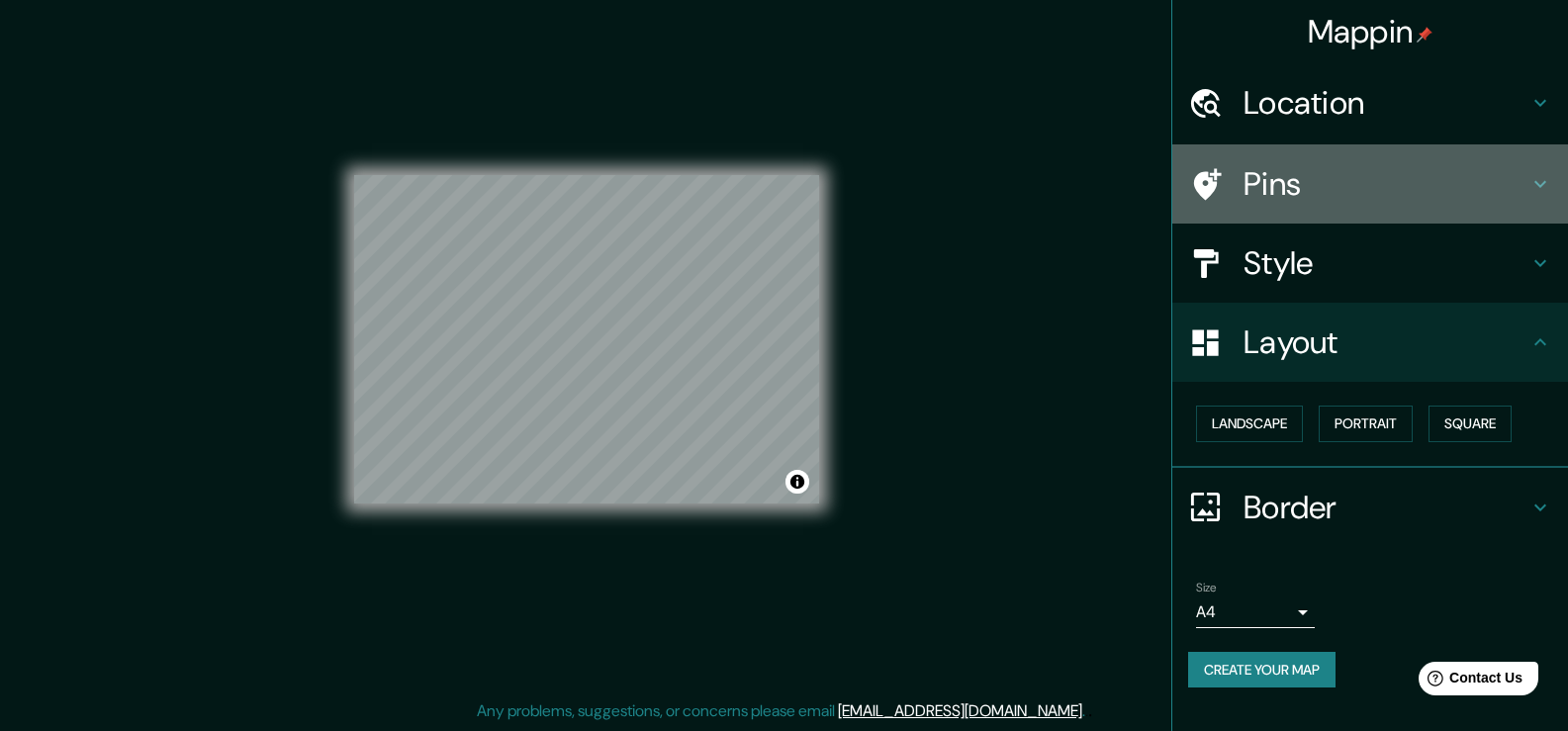
click at [1313, 197] on h4 "Pins" at bounding box center [1386, 184] width 285 height 40
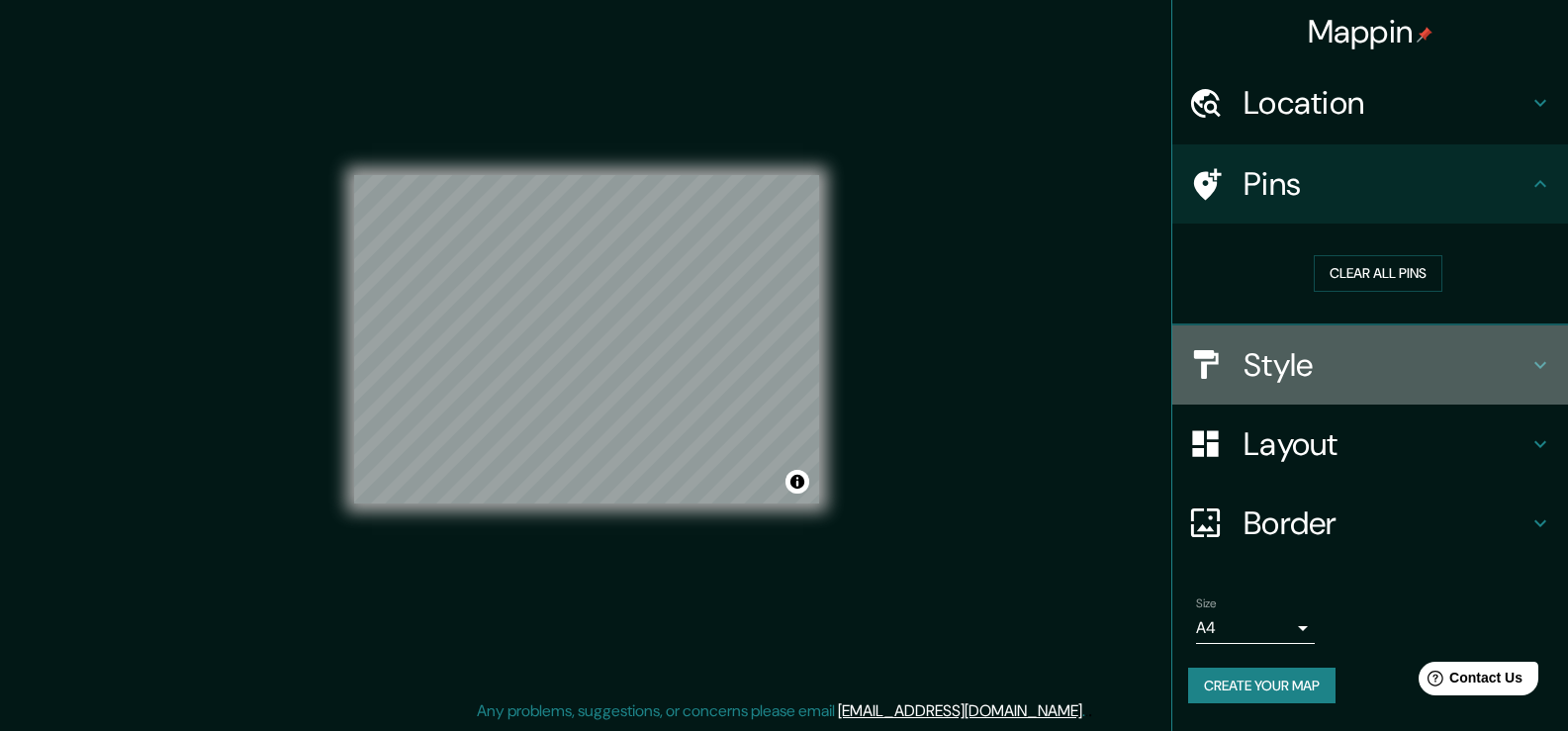
click at [1350, 380] on h4 "Style" at bounding box center [1386, 366] width 285 height 40
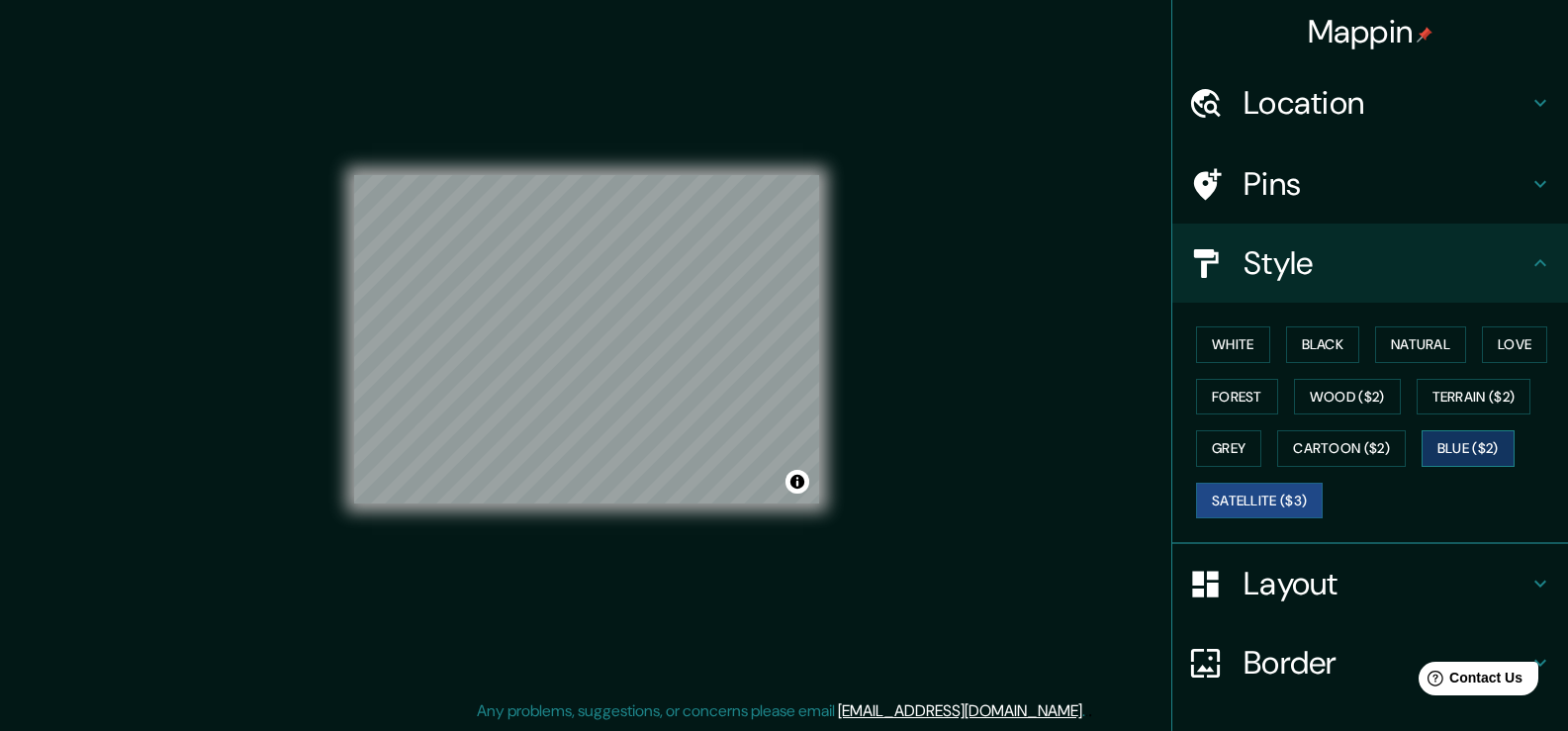
click at [1472, 456] on button "Blue ($2)" at bounding box center [1467, 448] width 93 height 37
click at [1476, 405] on button "Terrain ($2)" at bounding box center [1473, 396] width 115 height 37
click at [1257, 488] on button "Satellite ($3)" at bounding box center [1259, 501] width 127 height 37
click at [1222, 458] on button "Grey" at bounding box center [1229, 448] width 66 height 37
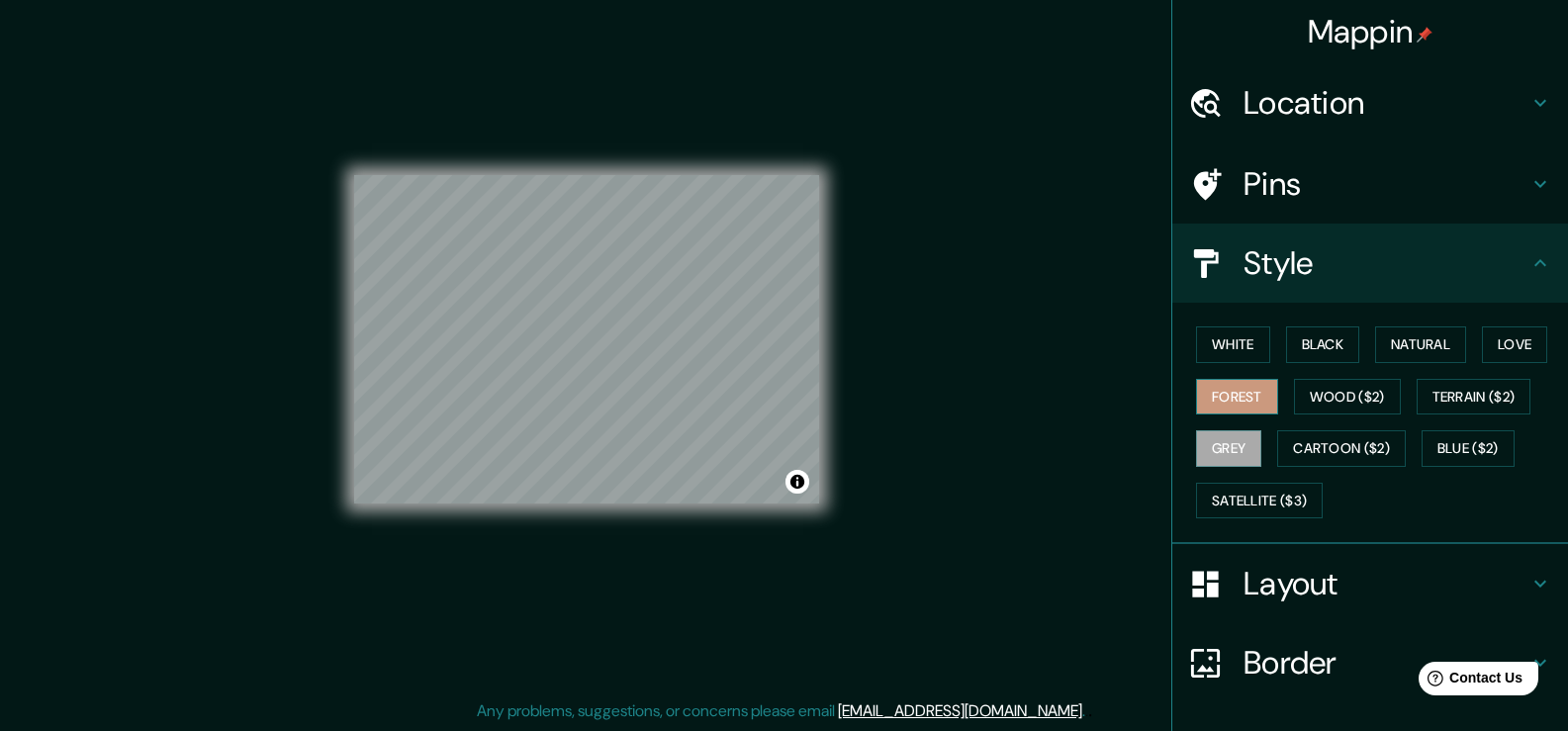
click at [1226, 392] on button "Forest" at bounding box center [1237, 396] width 82 height 37
click at [1314, 459] on button "Cartoon ($2)" at bounding box center [1341, 448] width 129 height 37
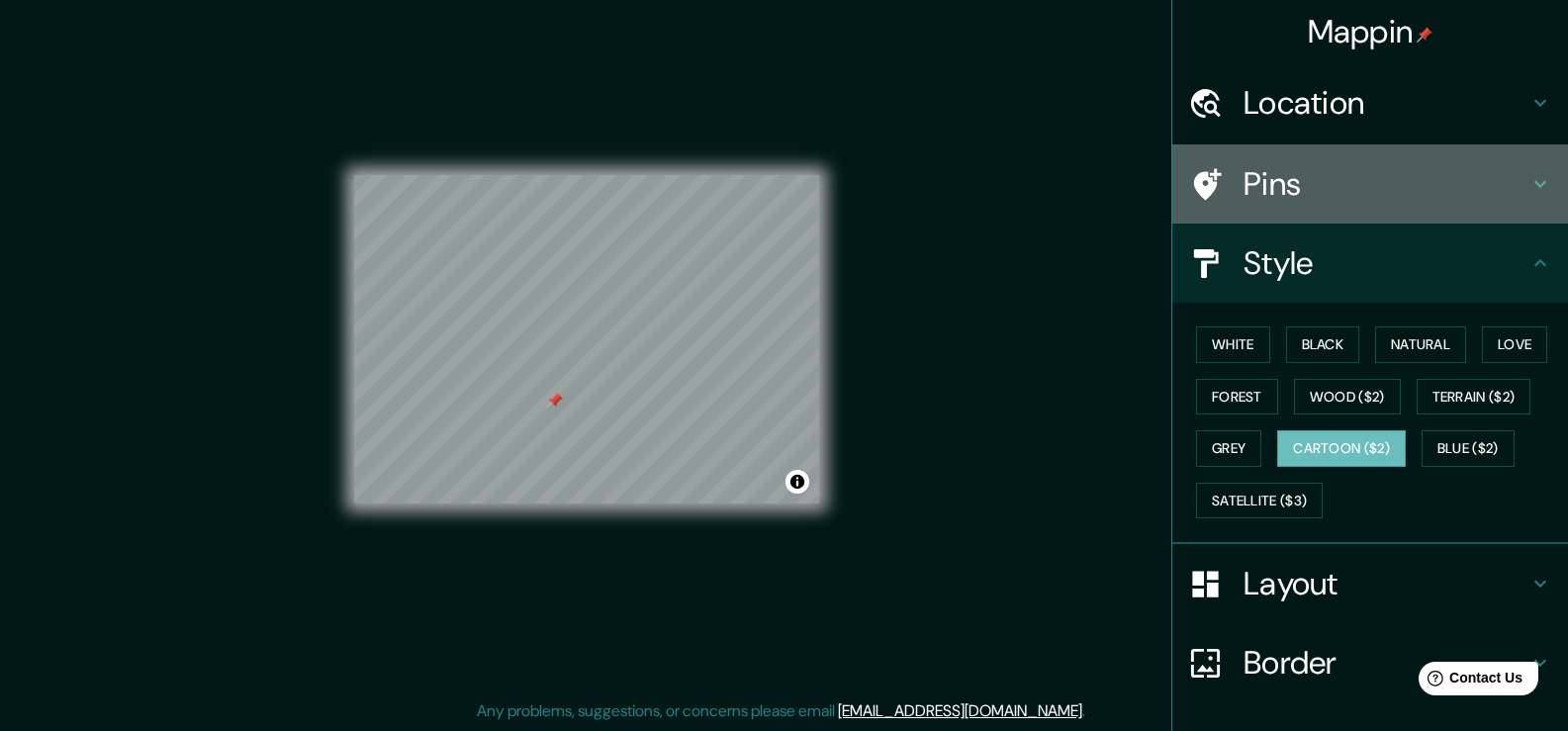
click at [1373, 193] on h4 "Pins" at bounding box center [1386, 184] width 285 height 40
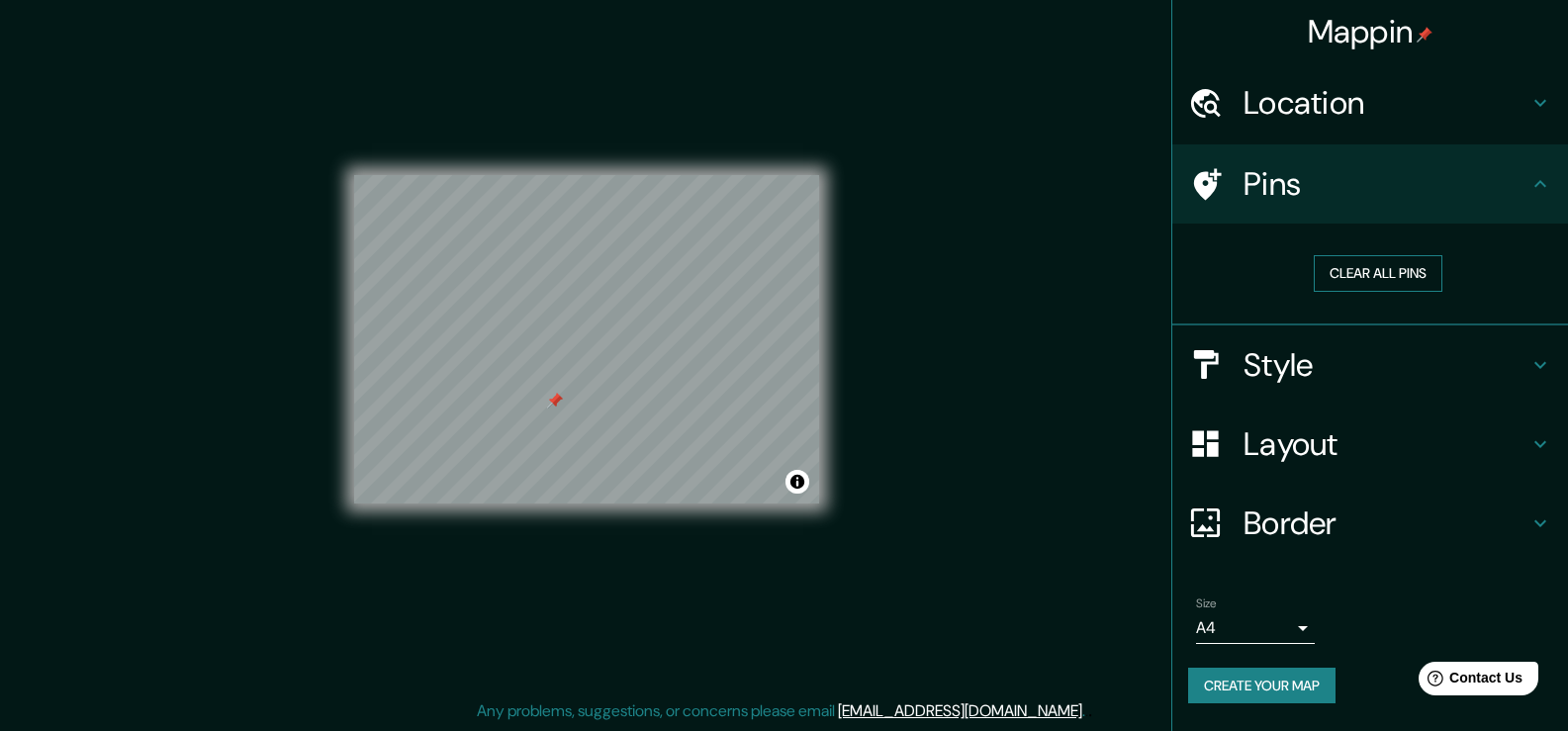
click at [1389, 285] on button "Clear all pins" at bounding box center [1378, 273] width 129 height 37
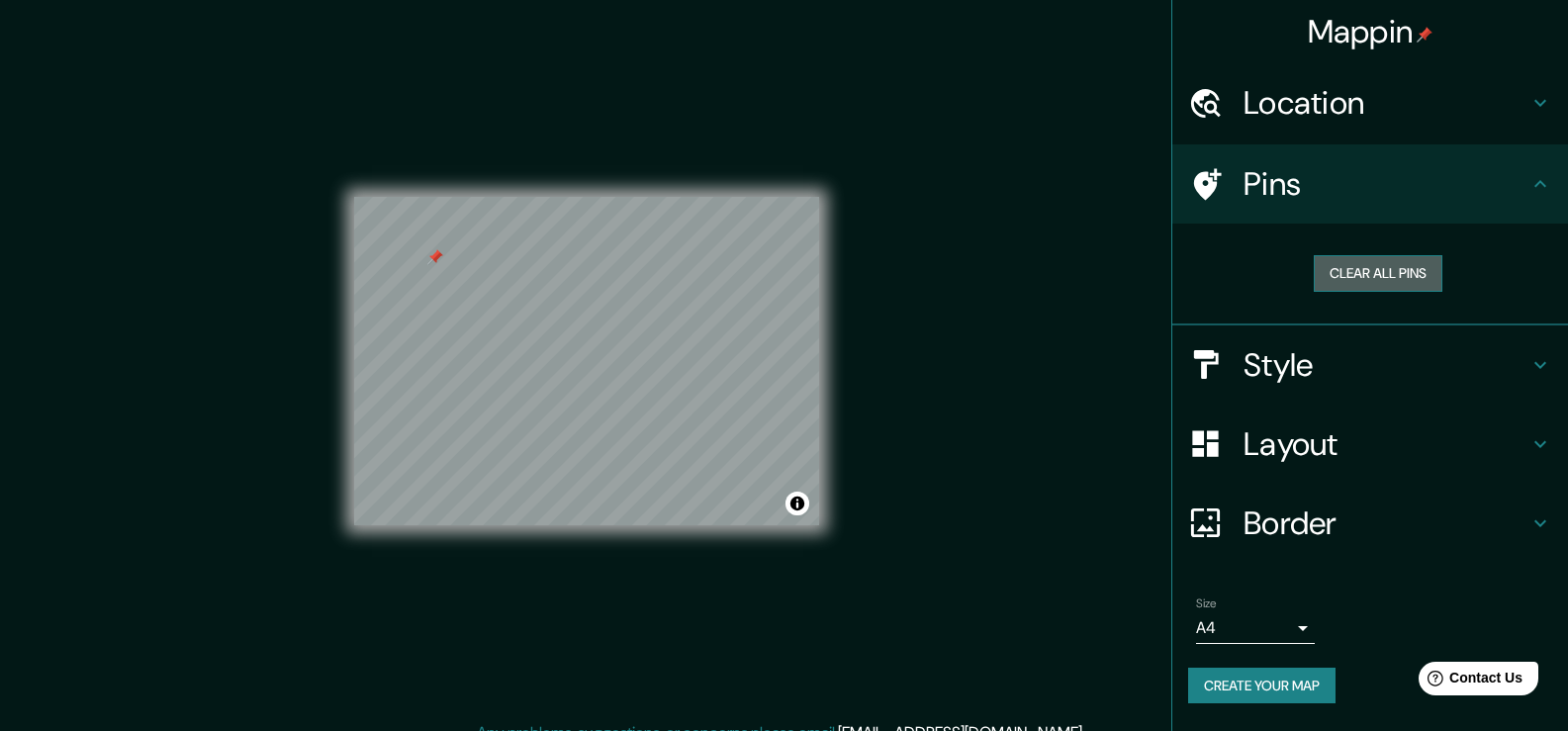
click at [1378, 270] on button "Clear all pins" at bounding box center [1378, 273] width 129 height 37
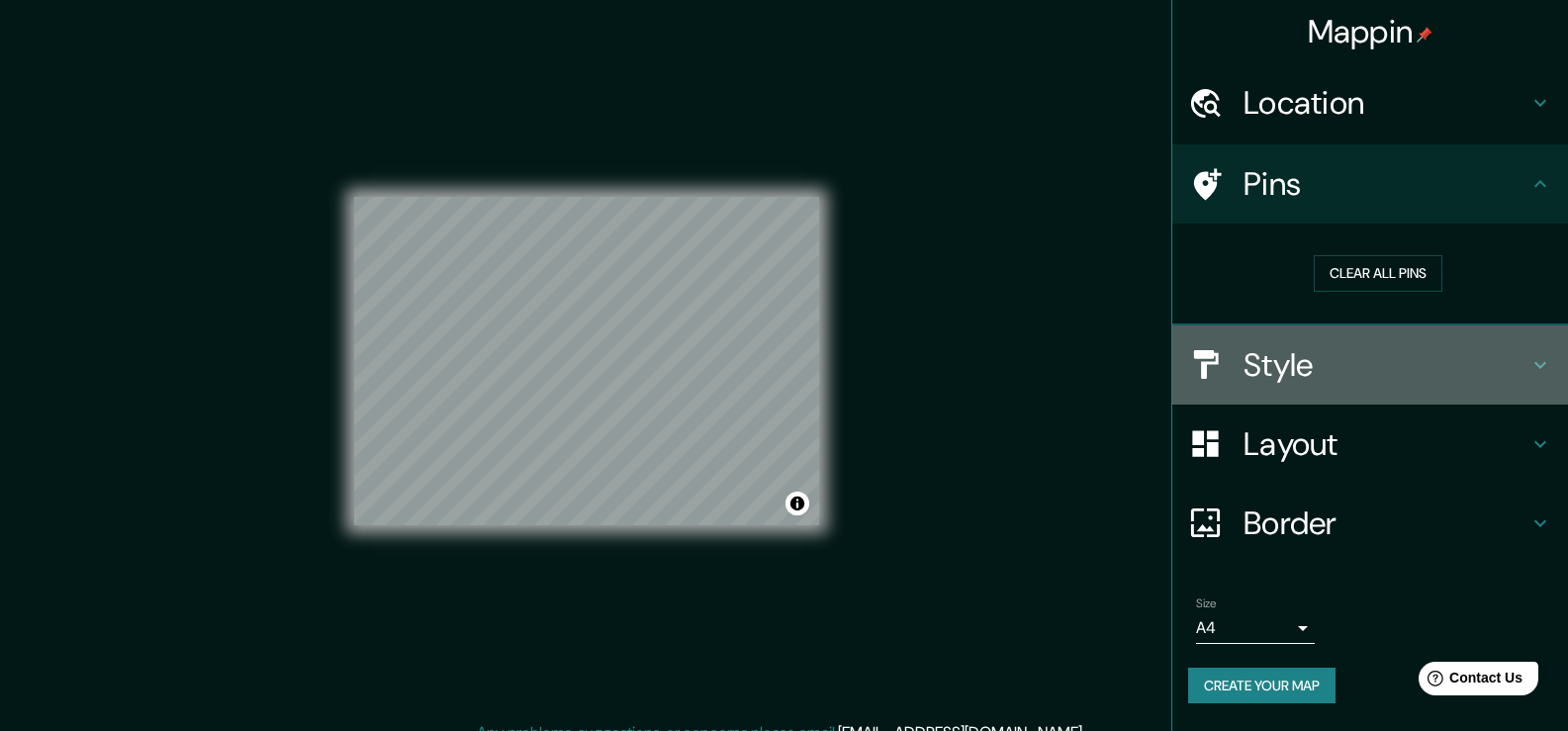
click at [1353, 356] on h4 "Style" at bounding box center [1386, 366] width 285 height 40
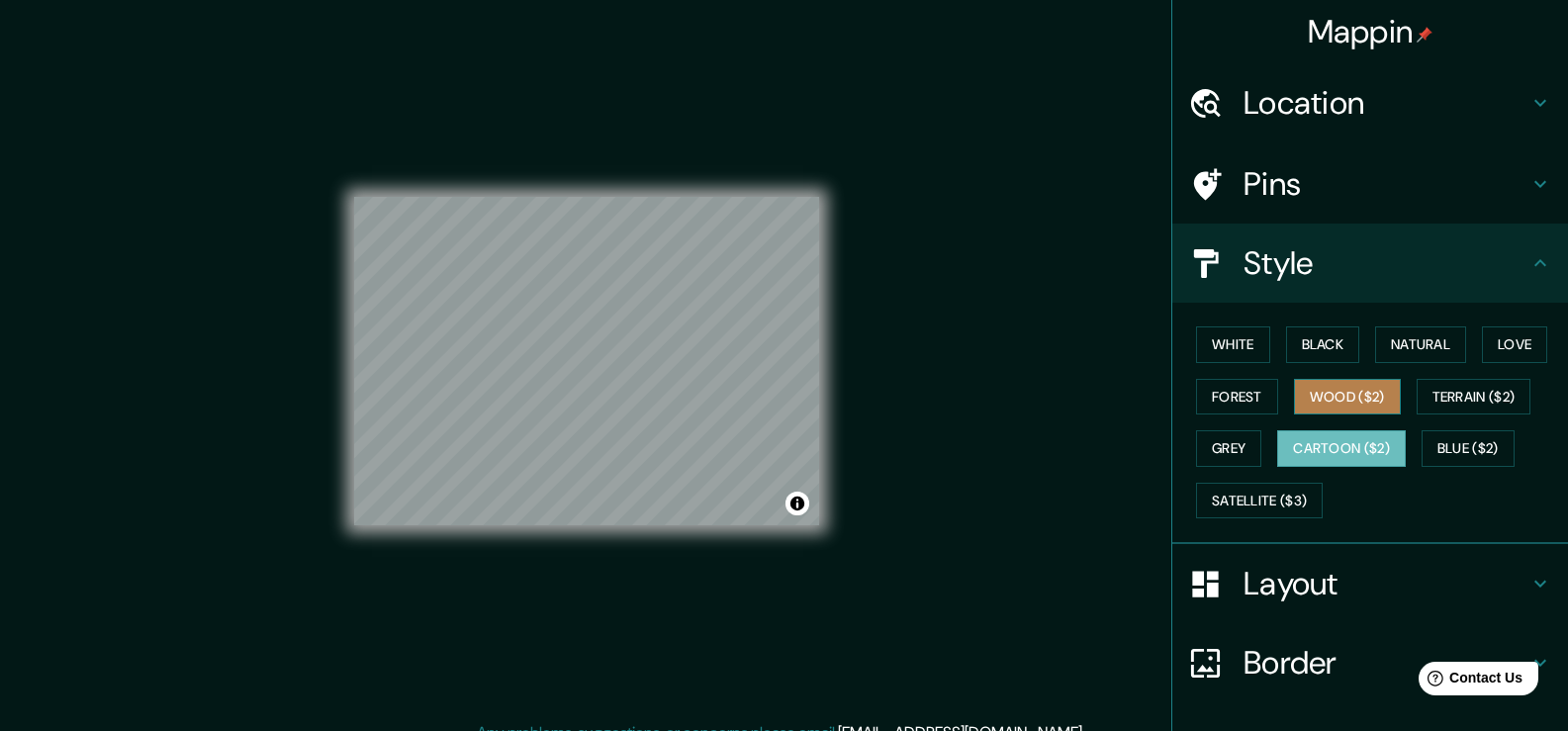
click at [1335, 400] on button "Wood ($2)" at bounding box center [1347, 396] width 107 height 37
click at [1210, 453] on button "Grey" at bounding box center [1229, 448] width 66 height 37
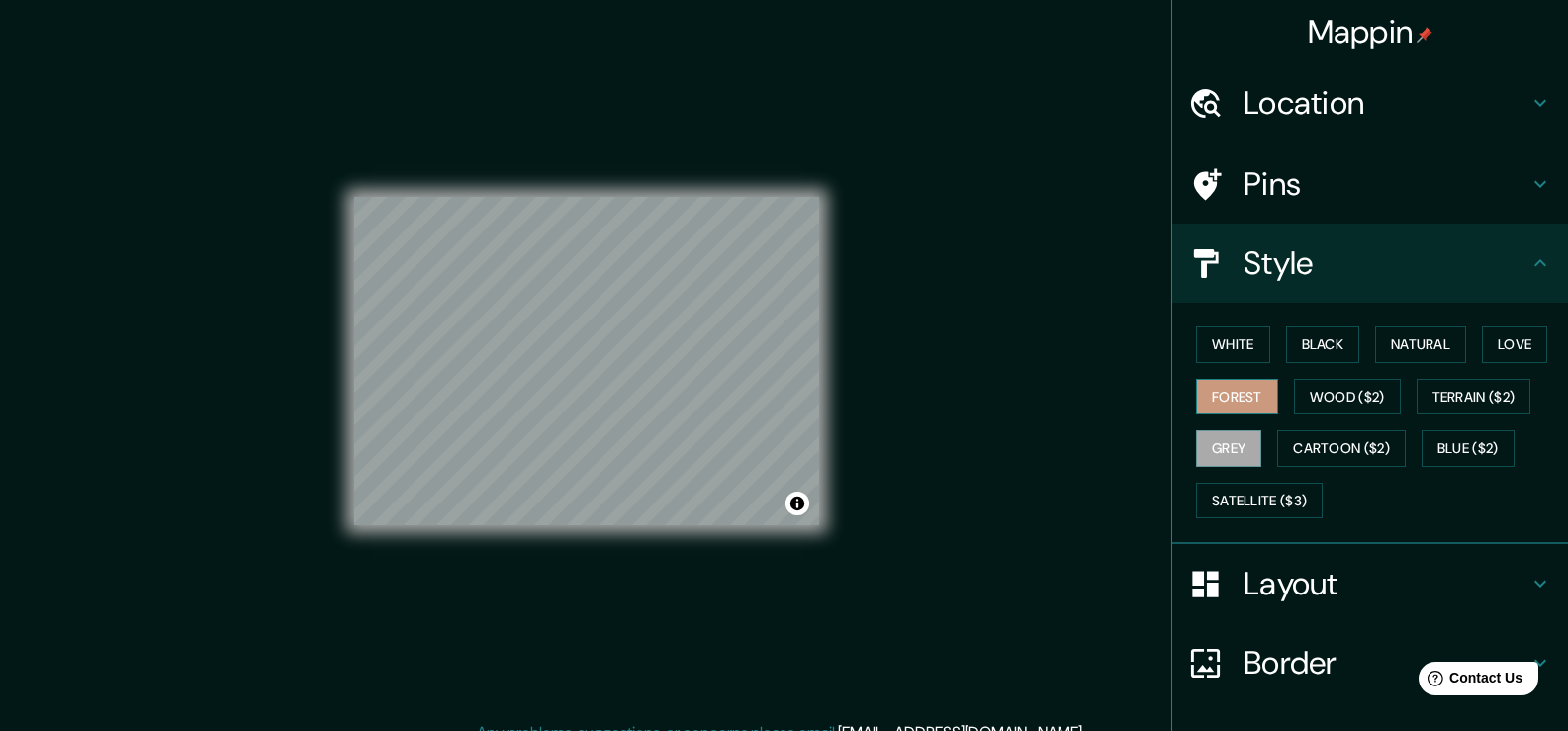
click at [1242, 401] on button "Forest" at bounding box center [1237, 396] width 82 height 37
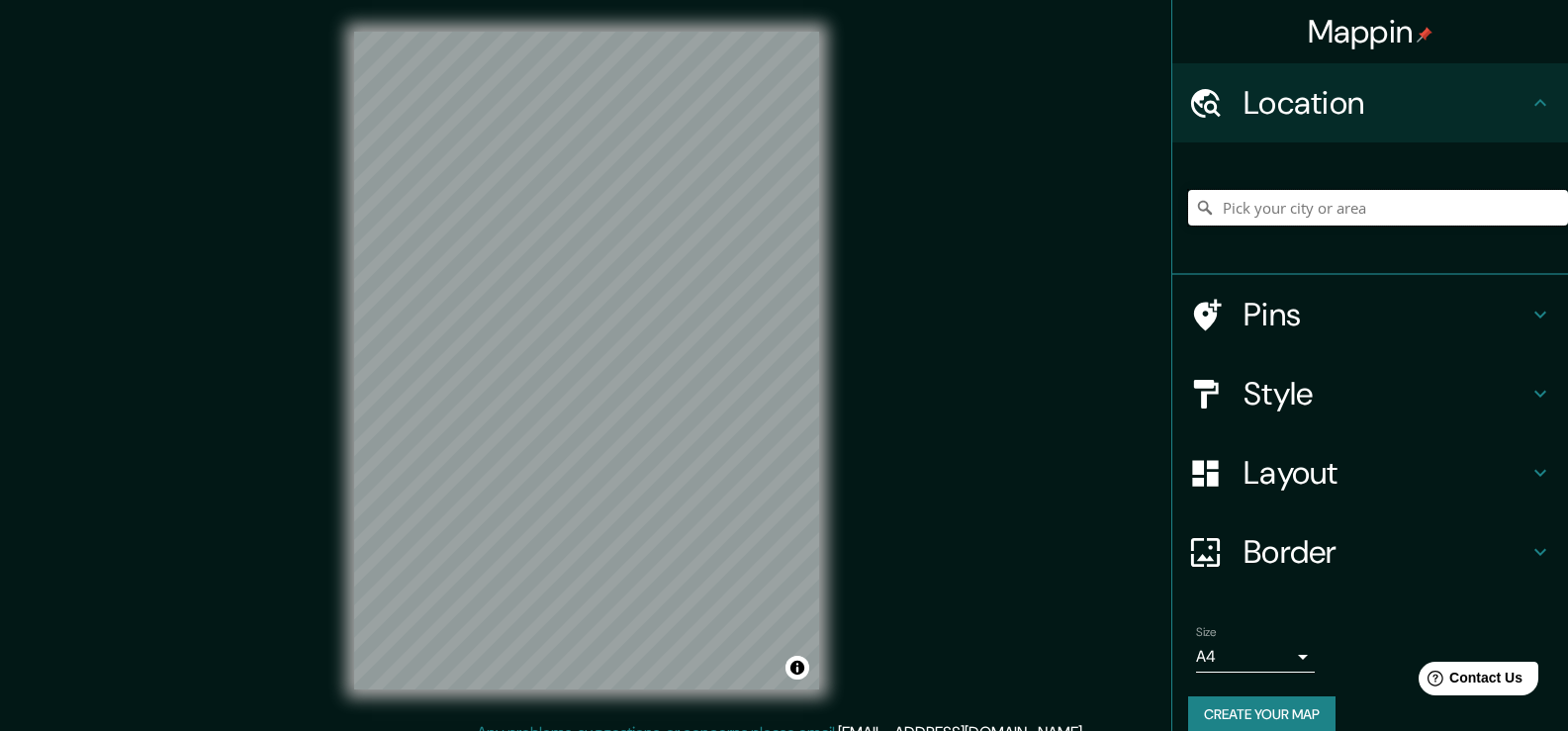
click at [1298, 217] on input "Pick your city or area" at bounding box center [1378, 208] width 380 height 36
click at [1439, 208] on input "[GEOGRAPHIC_DATA], [GEOGRAPHIC_DATA], [GEOGRAPHIC_DATA], [GEOGRAPHIC_DATA]" at bounding box center [1378, 208] width 380 height 36
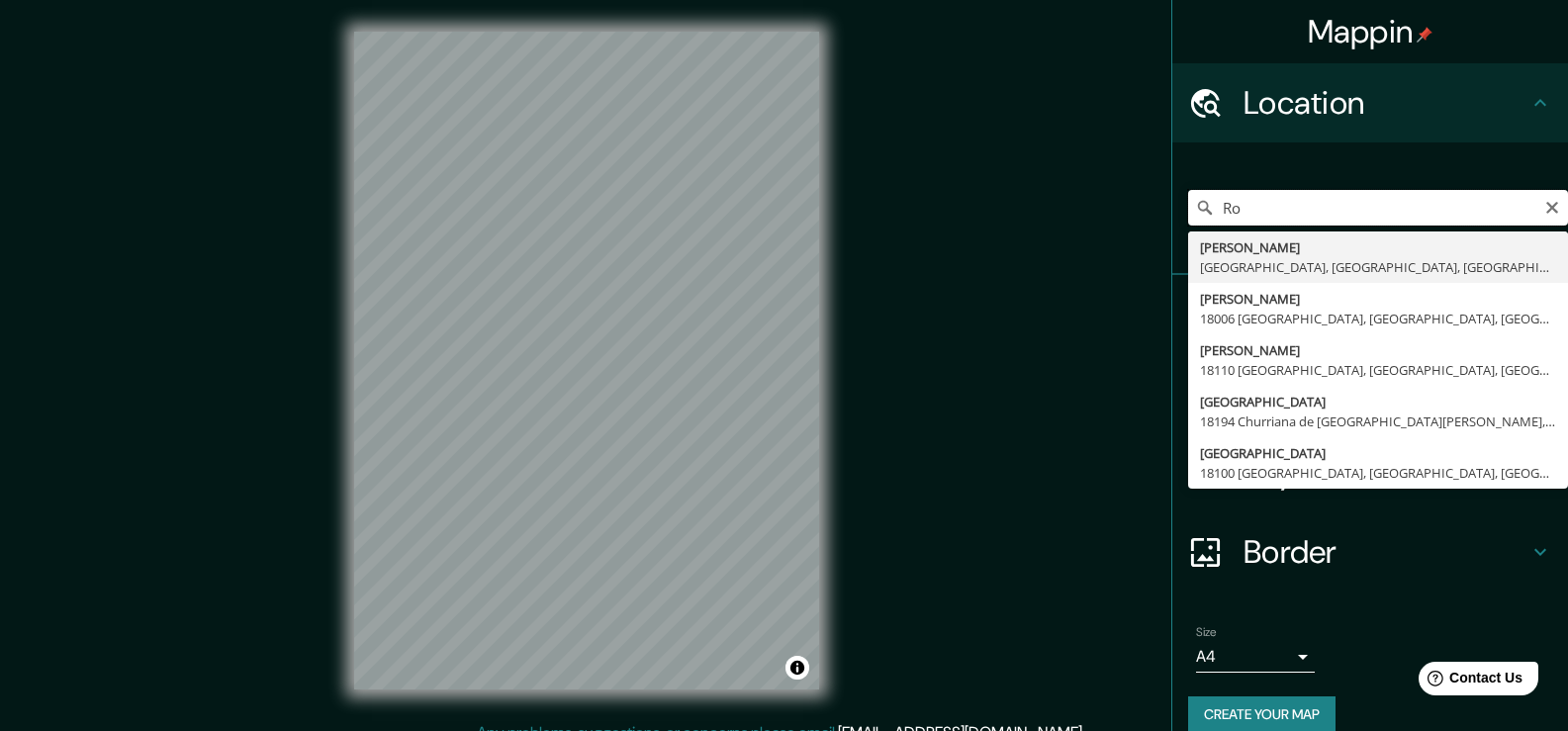
type input "R"
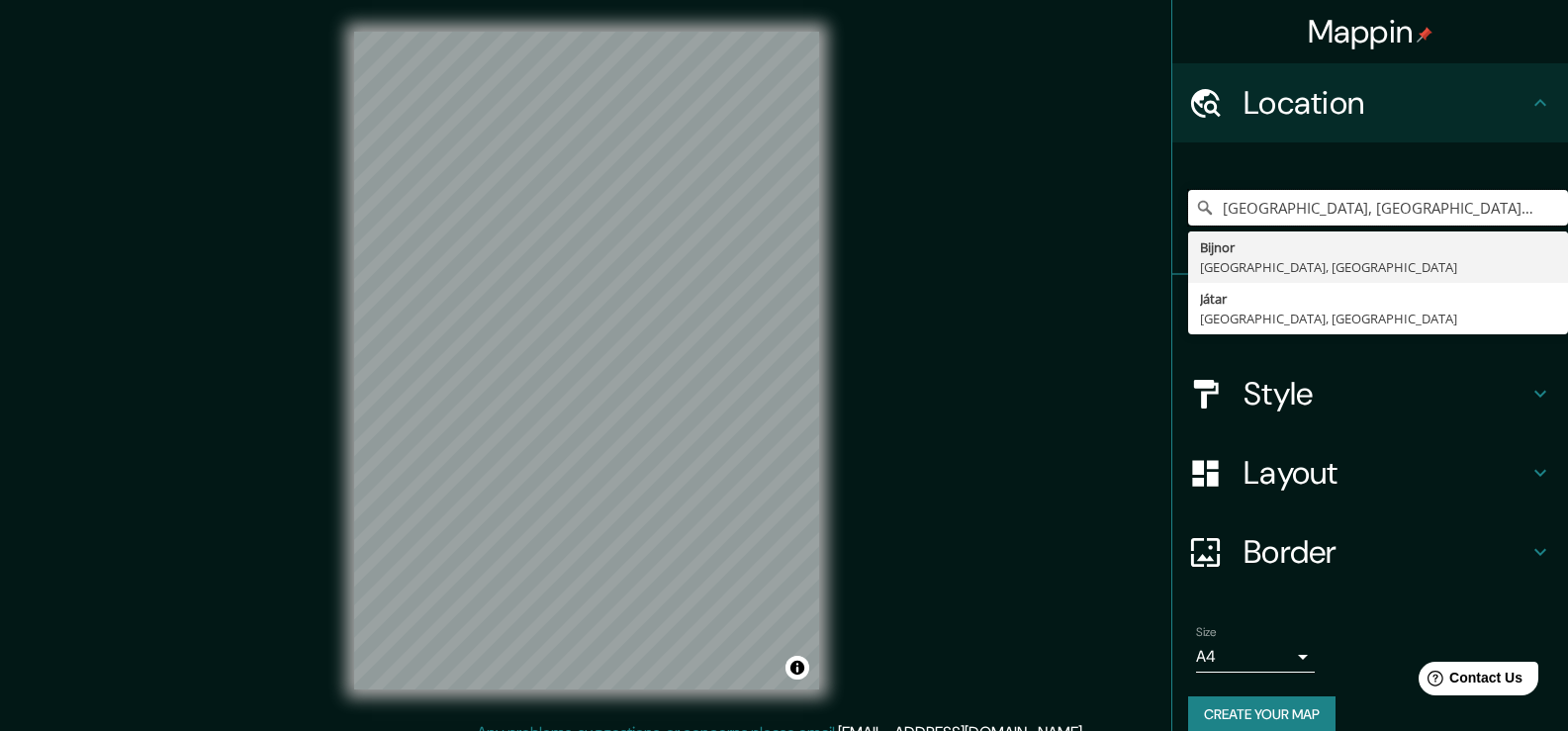
type input "[GEOGRAPHIC_DATA], [GEOGRAPHIC_DATA], [GEOGRAPHIC_DATA]"
